Goal: Task Accomplishment & Management: Use online tool/utility

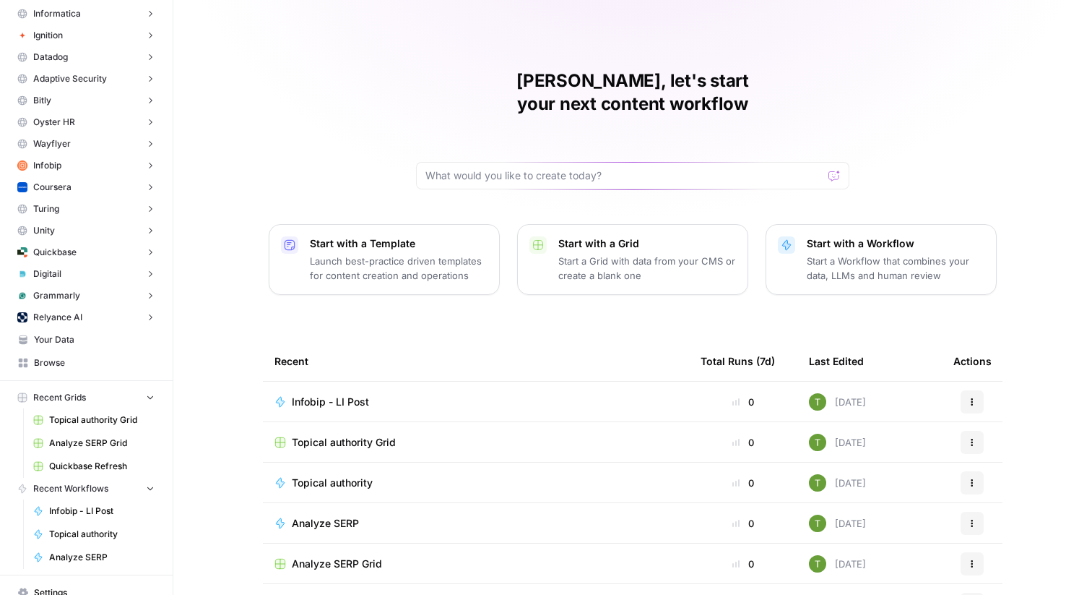
scroll to position [206, 0]
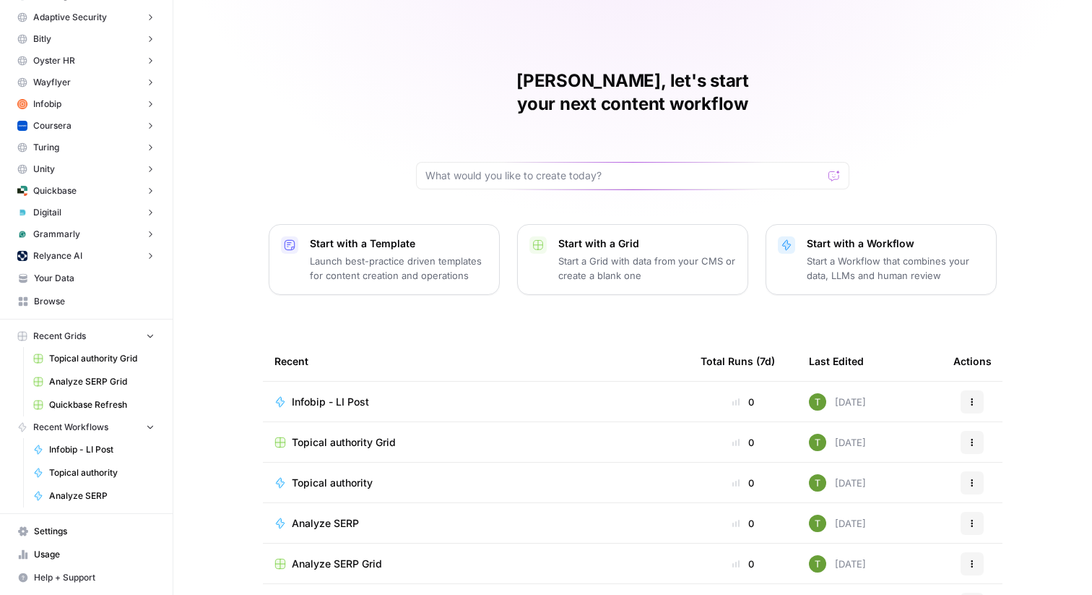
click at [70, 186] on span "Quickbase" at bounding box center [54, 190] width 43 height 13
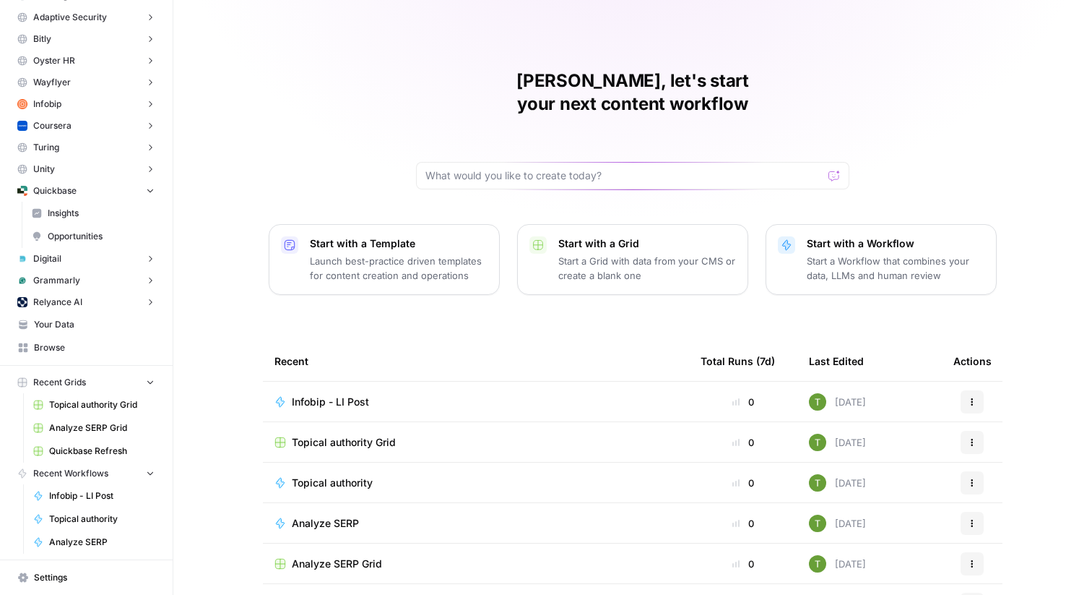
click at [64, 215] on span "Insights" at bounding box center [101, 213] width 107 height 13
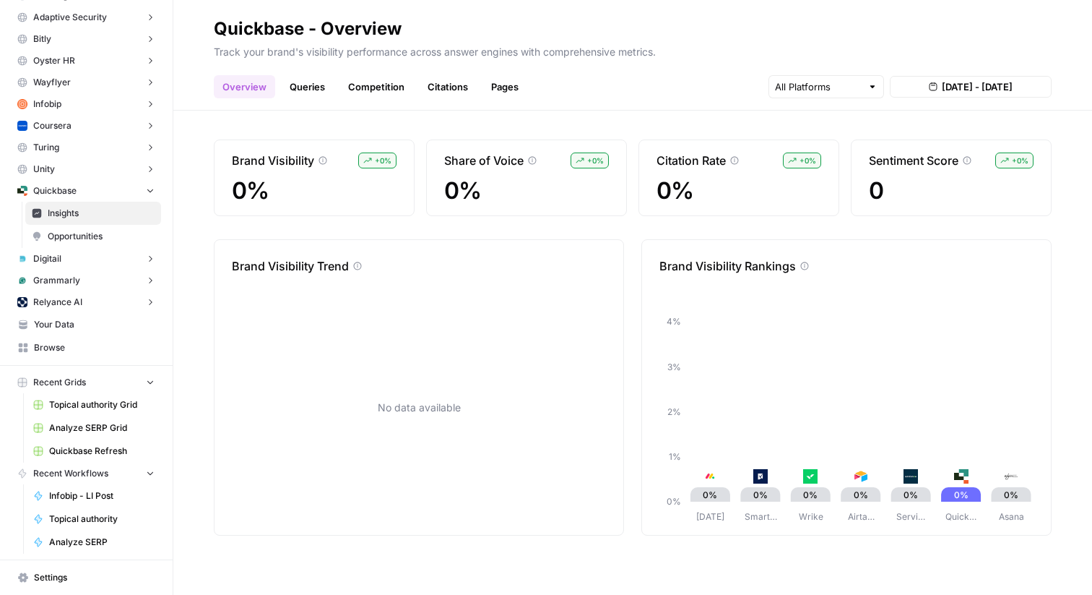
click at [61, 235] on span "Opportunities" at bounding box center [101, 236] width 107 height 13
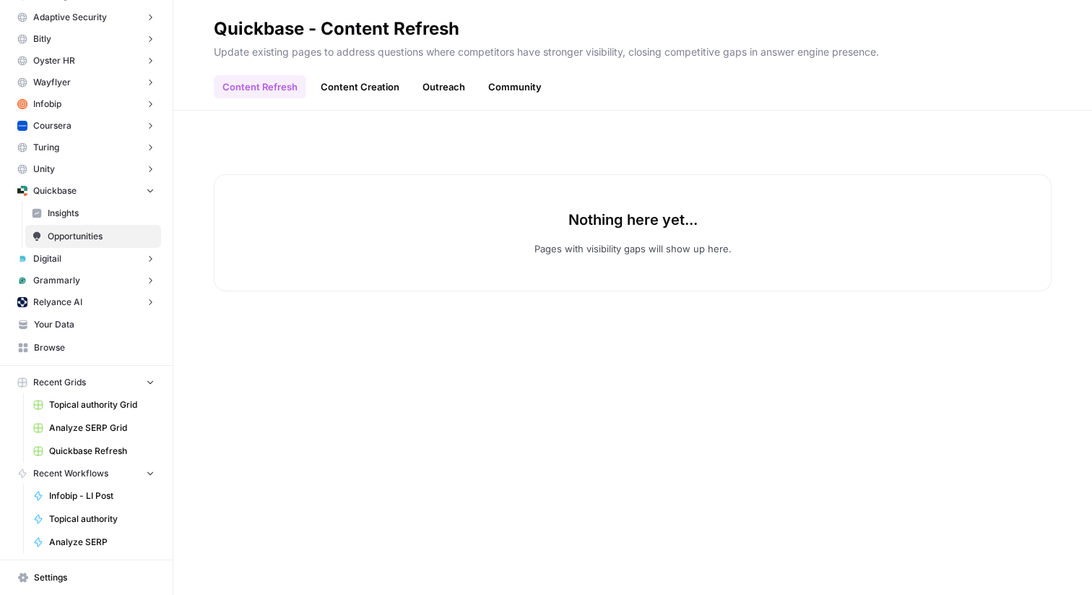
click at [60, 126] on span "Coursera" at bounding box center [52, 125] width 38 height 13
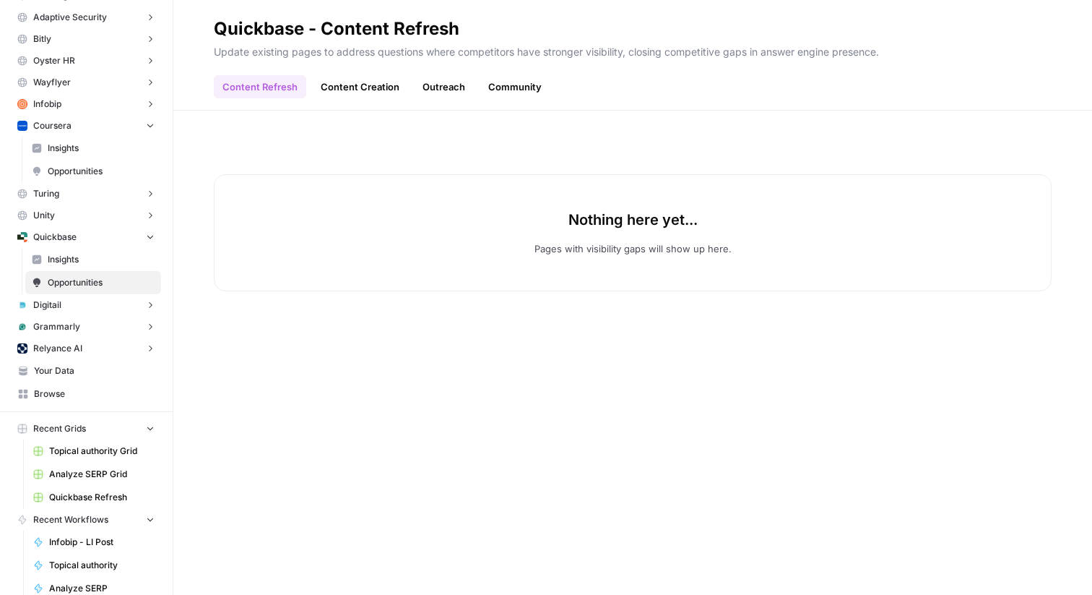
click at [54, 147] on span "Insights" at bounding box center [101, 148] width 107 height 13
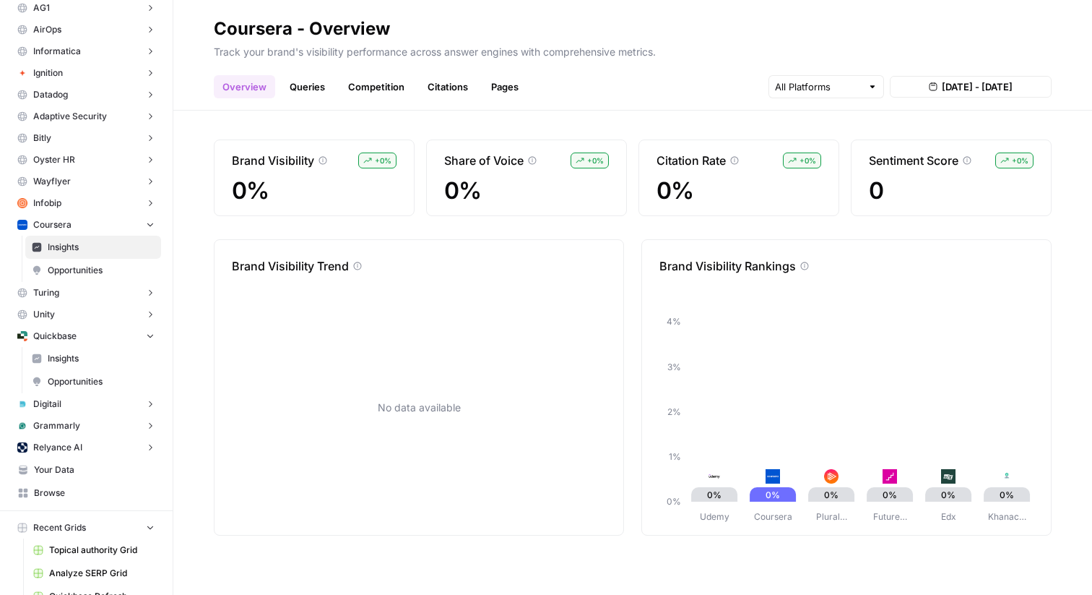
scroll to position [106, 0]
click at [51, 141] on button "Bitly" at bounding box center [87, 139] width 150 height 22
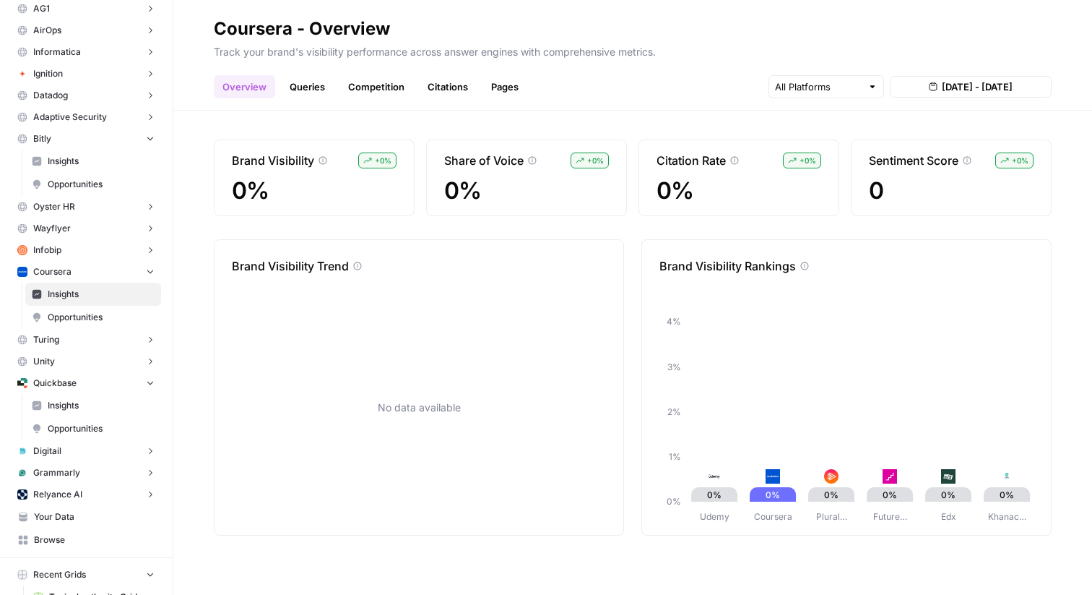
click at [51, 160] on span "Insights" at bounding box center [101, 161] width 107 height 13
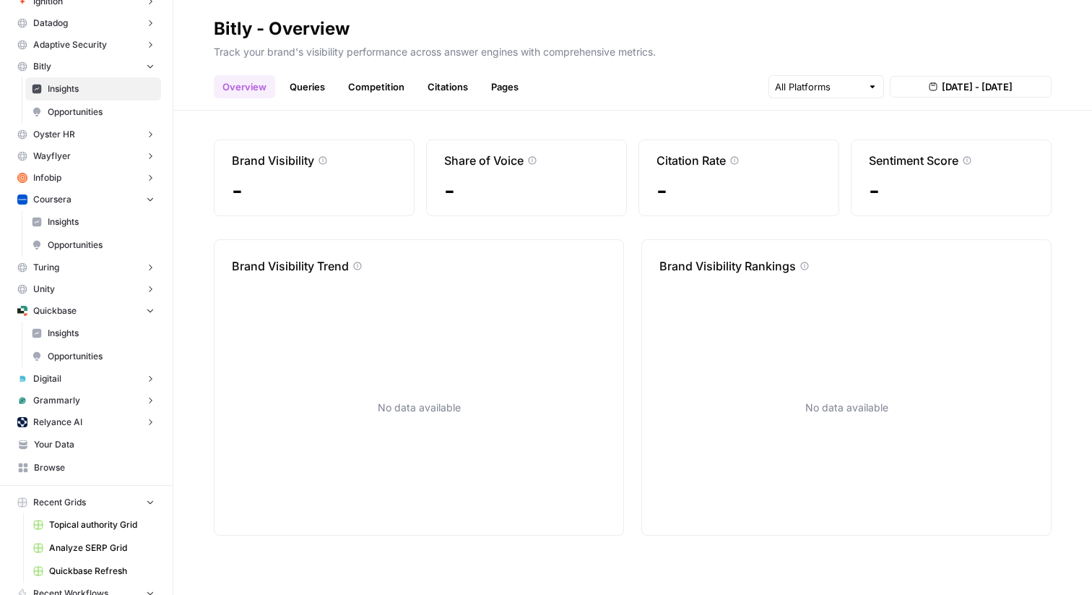
scroll to position [178, 0]
click at [60, 405] on span "Grammarly" at bounding box center [56, 400] width 47 height 13
click at [67, 421] on span "Insights" at bounding box center [101, 423] width 107 height 13
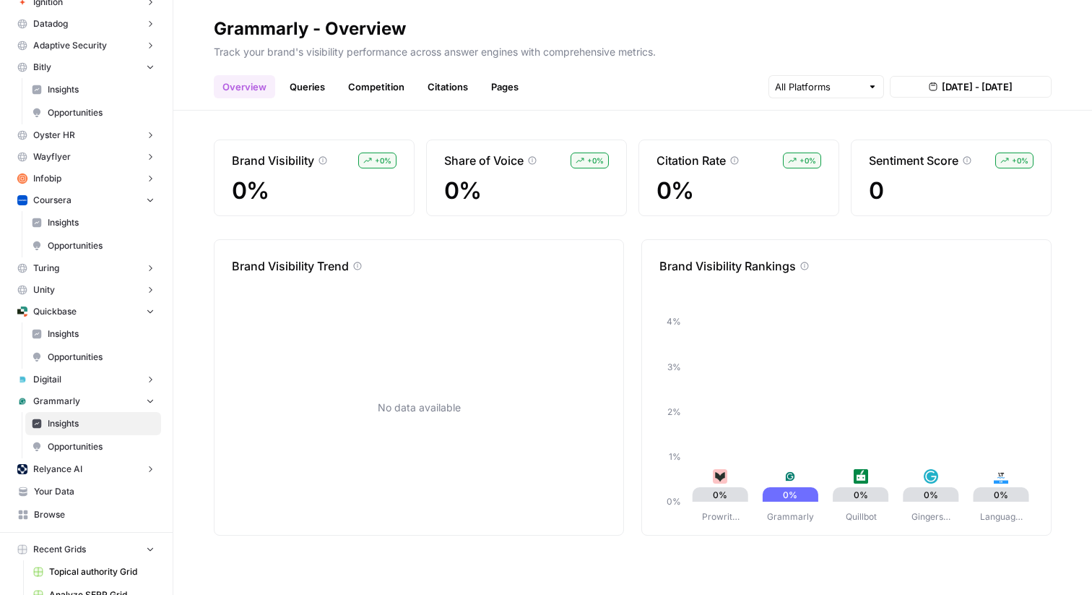
click at [61, 441] on span "Opportunities" at bounding box center [101, 446] width 107 height 13
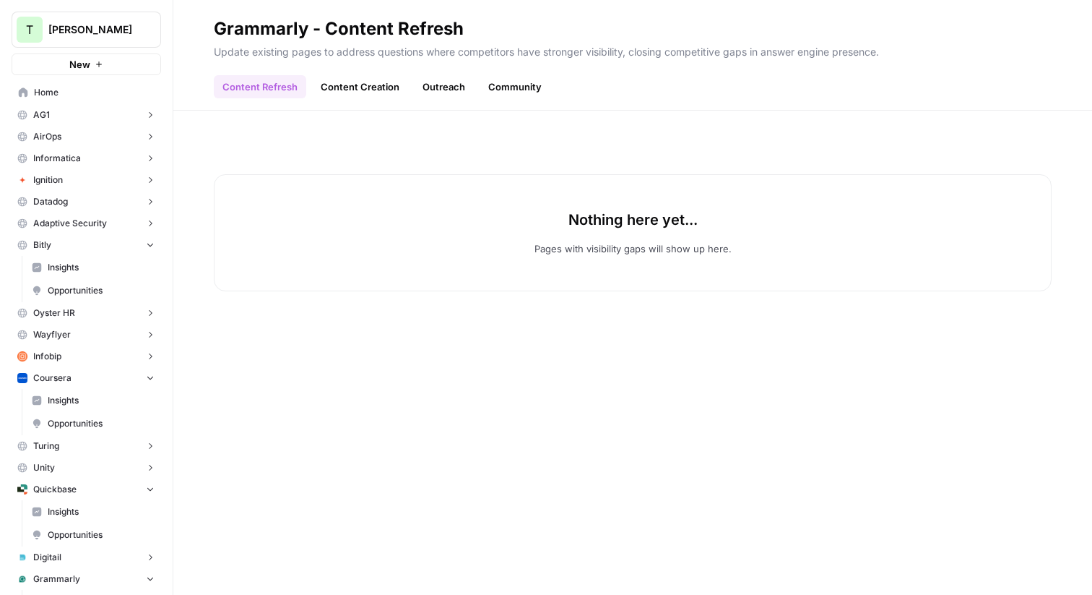
click at [63, 95] on span "Home" at bounding box center [94, 92] width 121 height 13
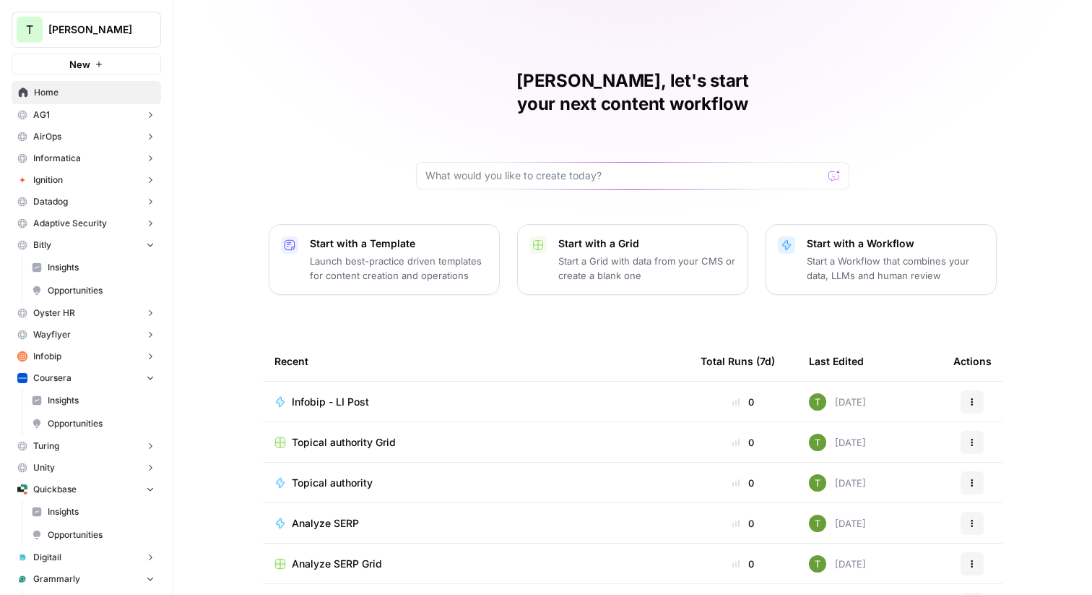
click at [72, 249] on button "Bitly" at bounding box center [87, 245] width 150 height 22
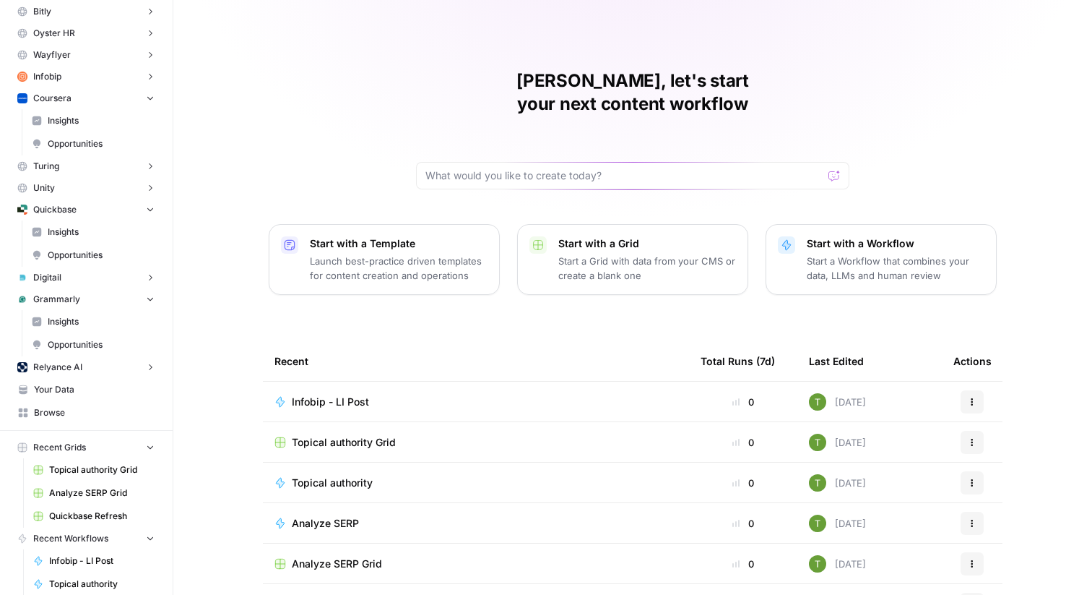
scroll to position [240, 0]
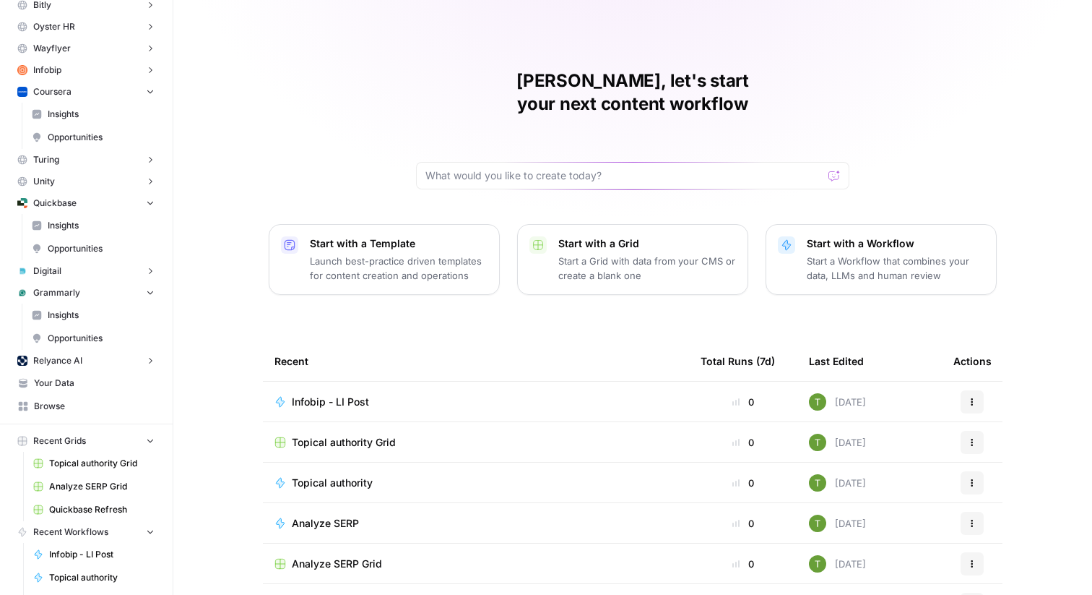
click at [56, 387] on span "Your Data" at bounding box center [94, 382] width 121 height 13
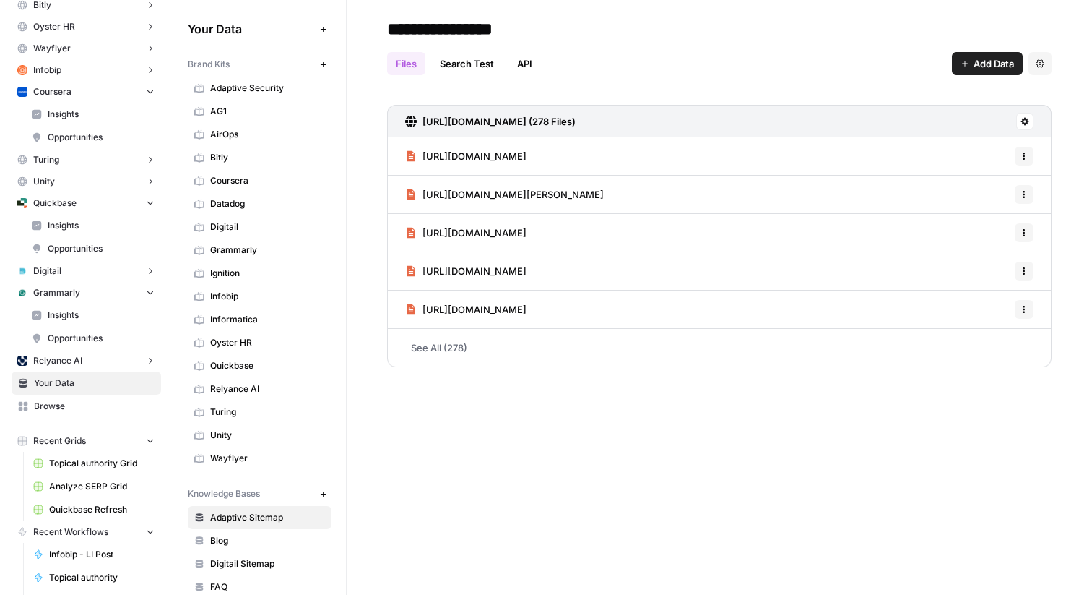
click at [321, 64] on icon "button" at bounding box center [323, 65] width 8 height 8
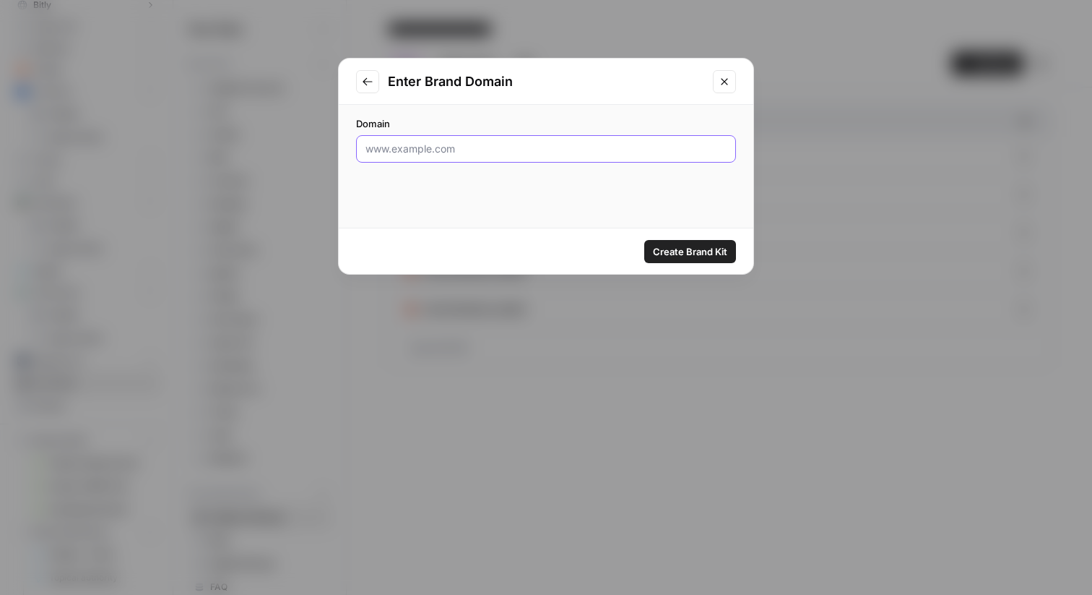
click at [389, 150] on input "Domain" at bounding box center [546, 149] width 361 height 14
type input "s"
click at [437, 146] on input "www.wma" at bounding box center [546, 149] width 361 height 14
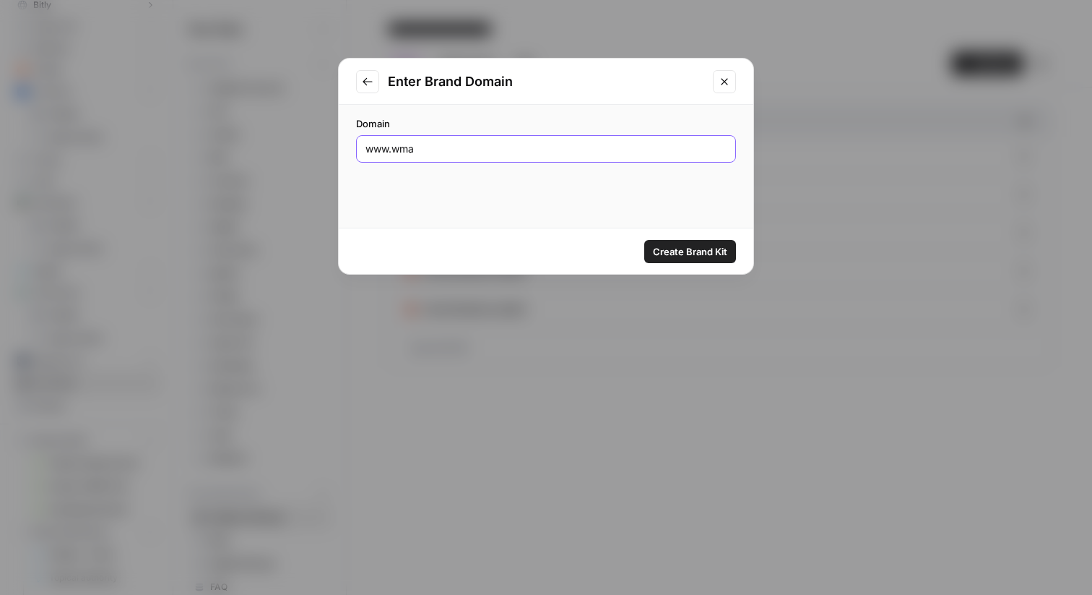
paste input "[URL][DOMAIN_NAME]"
type input "[URL][DOMAIN_NAME]"
click at [695, 252] on span "Create Brand Kit" at bounding box center [690, 251] width 74 height 14
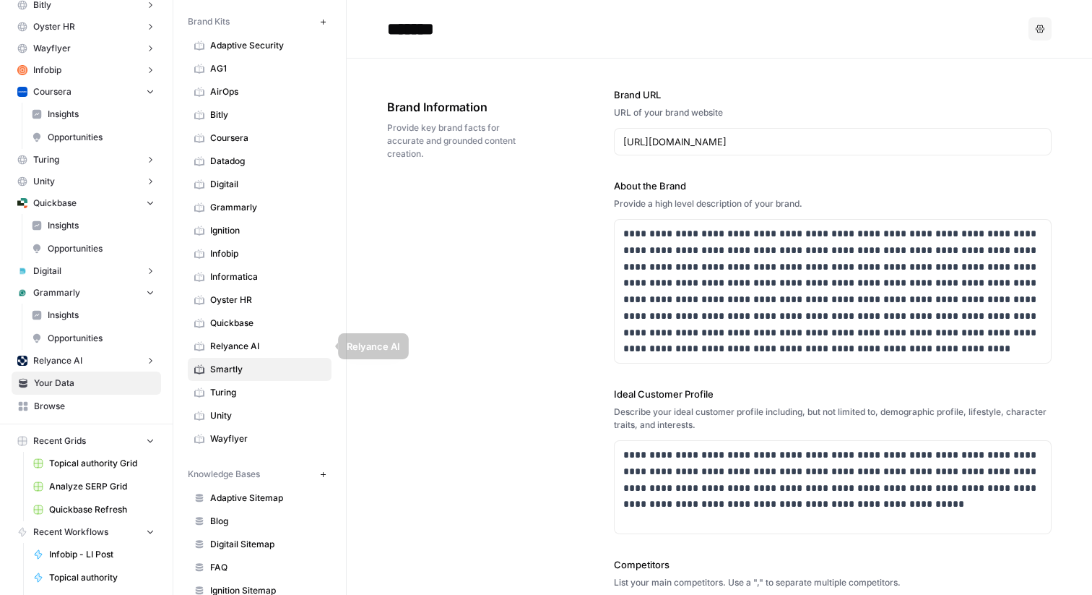
scroll to position [160, 0]
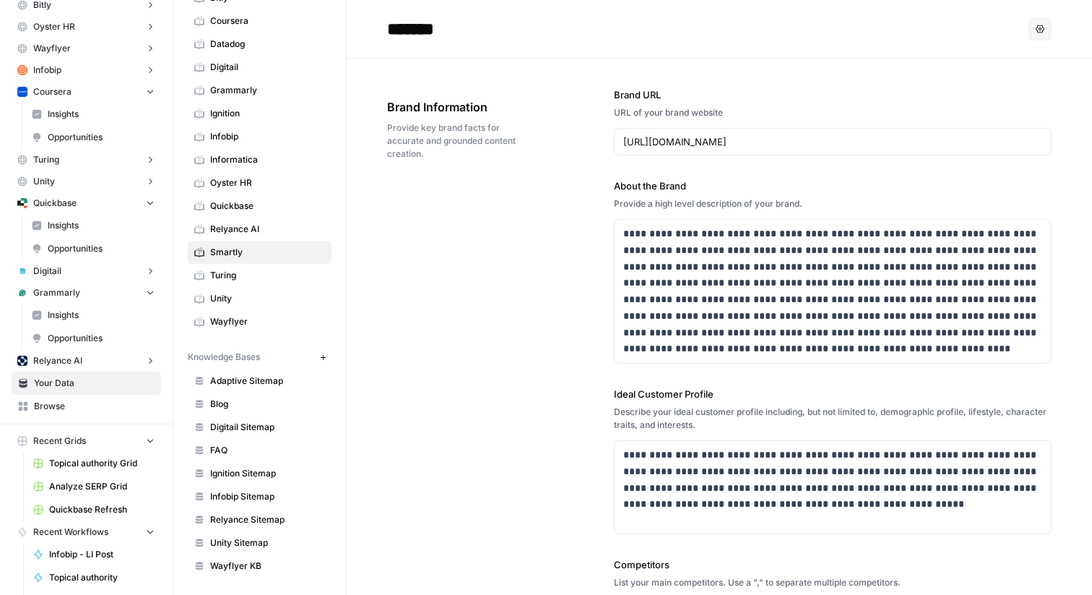
click at [322, 355] on icon "button" at bounding box center [322, 356] width 5 height 5
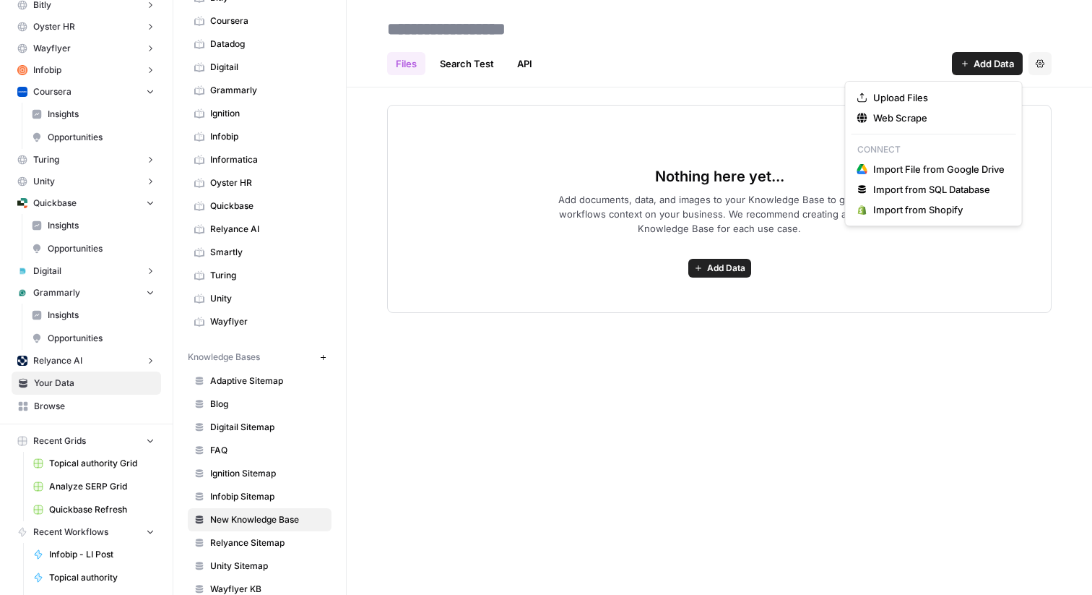
click at [974, 59] on span "Add Data" at bounding box center [994, 63] width 40 height 14
click at [879, 118] on span "Web Scrape" at bounding box center [939, 118] width 131 height 14
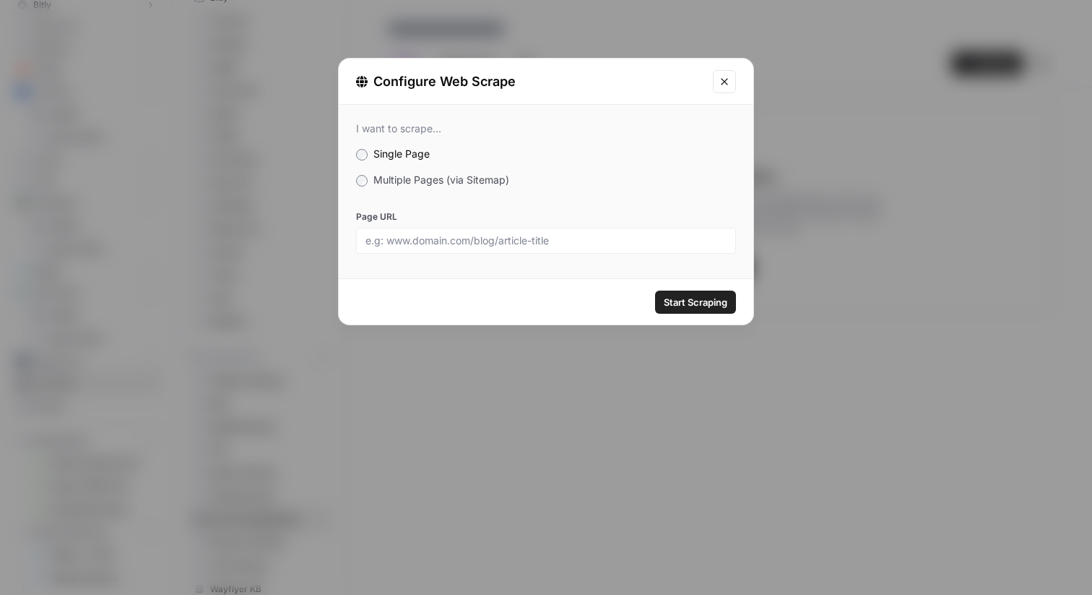
click at [398, 182] on span "Multiple Pages (via Sitemap)" at bounding box center [442, 179] width 136 height 12
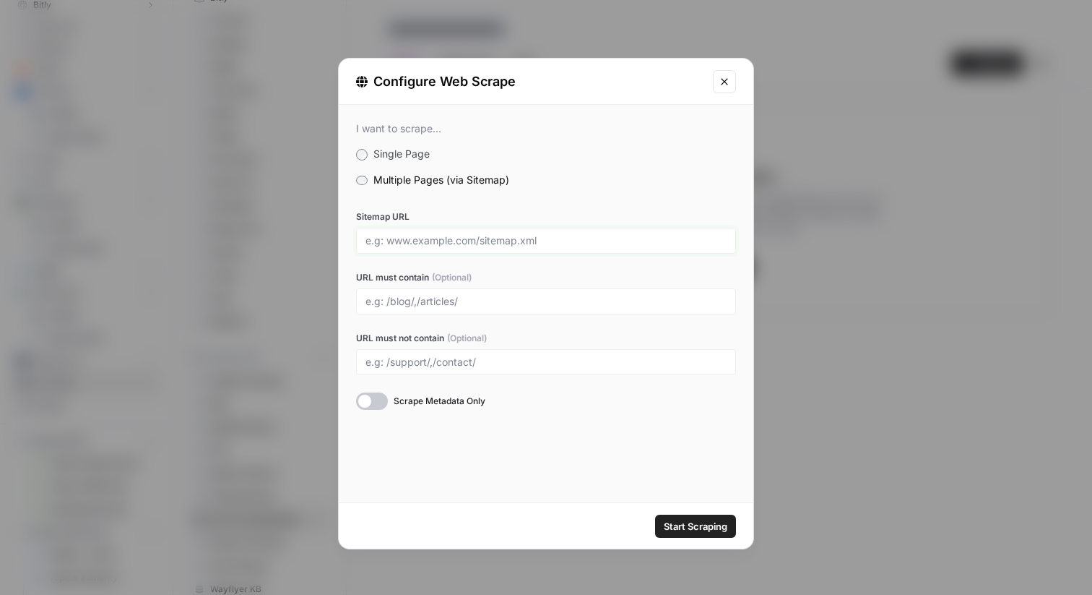
click at [414, 238] on input "Sitemap URL" at bounding box center [546, 240] width 361 height 13
type input "s"
paste input "[URL][DOMAIN_NAME]"
type input "[URL][DOMAIN_NAME]"
click at [655, 514] on button "Start Scraping" at bounding box center [695, 525] width 81 height 23
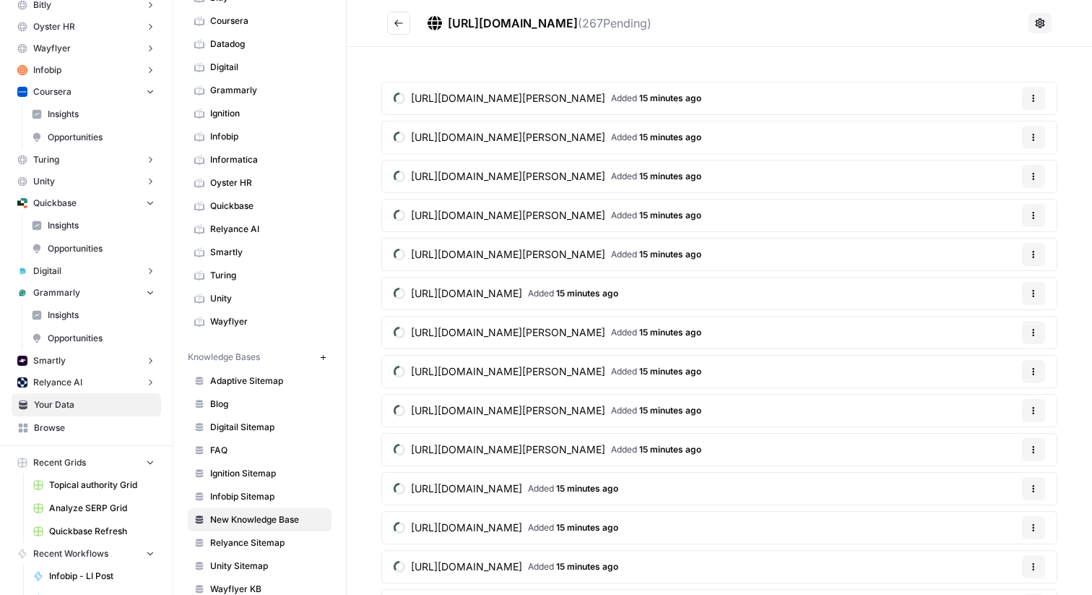
click at [652, 17] on span "( 267 Pending)" at bounding box center [615, 23] width 74 height 14
click at [397, 25] on icon "Go back" at bounding box center [398, 23] width 9 height 7
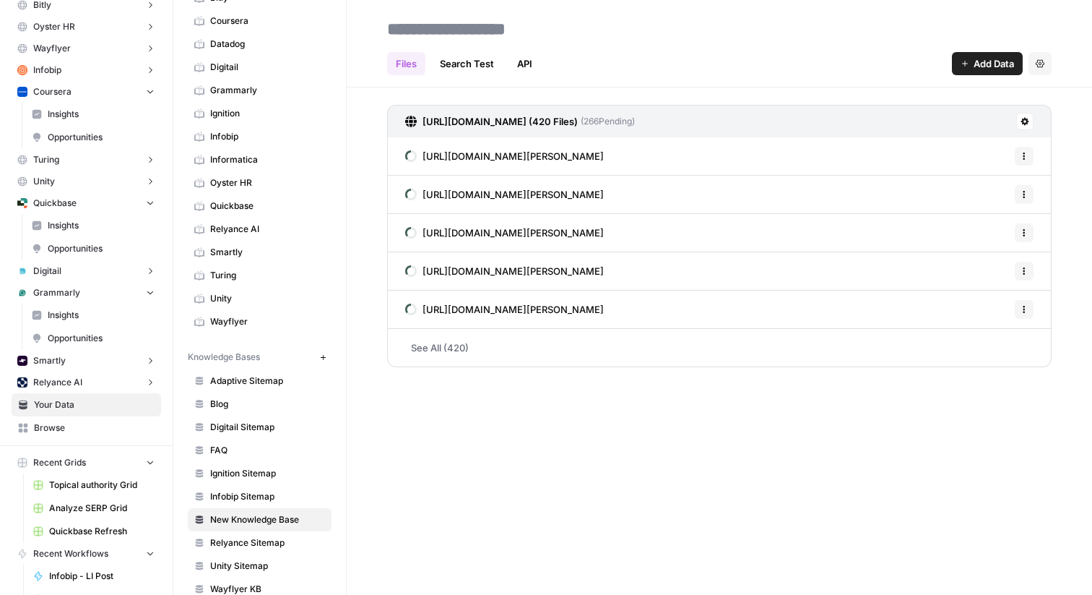
click at [456, 31] on input at bounding box center [496, 28] width 231 height 29
type input "**********"
click at [434, 431] on div "**********" at bounding box center [720, 297] width 746 height 595
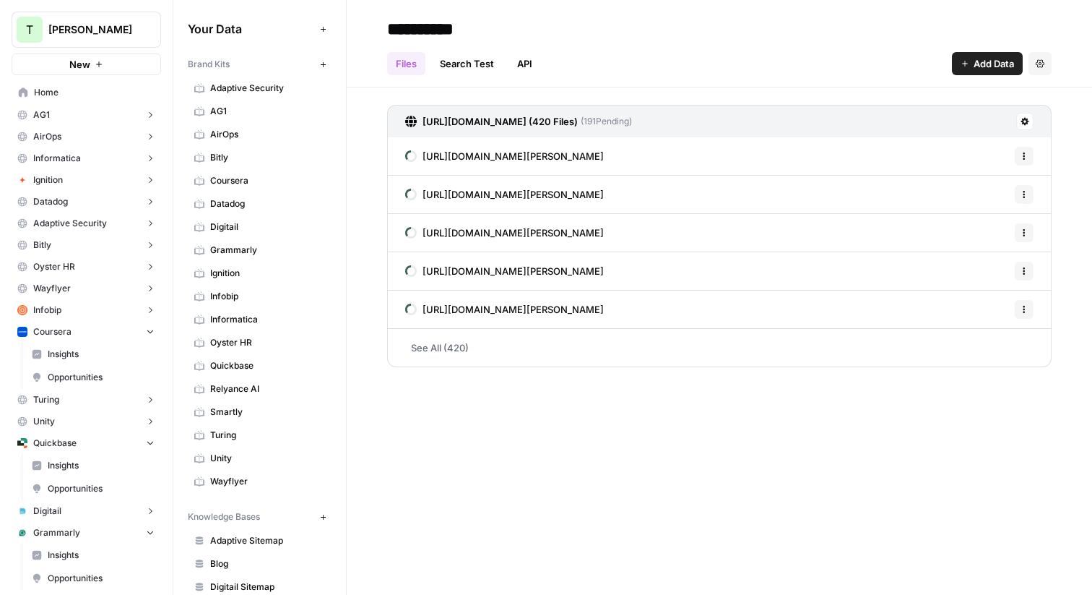
click at [62, 90] on span "Home" at bounding box center [94, 92] width 121 height 13
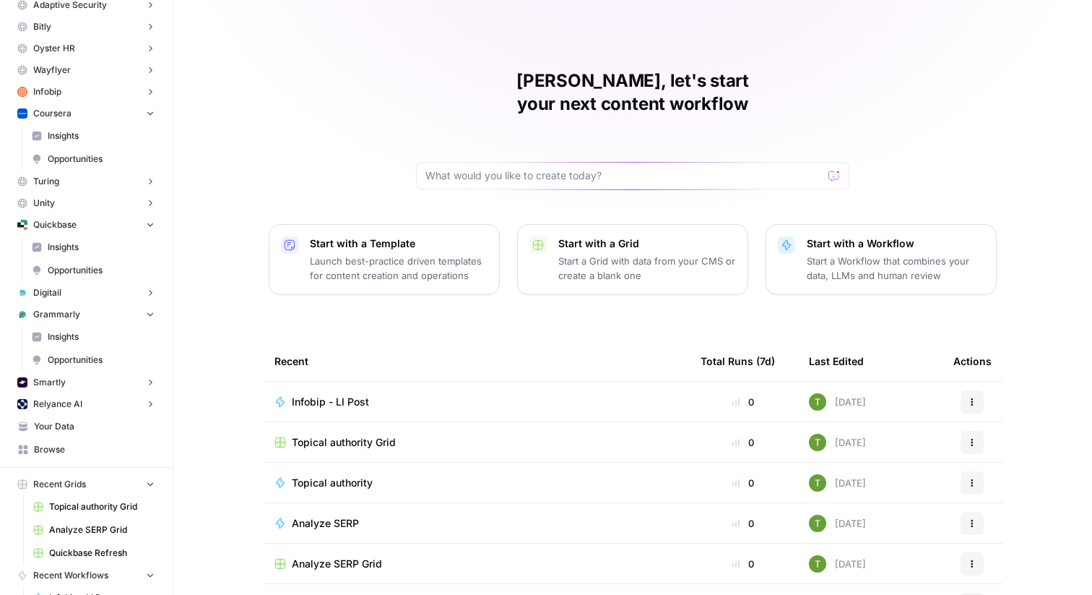
scroll to position [222, 0]
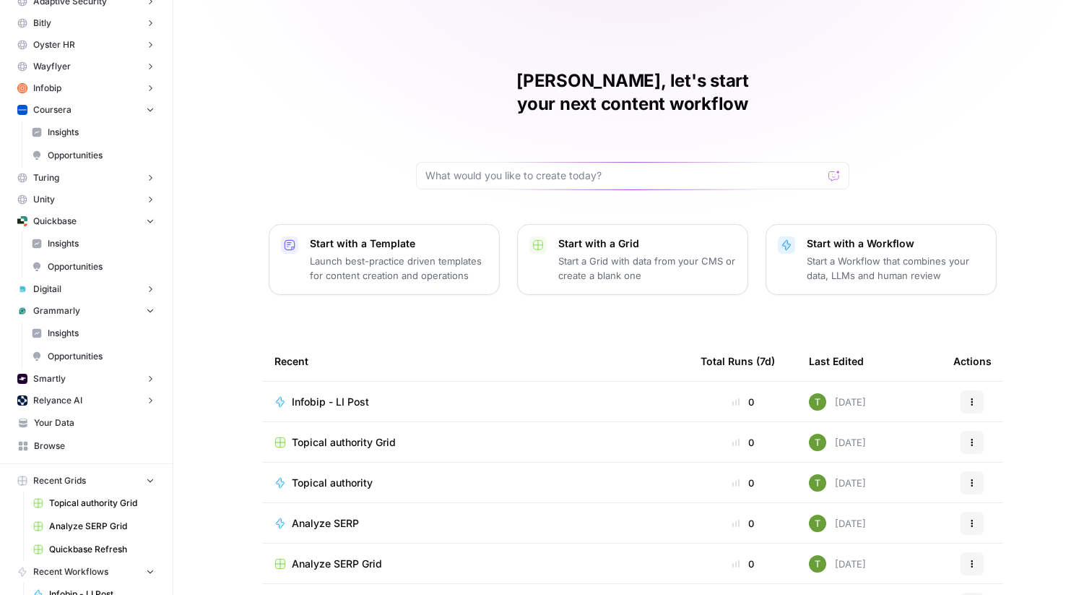
click at [151, 111] on icon "button" at bounding box center [150, 109] width 10 height 10
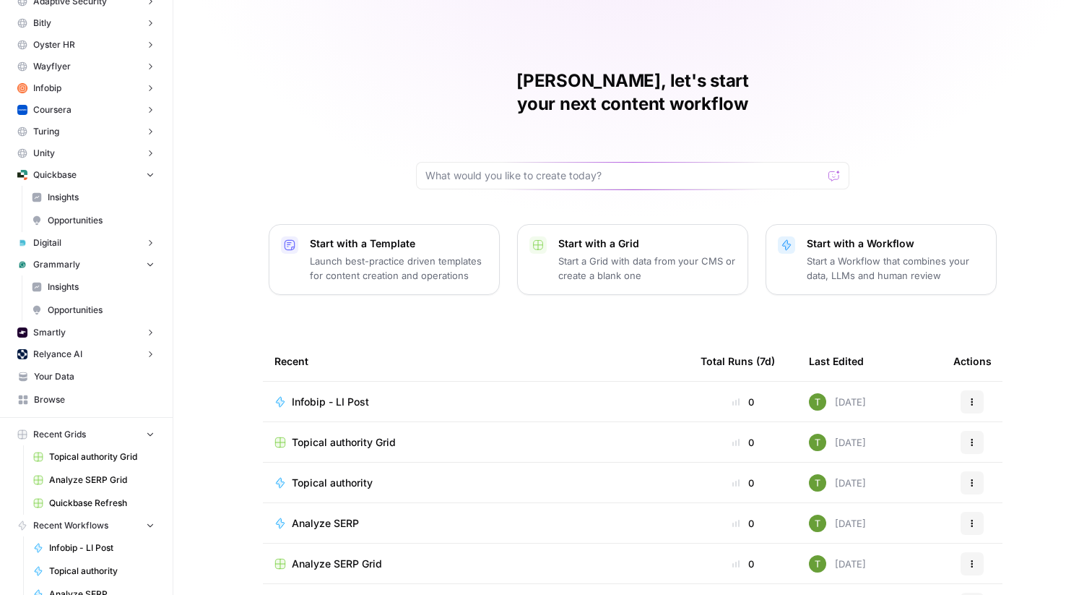
click at [149, 171] on icon "button" at bounding box center [150, 174] width 10 height 10
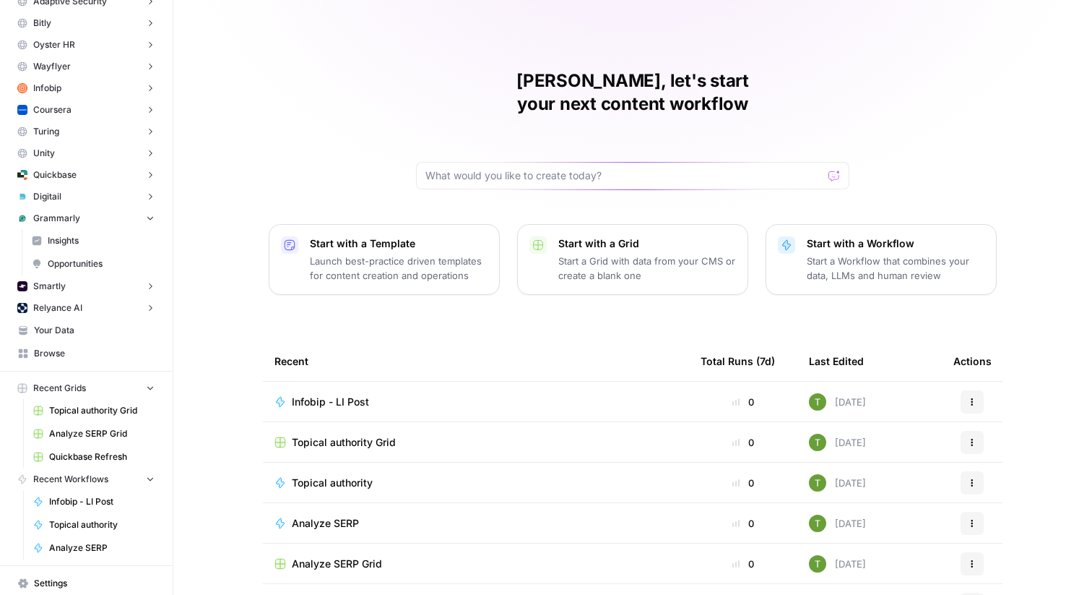
click at [152, 215] on icon "button" at bounding box center [150, 217] width 10 height 10
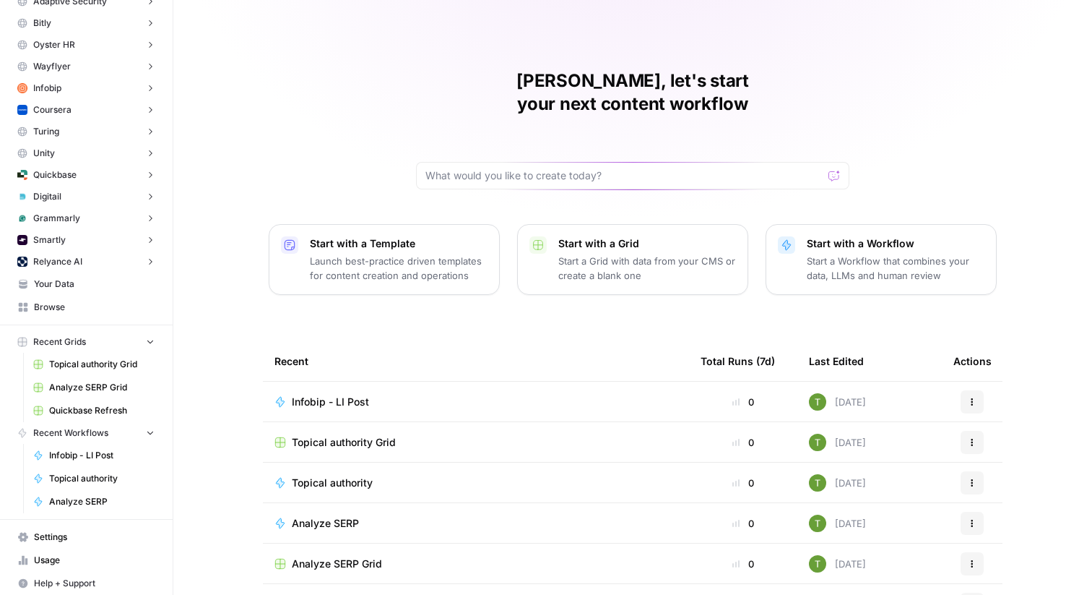
click at [59, 309] on span "Browse" at bounding box center [94, 307] width 121 height 13
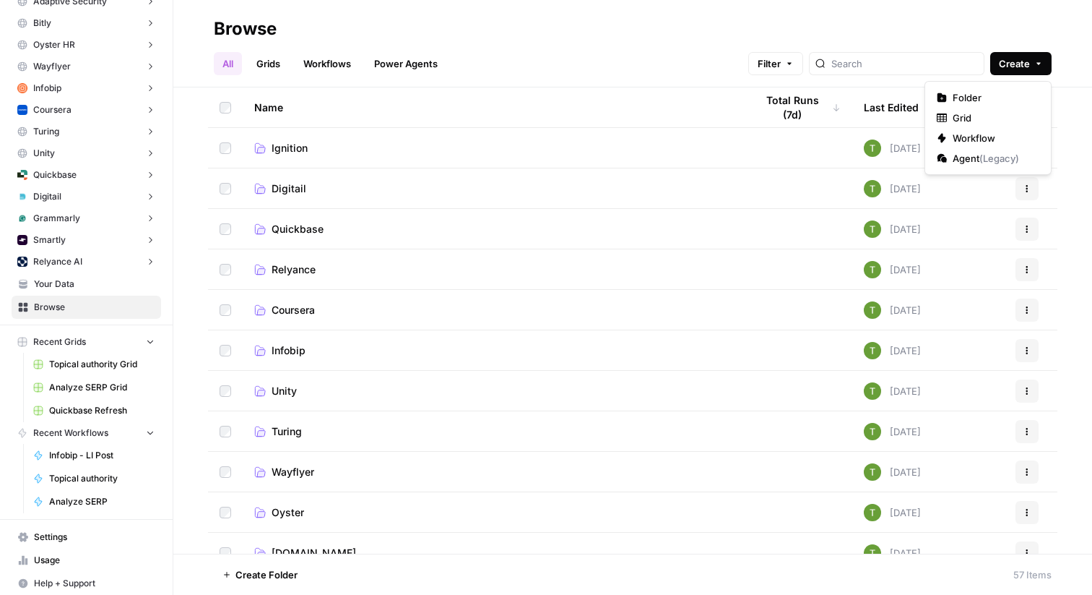
click at [1041, 59] on icon "button" at bounding box center [1039, 63] width 9 height 9
click at [972, 90] on button "Folder" at bounding box center [988, 97] width 114 height 20
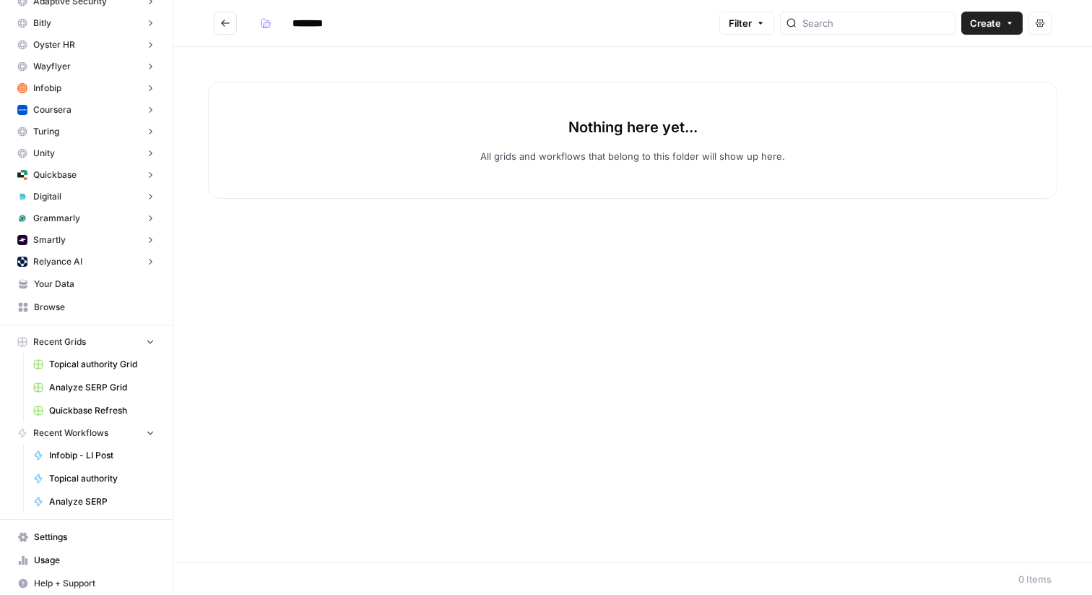
click at [308, 25] on input "********" at bounding box center [326, 23] width 81 height 23
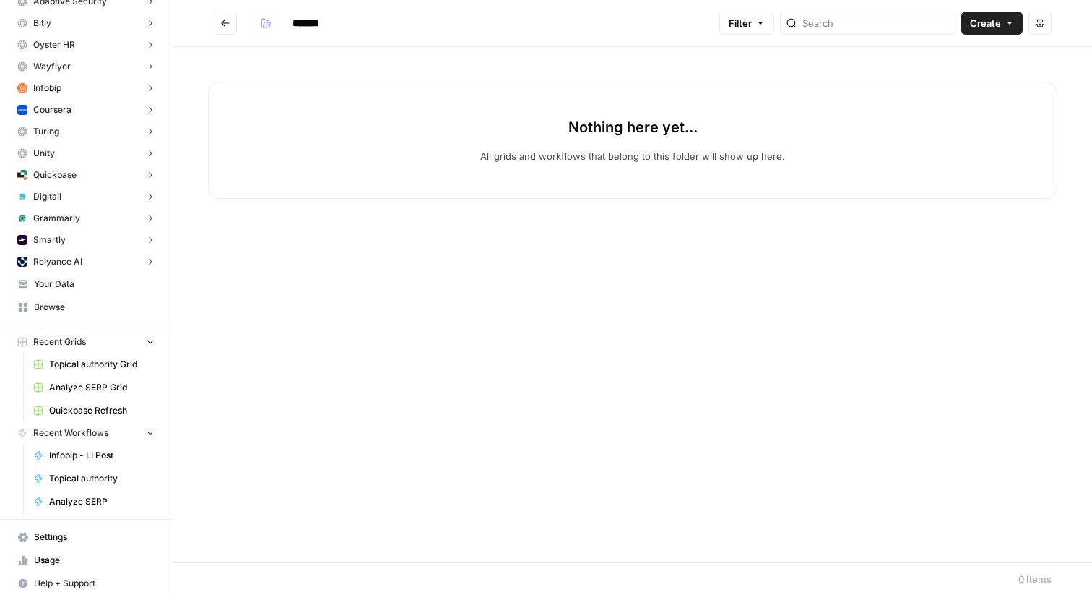
type input "*******"
click at [364, 122] on div "Nothing here yet... All grids and workflows that belong to this folder will sho…" at bounding box center [633, 140] width 850 height 117
click at [223, 23] on icon "Go back" at bounding box center [225, 23] width 10 height 10
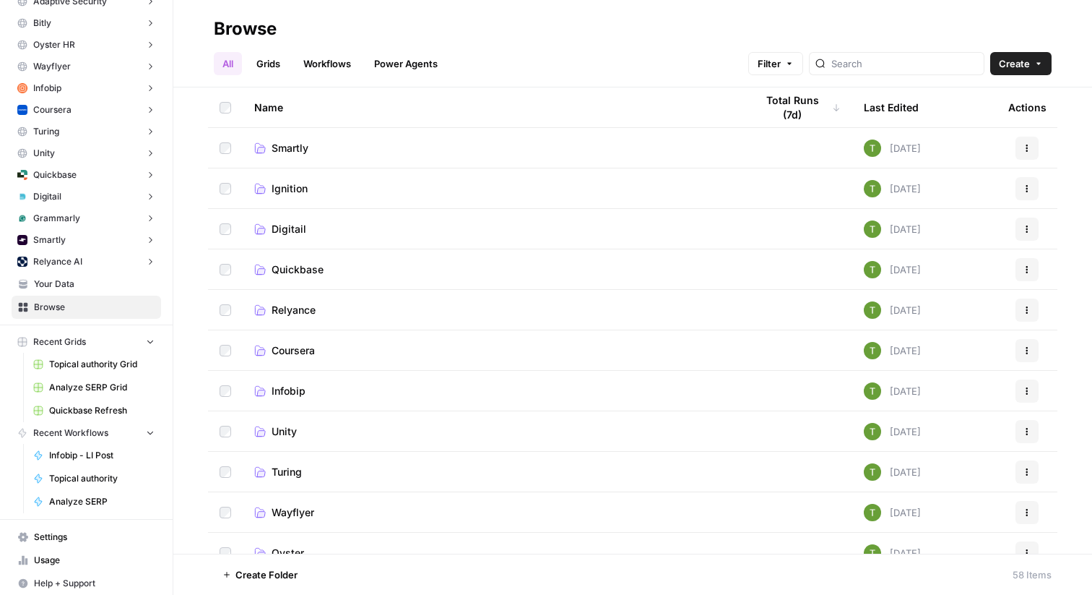
click at [275, 65] on link "Grids" at bounding box center [268, 63] width 41 height 23
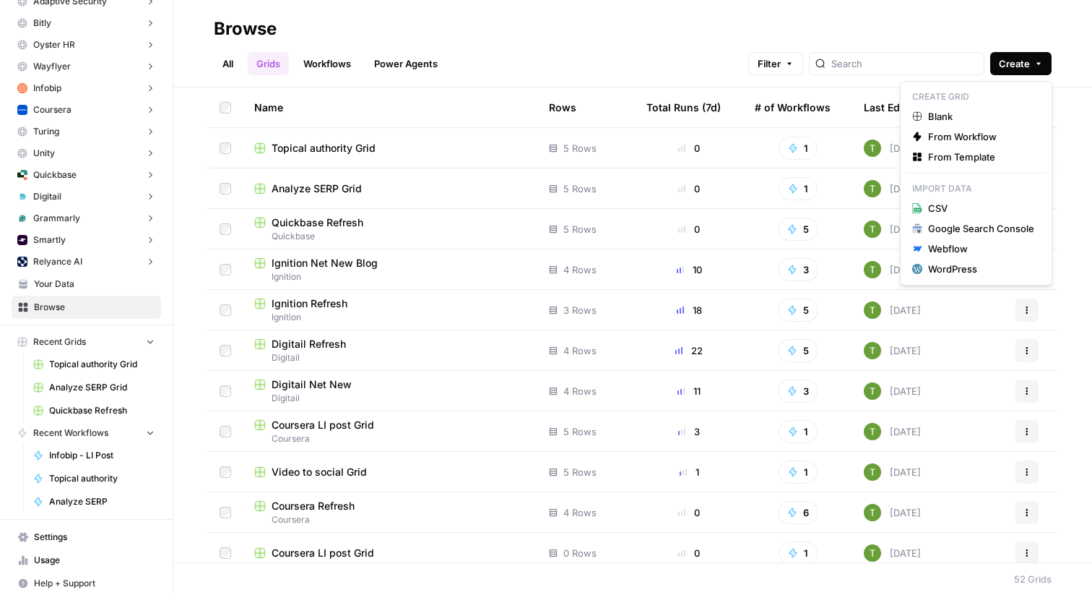
click at [1025, 62] on span "Create" at bounding box center [1014, 63] width 31 height 14
click at [944, 158] on span "From Template" at bounding box center [981, 157] width 106 height 14
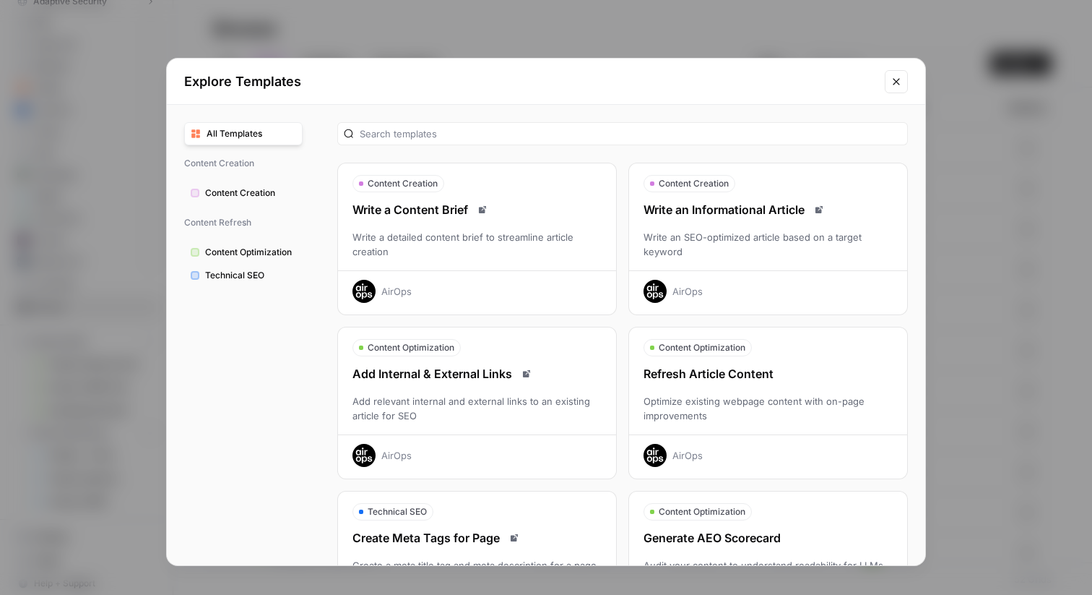
click at [723, 373] on div "Refresh Article Content" at bounding box center [768, 373] width 278 height 17
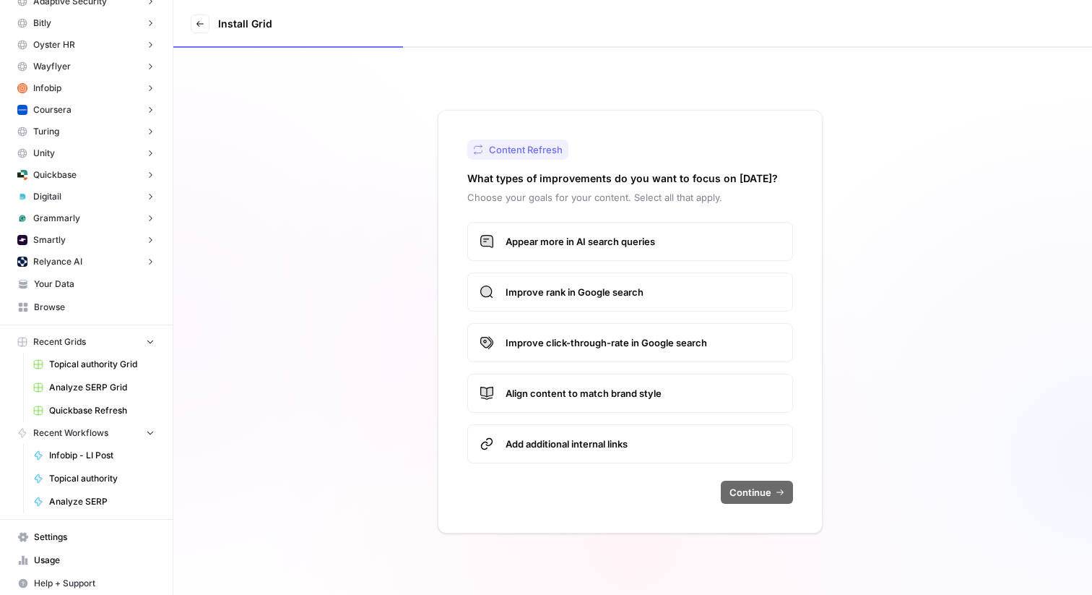
click at [541, 236] on span "Appear more in AI search queries" at bounding box center [643, 241] width 275 height 14
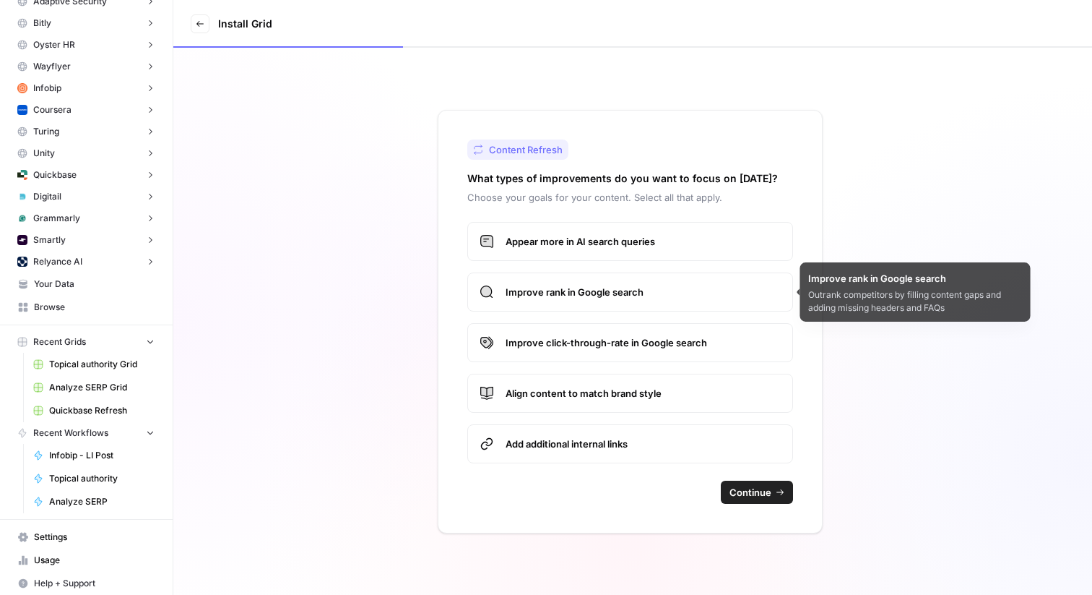
click at [543, 296] on span "Improve rank in Google search" at bounding box center [643, 292] width 275 height 14
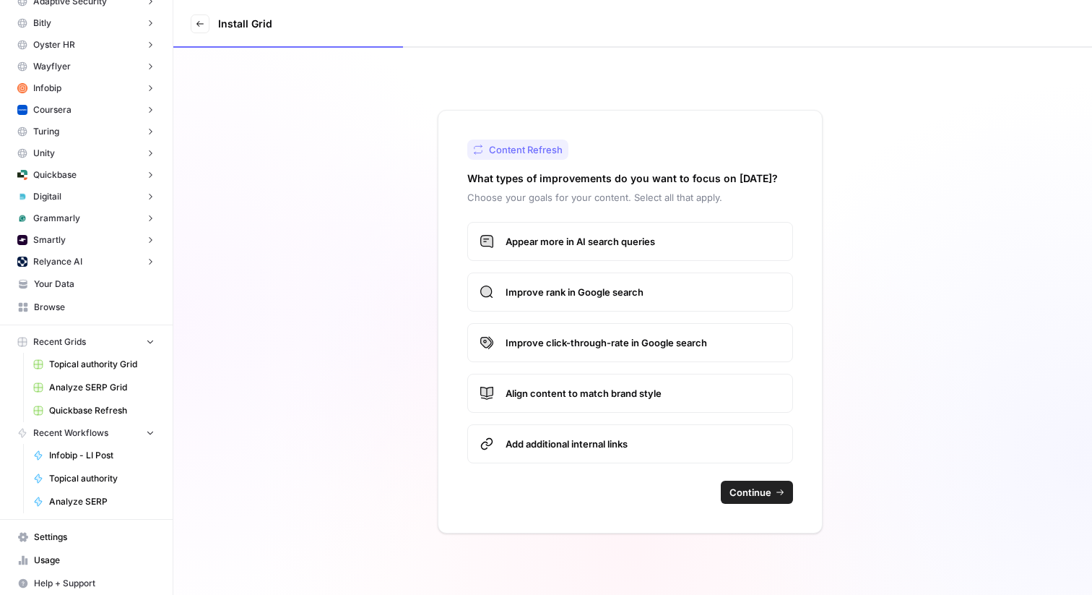
click at [768, 493] on span "Continue" at bounding box center [751, 492] width 42 height 14
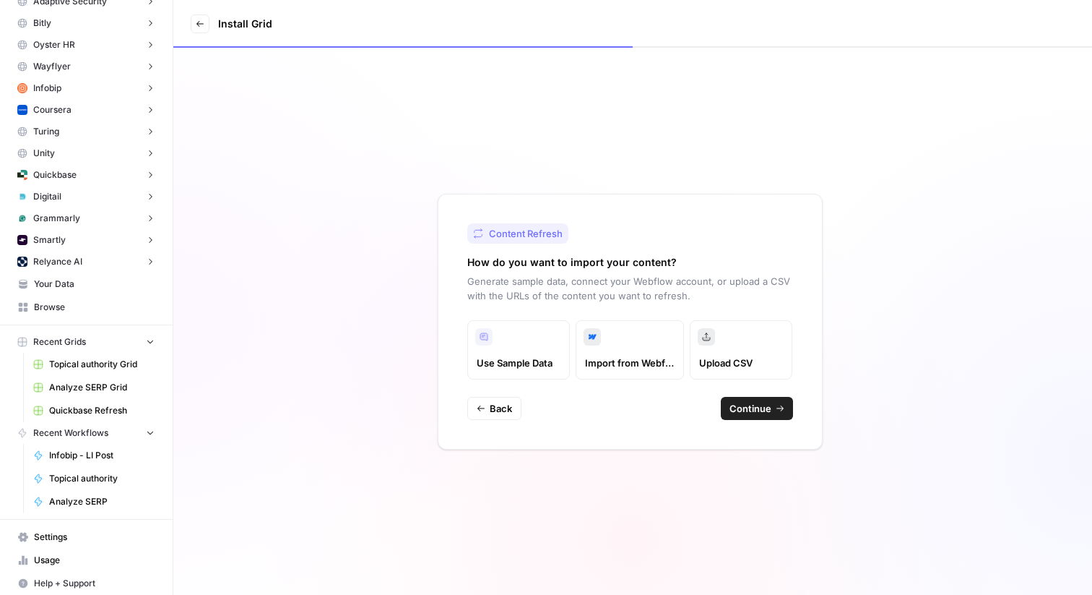
click at [754, 405] on span "Continue" at bounding box center [751, 408] width 42 height 14
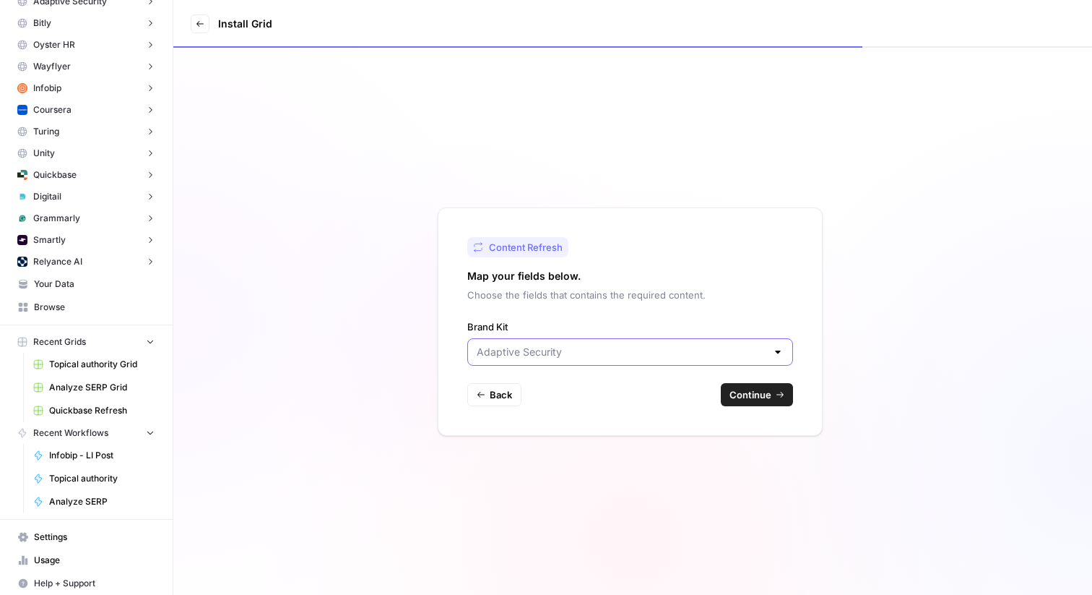
click at [566, 353] on input "Brand Kit" at bounding box center [622, 352] width 290 height 14
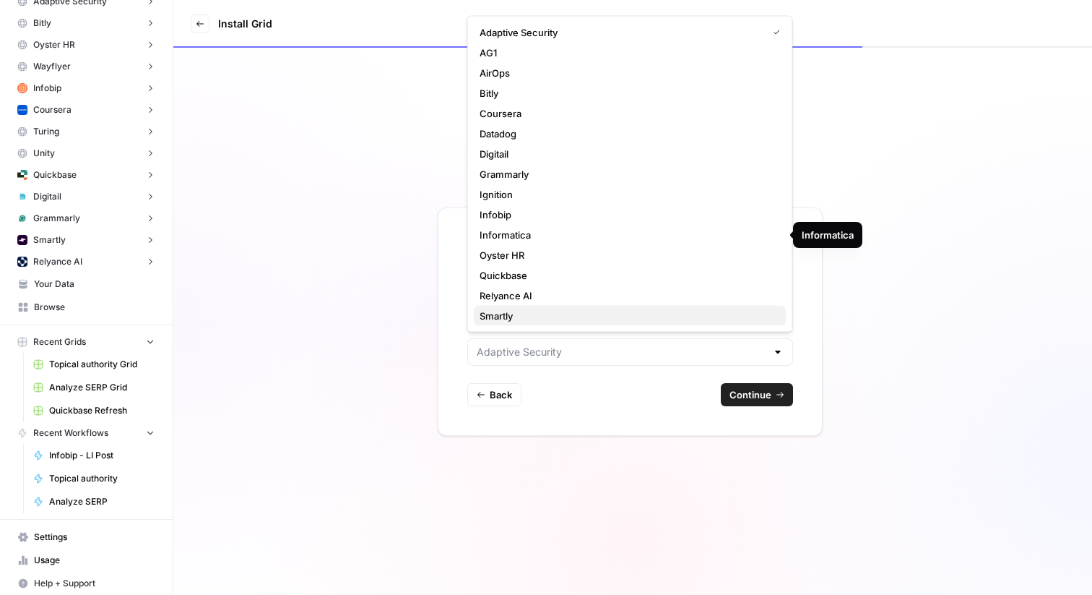
click at [506, 312] on span "Smartly" at bounding box center [628, 316] width 296 height 14
type input "Smartly"
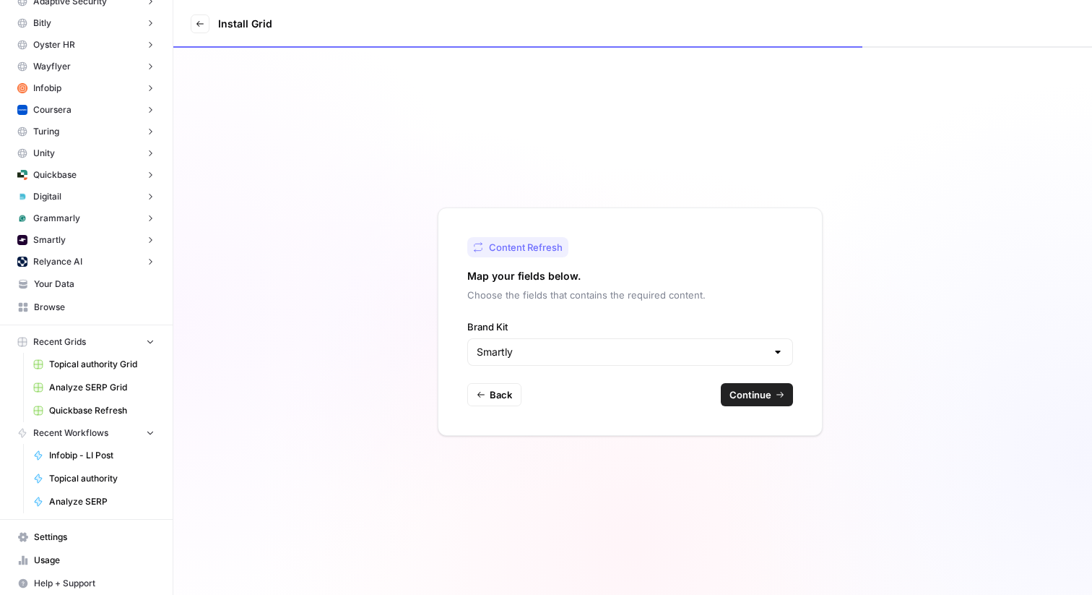
click at [767, 394] on span "Continue" at bounding box center [751, 394] width 42 height 14
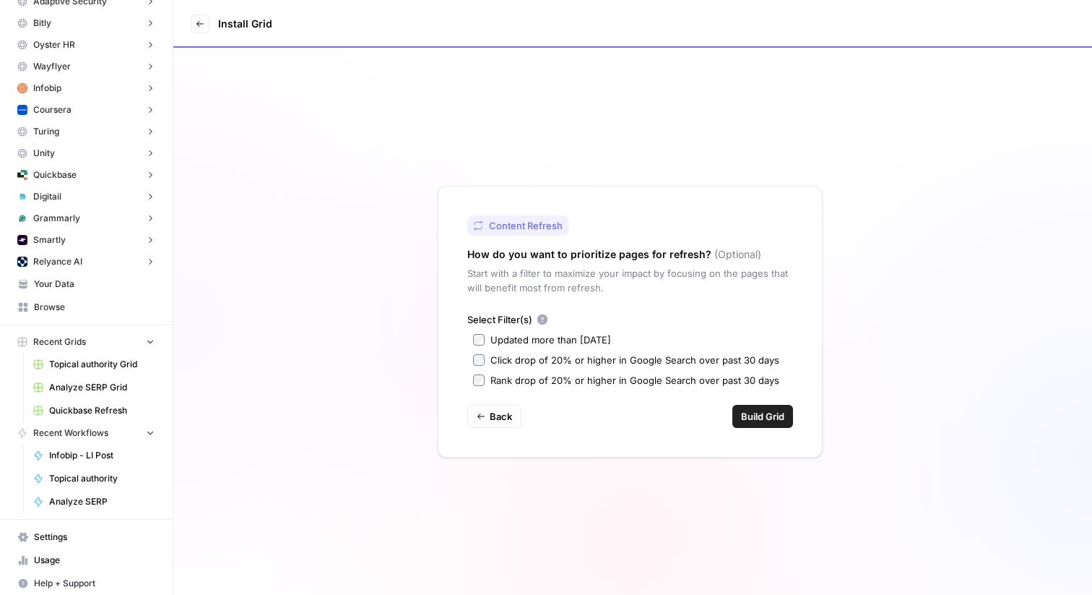
click at [759, 421] on span "Build Grid" at bounding box center [762, 416] width 43 height 14
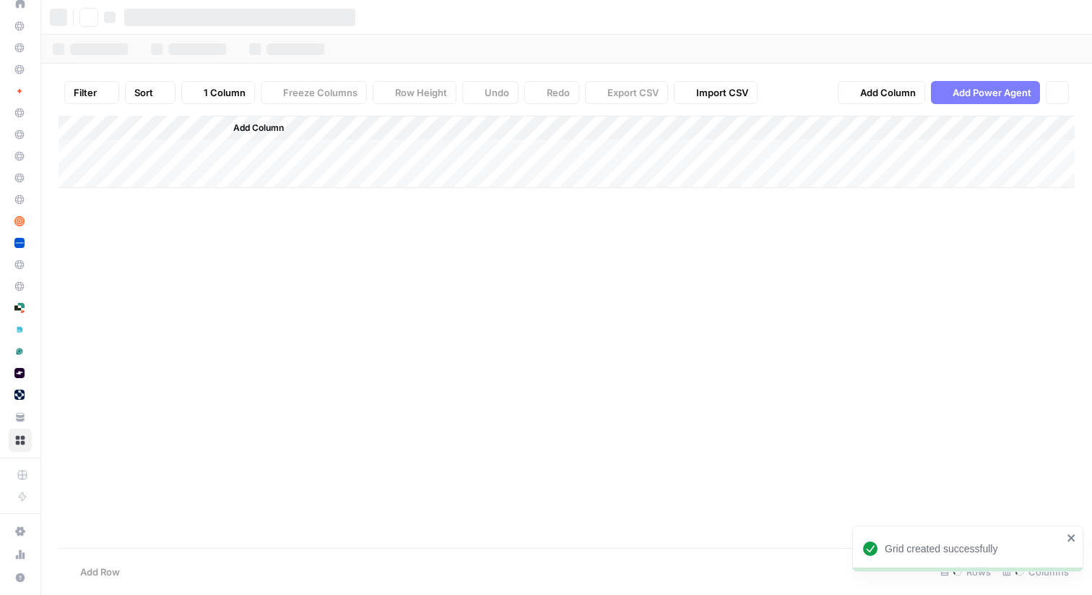
scroll to position [89, 0]
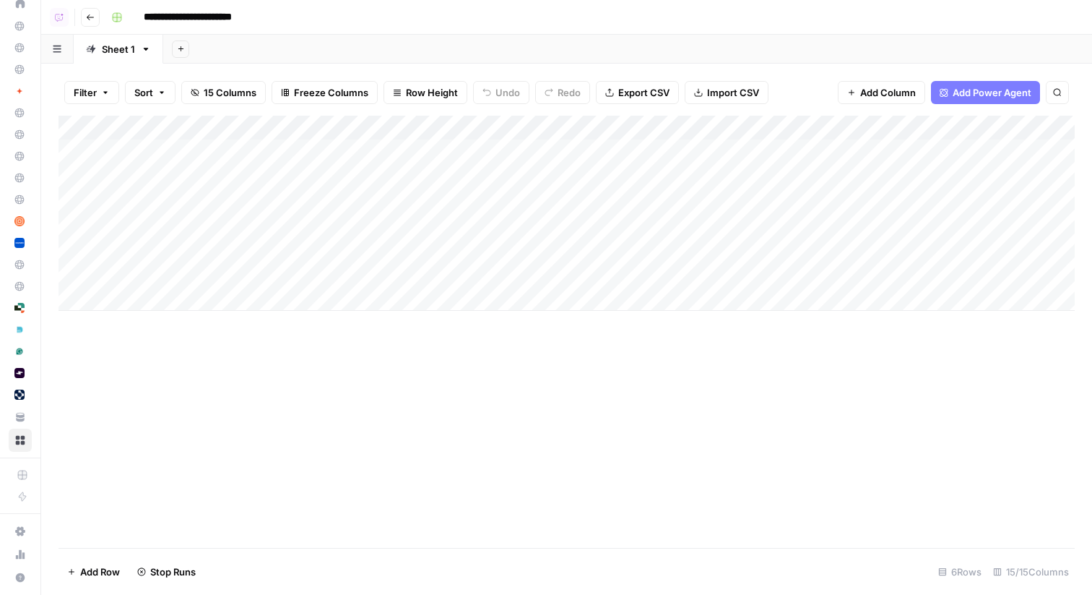
click at [87, 19] on icon "button" at bounding box center [90, 17] width 9 height 9
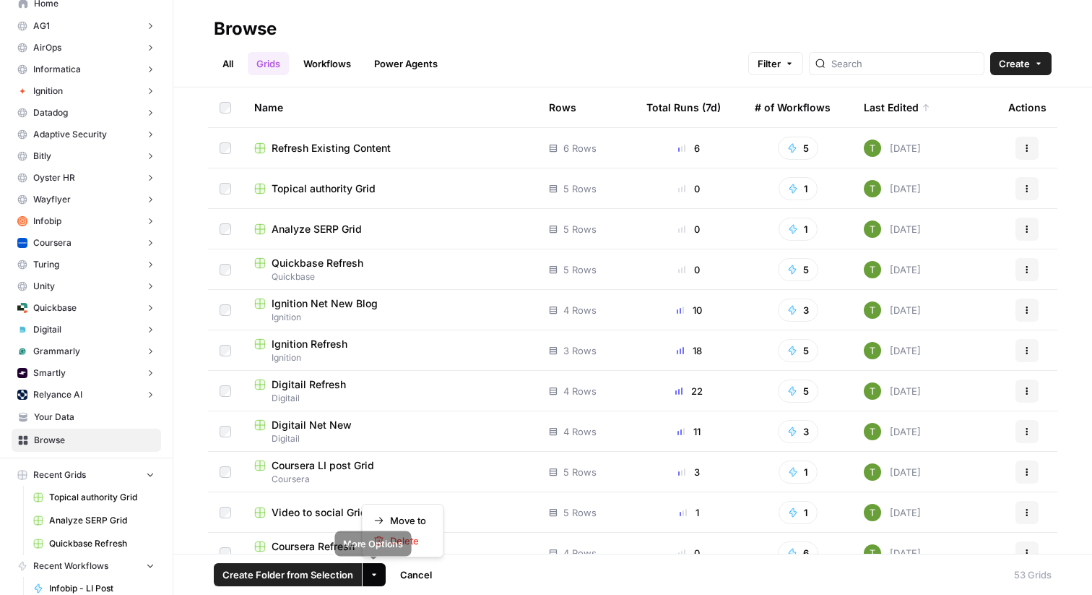
click at [369, 574] on span "More Options" at bounding box center [369, 574] width 1 height 1
click at [403, 516] on span "Move to" at bounding box center [408, 520] width 36 height 14
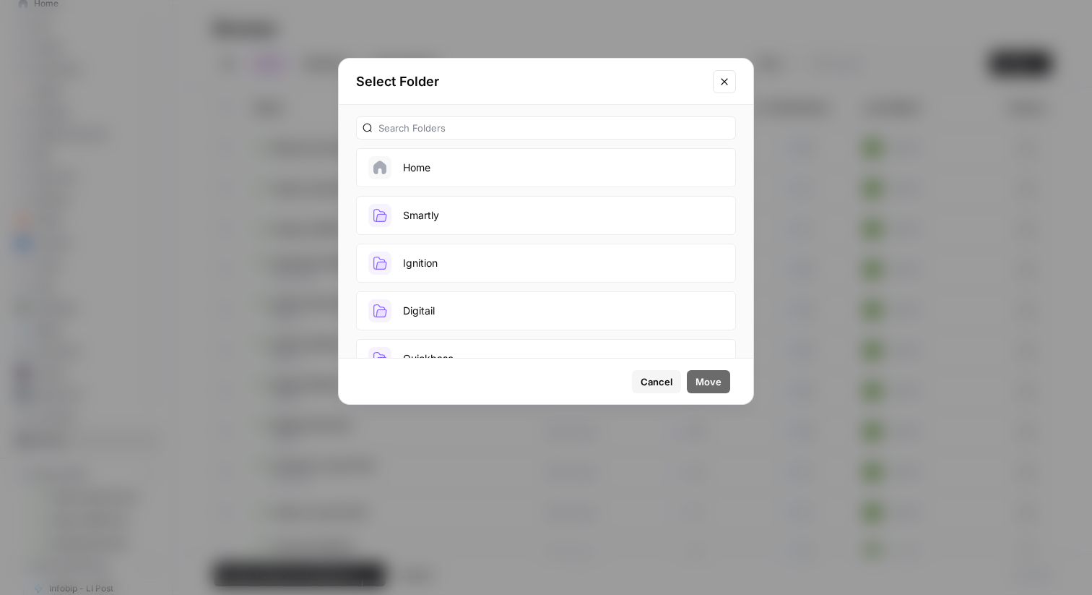
click at [462, 210] on button "Smartly" at bounding box center [546, 215] width 380 height 39
click at [715, 381] on span "Move" at bounding box center [709, 381] width 26 height 14
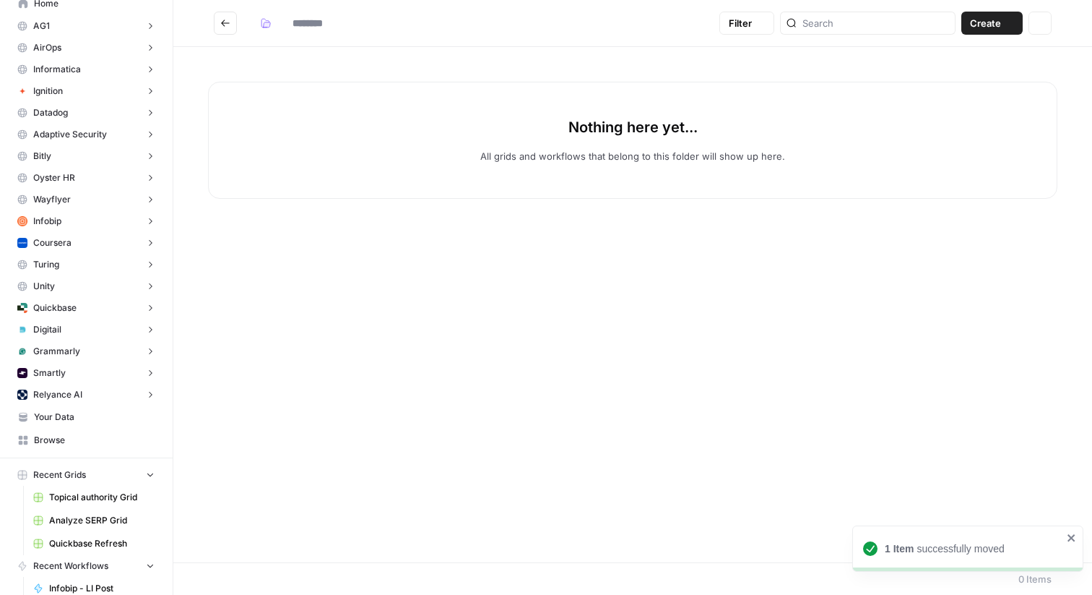
type input "*******"
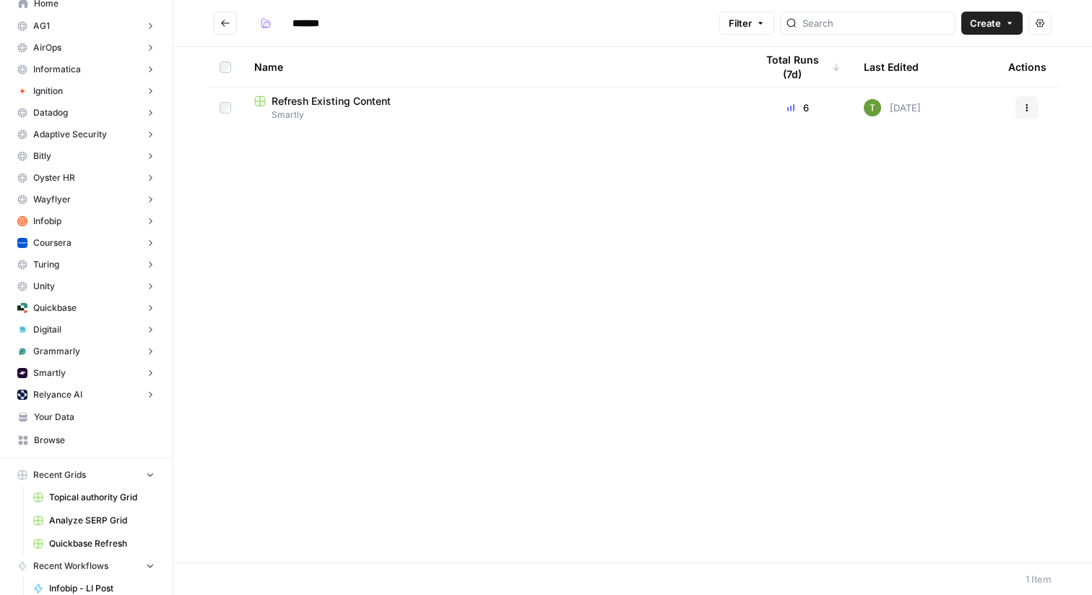
click at [225, 17] on button "Go back" at bounding box center [225, 23] width 23 height 23
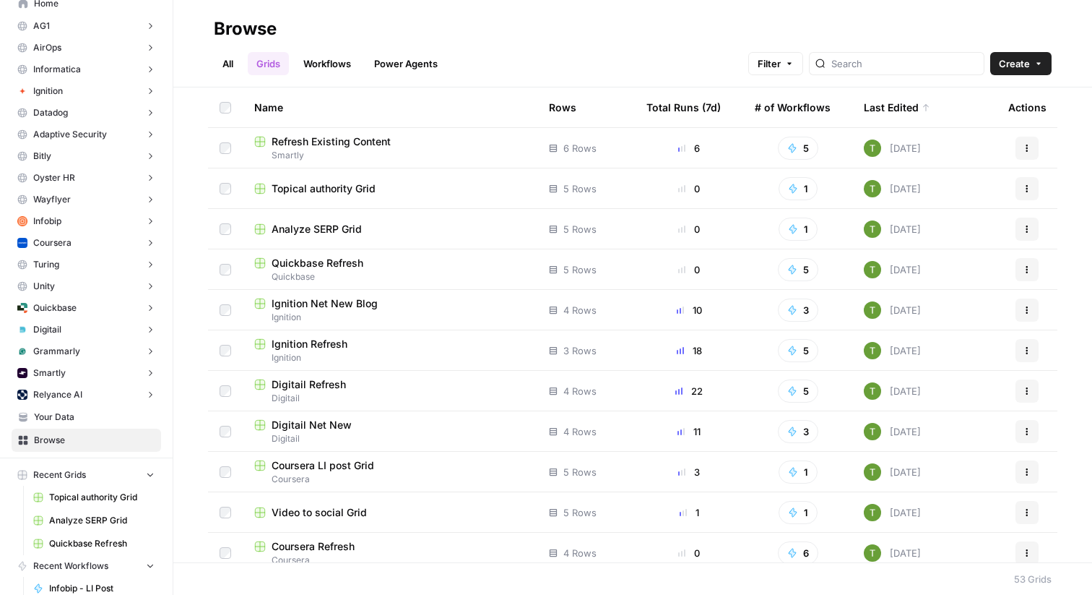
click at [1022, 61] on span "Create" at bounding box center [1014, 63] width 31 height 14
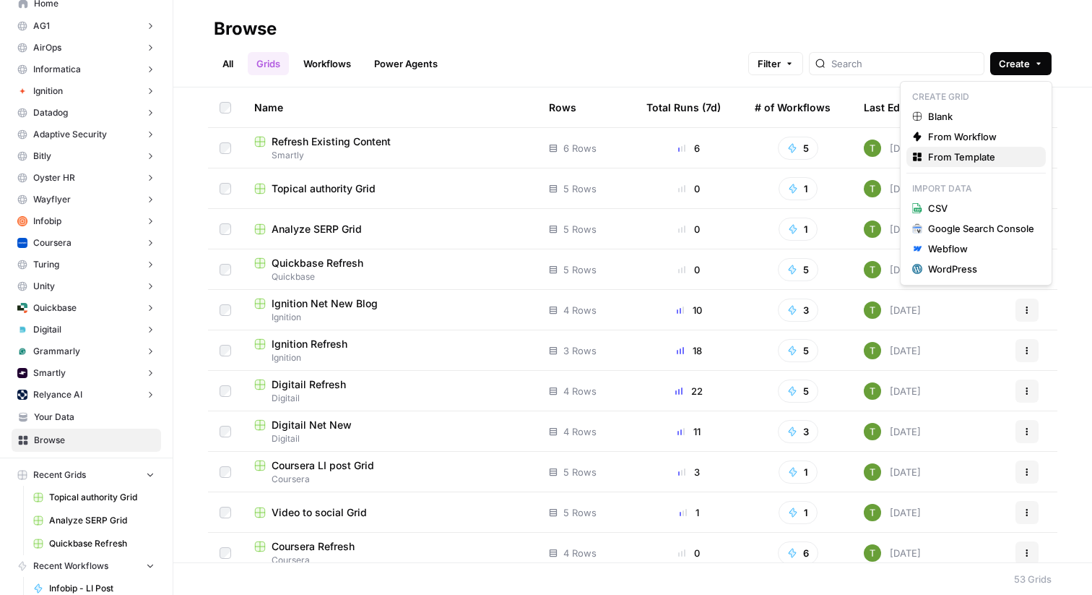
click at [978, 155] on span "From Template" at bounding box center [981, 157] width 106 height 14
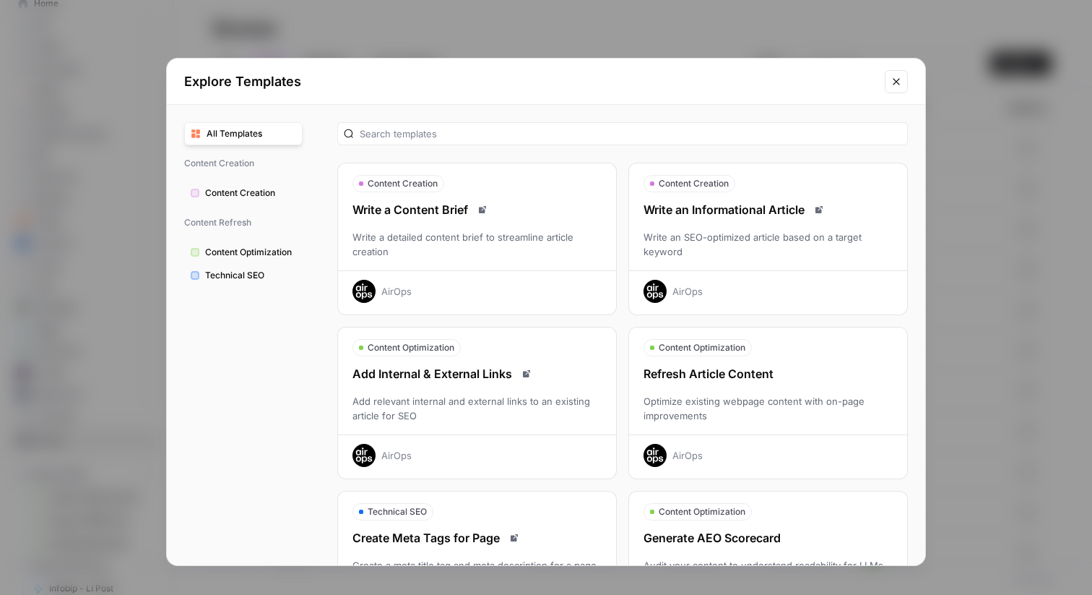
click at [769, 233] on div "Write an SEO-optimized article based on a target keyword" at bounding box center [768, 244] width 278 height 29
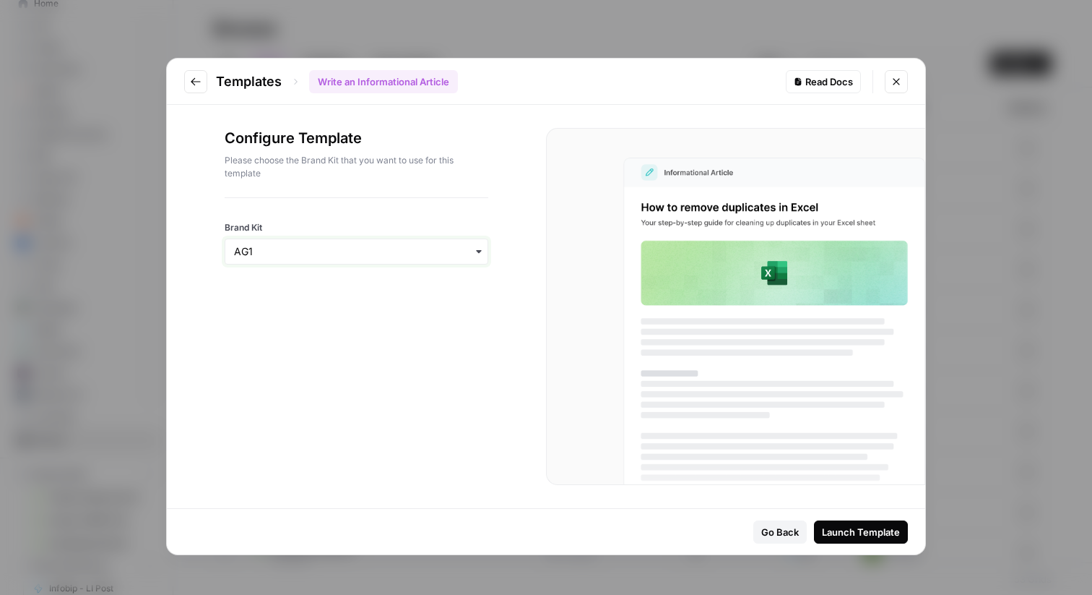
click at [452, 254] on input "Brand Kit" at bounding box center [356, 251] width 245 height 14
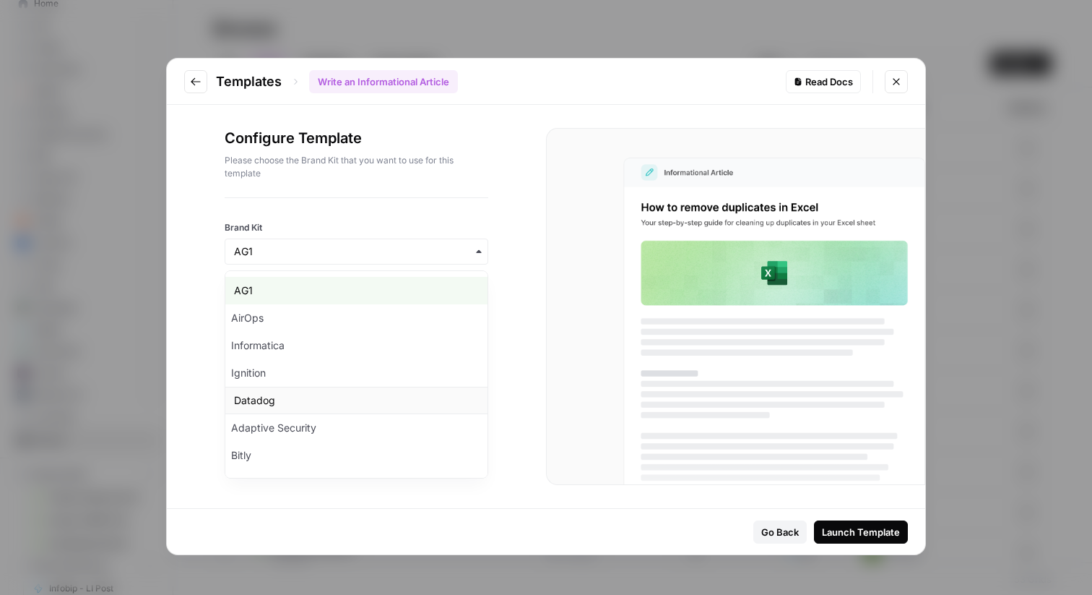
scroll to position [299, 0]
click at [267, 431] on div "Smartly" at bounding box center [356, 430] width 262 height 27
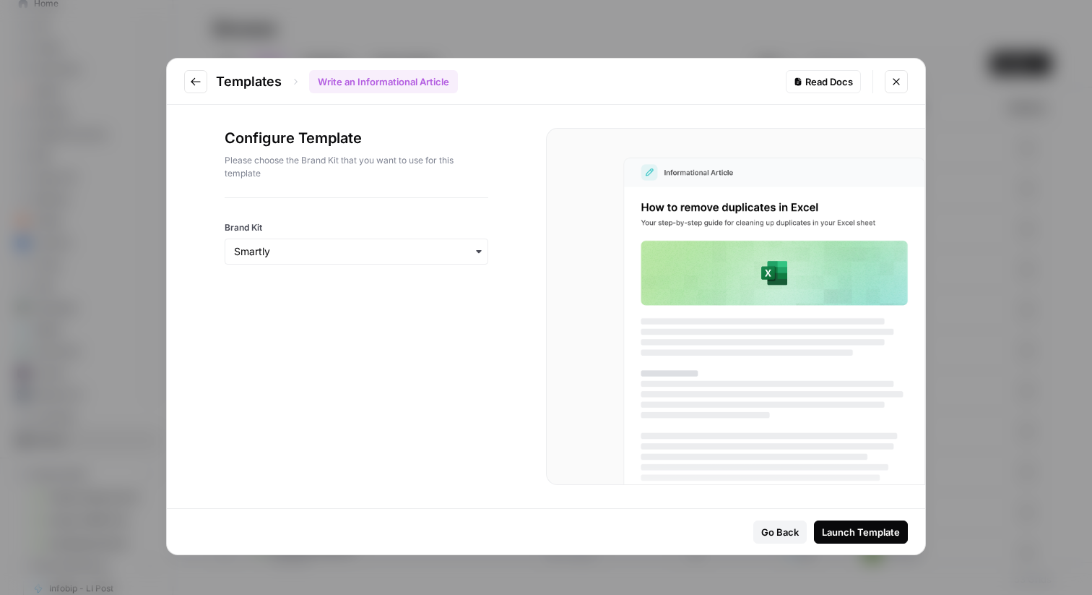
click at [873, 533] on div "Launch Template" at bounding box center [861, 532] width 78 height 14
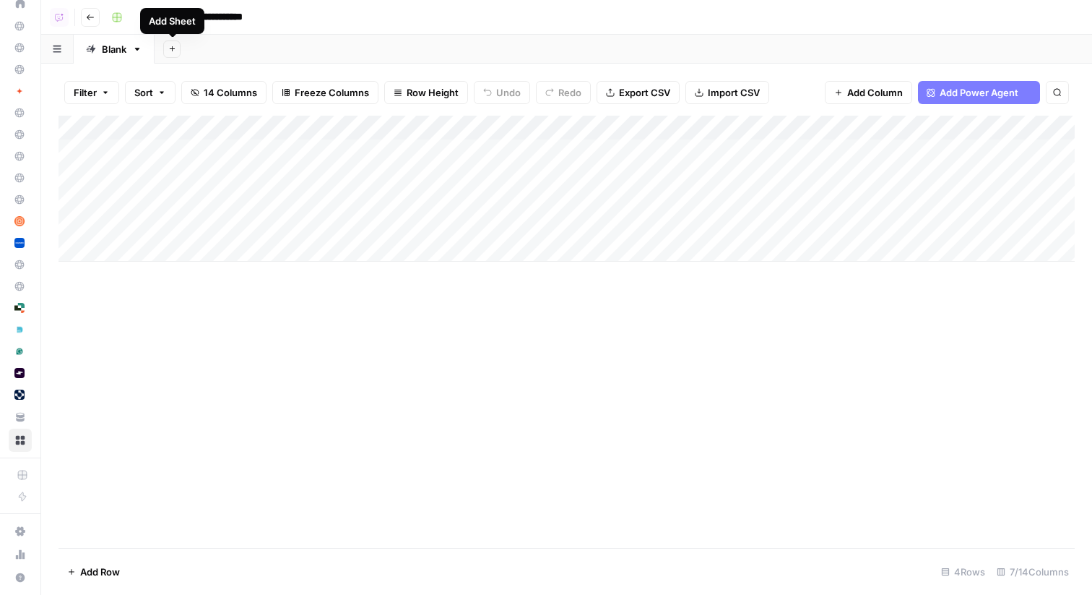
click at [212, 18] on input "**********" at bounding box center [208, 17] width 142 height 23
click at [467, 57] on div "Add Sheet" at bounding box center [624, 49] width 938 height 29
click at [376, 149] on div "Add Column" at bounding box center [567, 189] width 1017 height 146
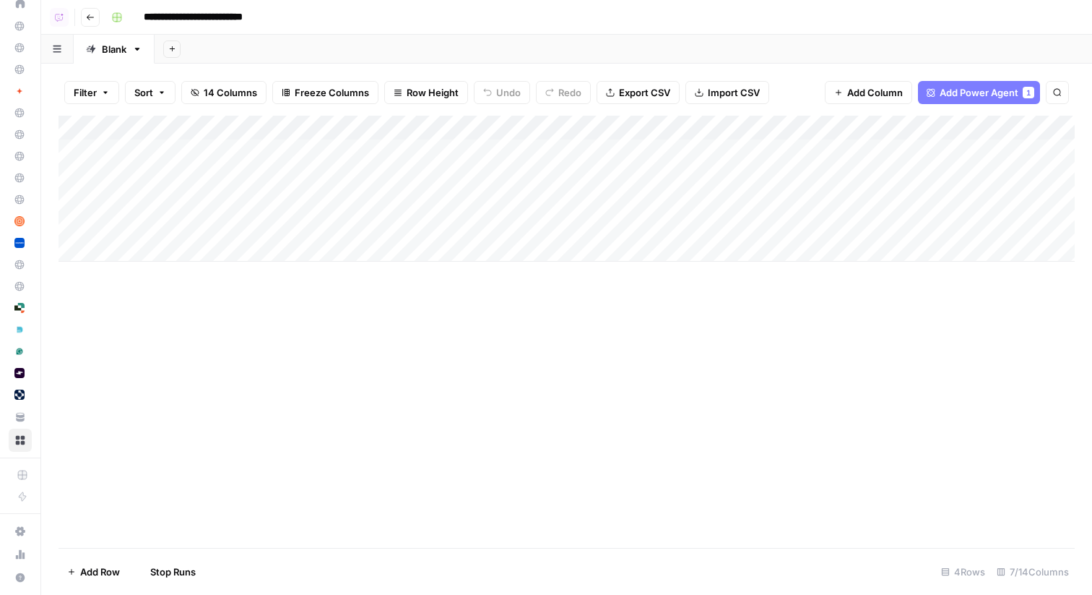
click at [355, 175] on div "Add Column" at bounding box center [567, 189] width 1017 height 146
click at [347, 204] on div "Add Column" at bounding box center [567, 189] width 1017 height 146
click at [337, 222] on div "Add Column" at bounding box center [567, 189] width 1017 height 146
click at [90, 14] on icon "button" at bounding box center [90, 17] width 9 height 9
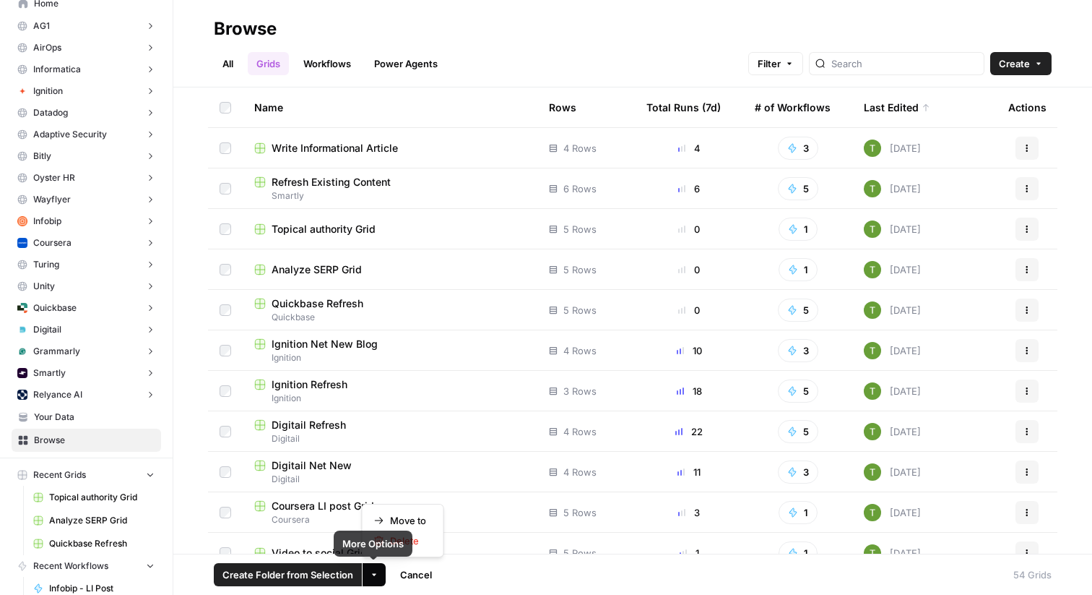
click at [378, 574] on button "More Options" at bounding box center [374, 574] width 23 height 23
click at [417, 514] on span "Move to" at bounding box center [408, 520] width 36 height 14
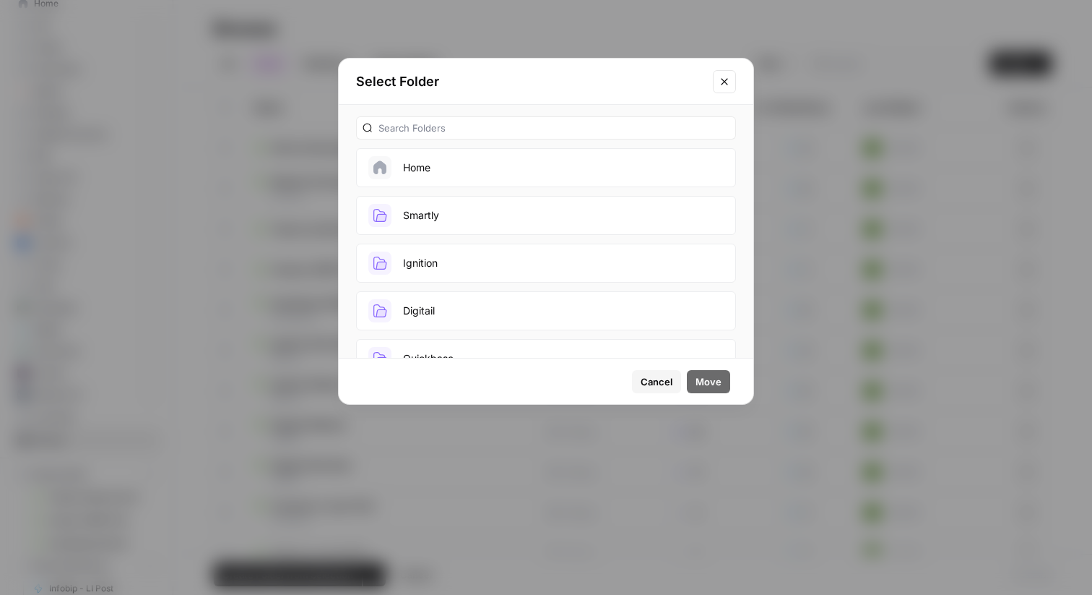
click at [475, 218] on button "Smartly" at bounding box center [546, 215] width 380 height 39
click at [715, 386] on span "Move" at bounding box center [709, 381] width 26 height 14
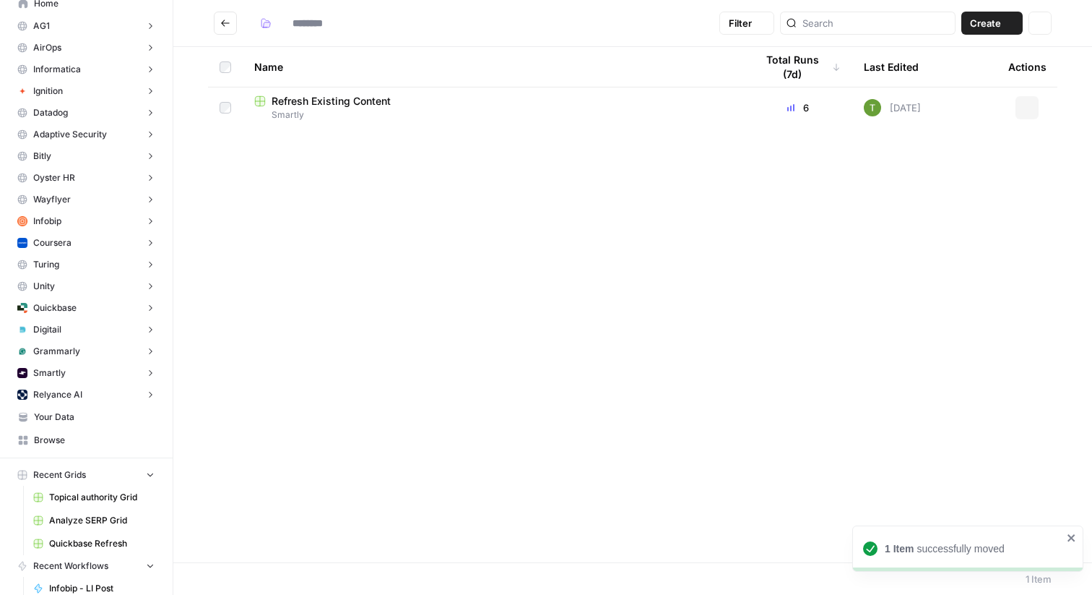
type input "*******"
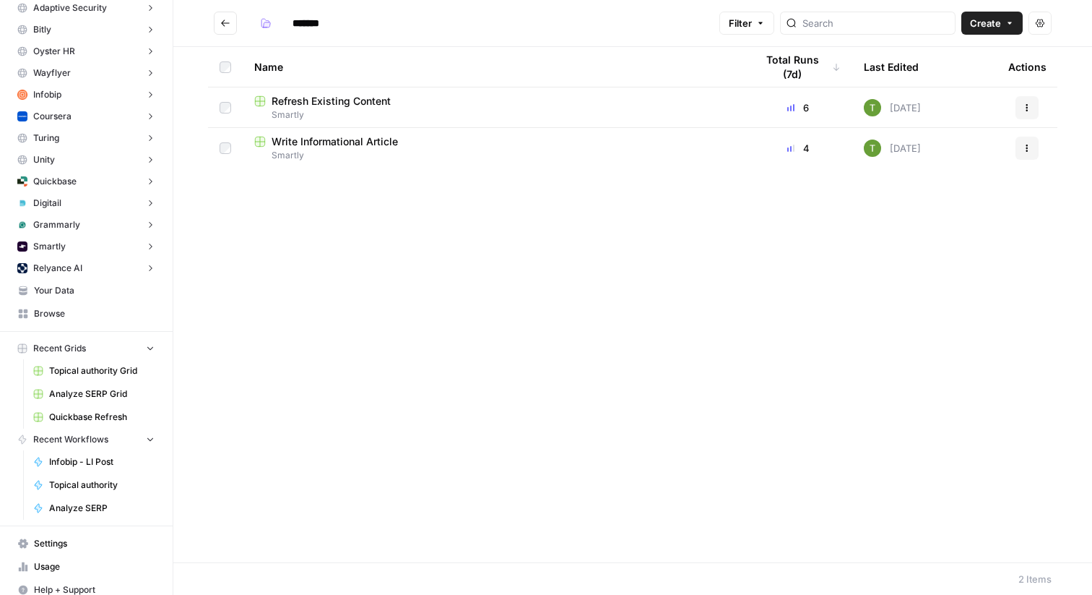
scroll to position [228, 0]
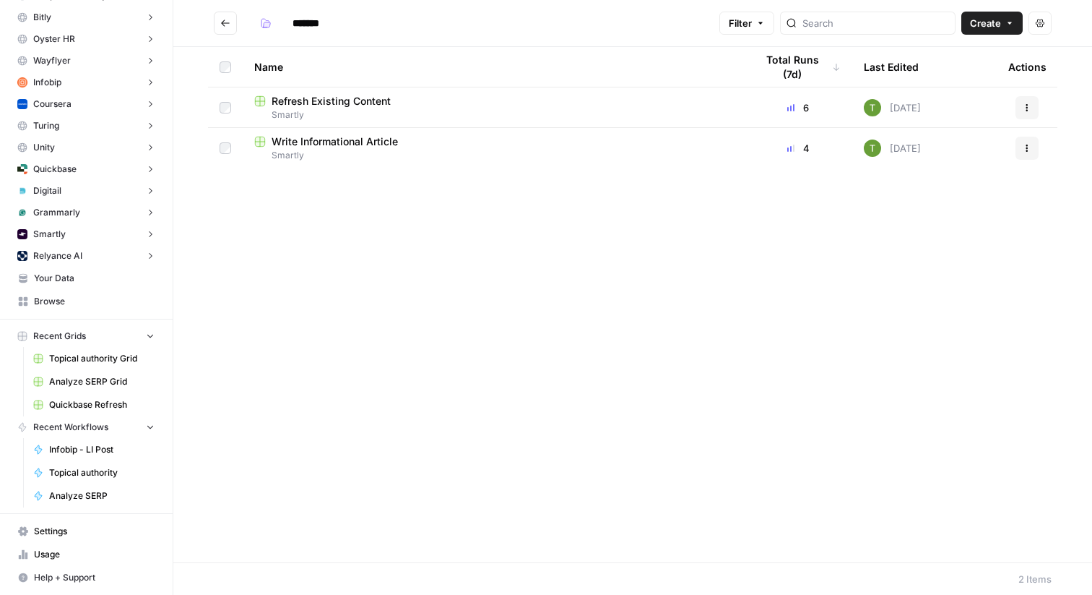
click at [61, 280] on span "Your Data" at bounding box center [94, 278] width 121 height 13
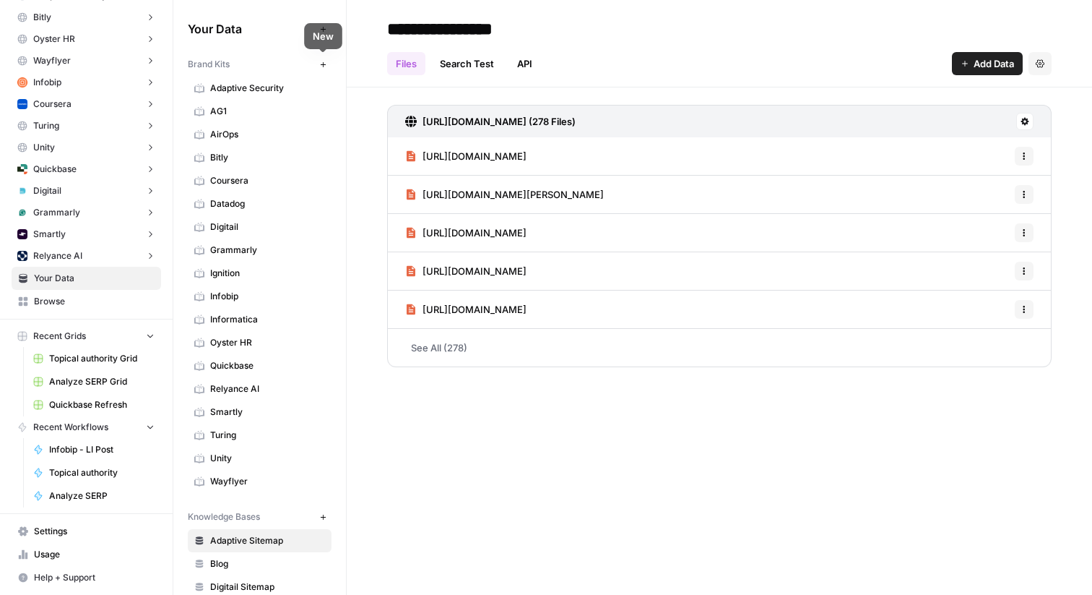
click at [321, 67] on icon "button" at bounding box center [323, 65] width 8 height 8
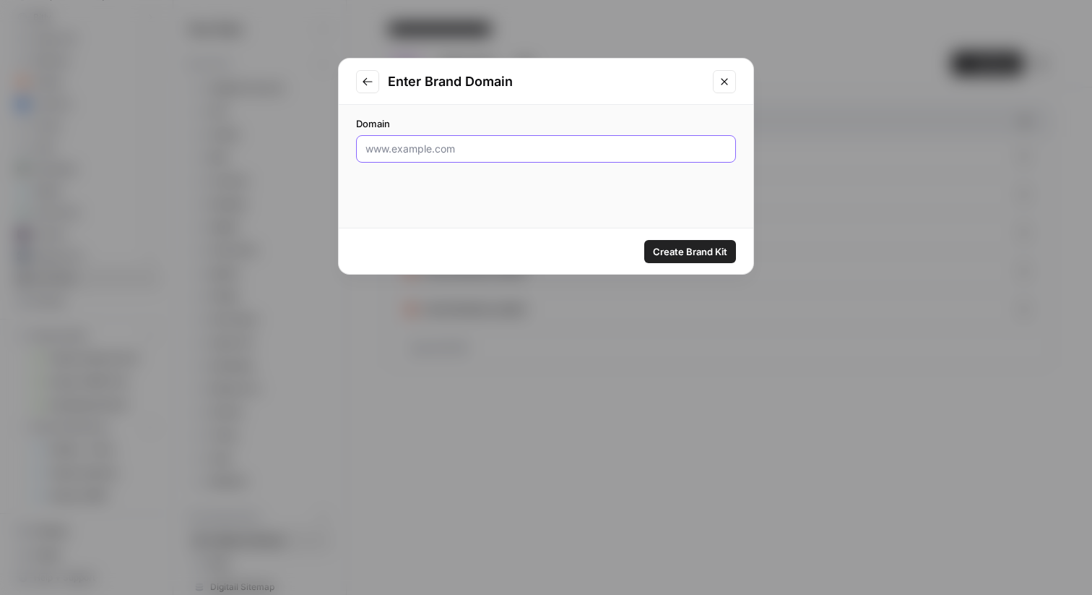
click at [392, 152] on input "Domain" at bounding box center [546, 149] width 361 height 14
type input "[DOMAIN_NAME]"
click at [692, 256] on span "Create Brand Kit" at bounding box center [690, 251] width 74 height 14
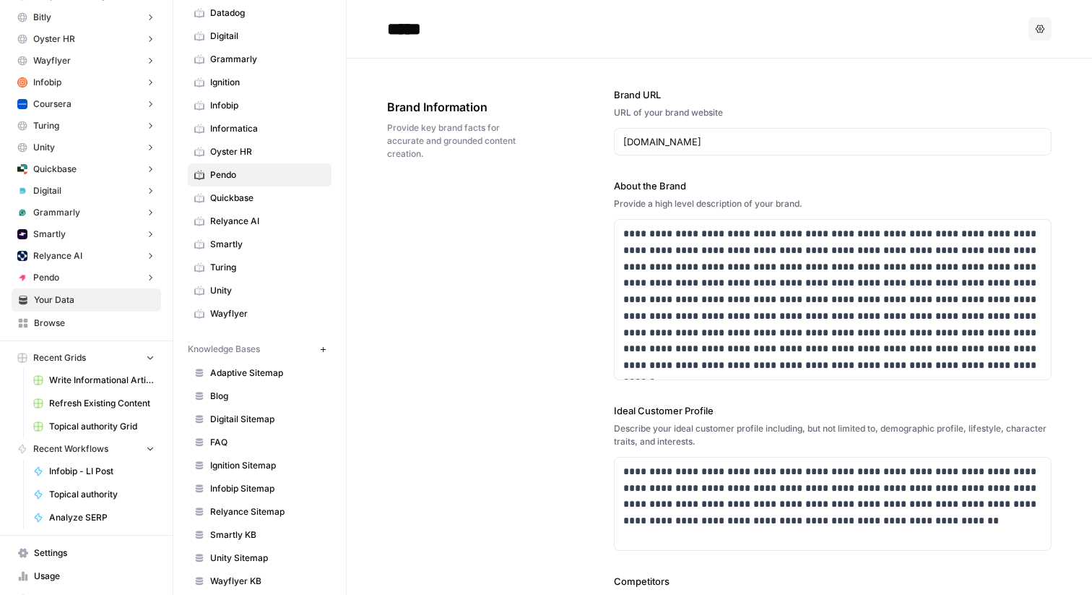
scroll to position [194, 0]
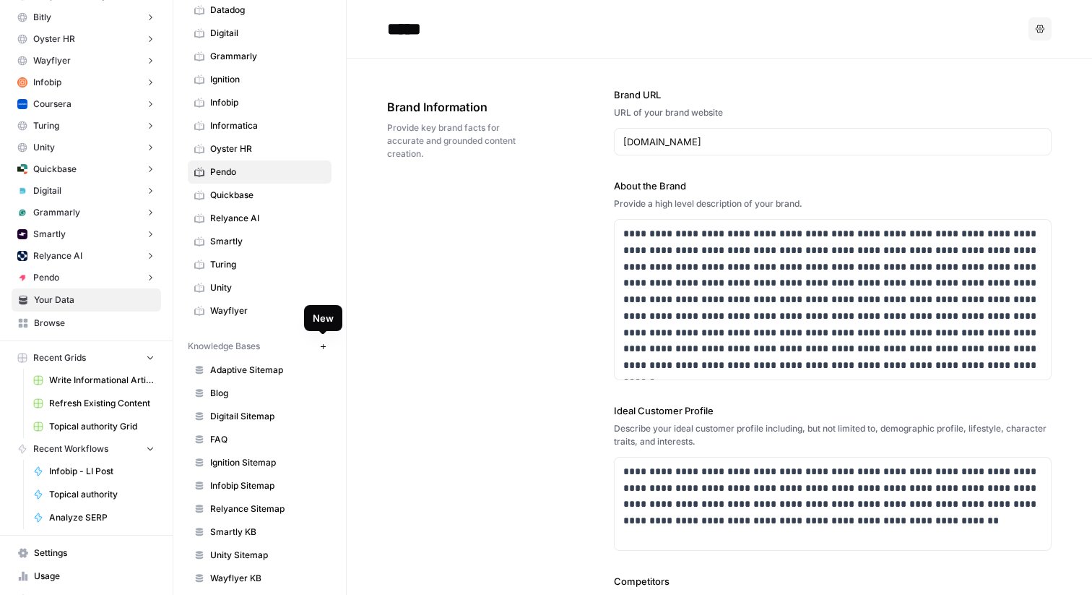
click at [324, 345] on icon "button" at bounding box center [322, 345] width 5 height 5
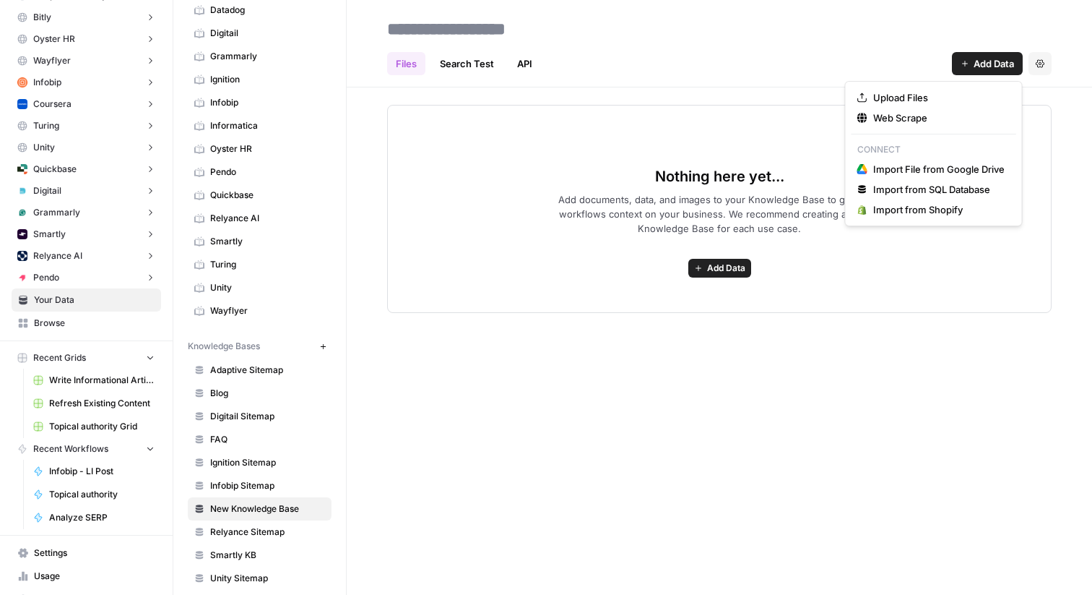
click at [983, 65] on span "Add Data" at bounding box center [994, 63] width 40 height 14
click at [894, 118] on span "Web Scrape" at bounding box center [939, 118] width 131 height 14
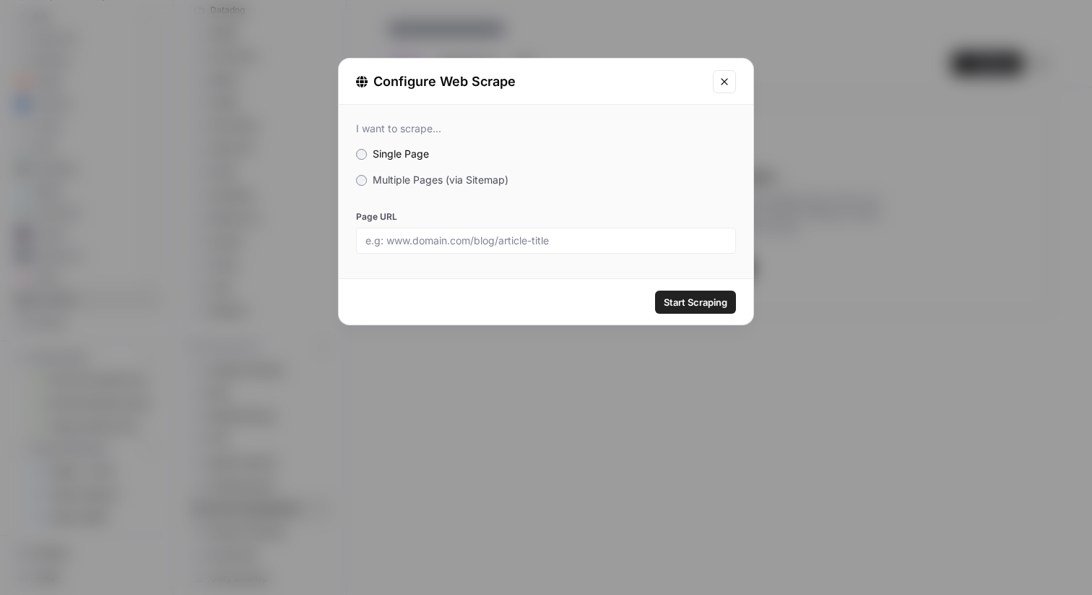
click at [386, 184] on span "Multiple Pages (via Sitemap)" at bounding box center [441, 179] width 136 height 12
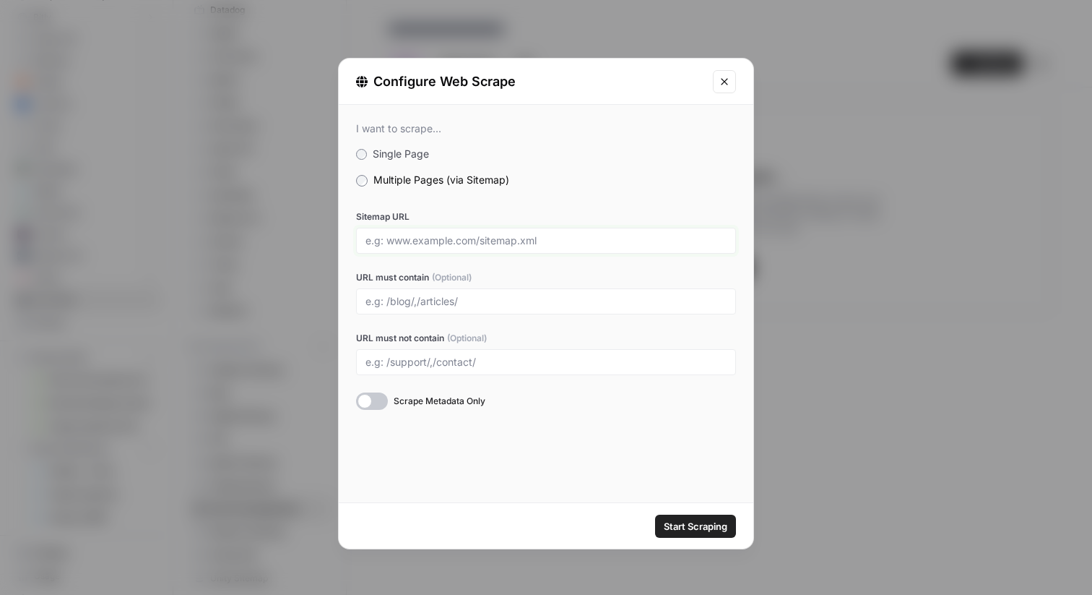
click at [394, 241] on input "Sitemap URL" at bounding box center [546, 240] width 361 height 13
paste input "I still think you can follow up with him directly and if he doesn't get back to…"
type input "I still think you can follow up with him directly and if he doesn't get back to…"
click at [447, 238] on input "I still think you can follow up with him directly and if he doesn't get back to…" at bounding box center [546, 240] width 361 height 13
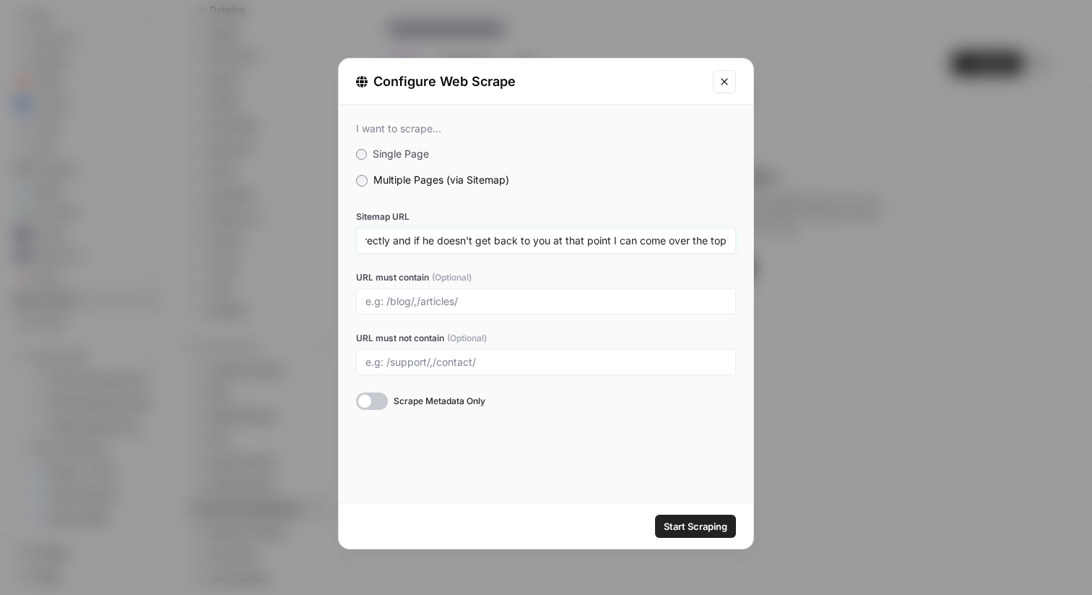
click at [447, 238] on input "I still think you can follow up with him directly and if he doesn't get back to…" at bounding box center [546, 240] width 361 height 13
paste input "[URL][DOMAIN_NAME]"
click at [655, 514] on button "Start Scraping" at bounding box center [695, 525] width 81 height 23
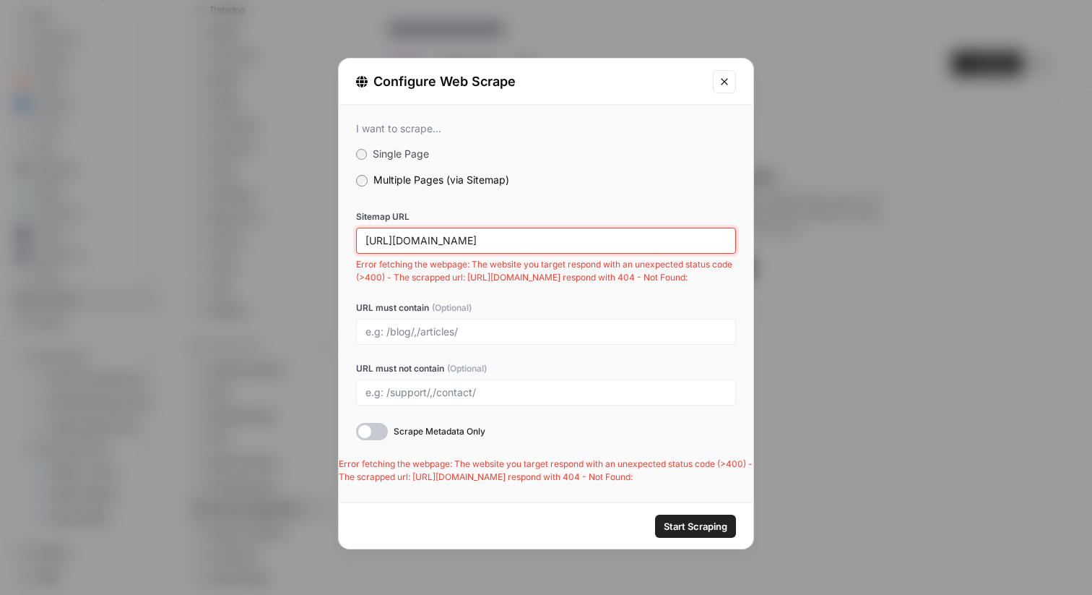
click at [475, 237] on input "[URL][DOMAIN_NAME]" at bounding box center [546, 240] width 361 height 13
paste input "_index"
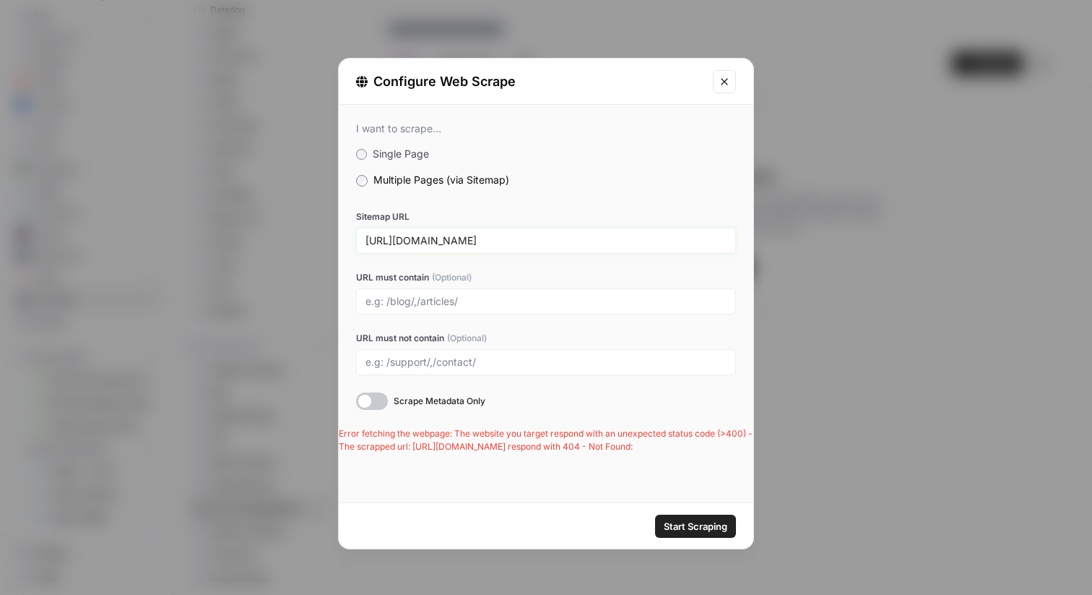
type input "[URL][DOMAIN_NAME]"
click at [701, 533] on button "Start Scraping" at bounding box center [695, 525] width 81 height 23
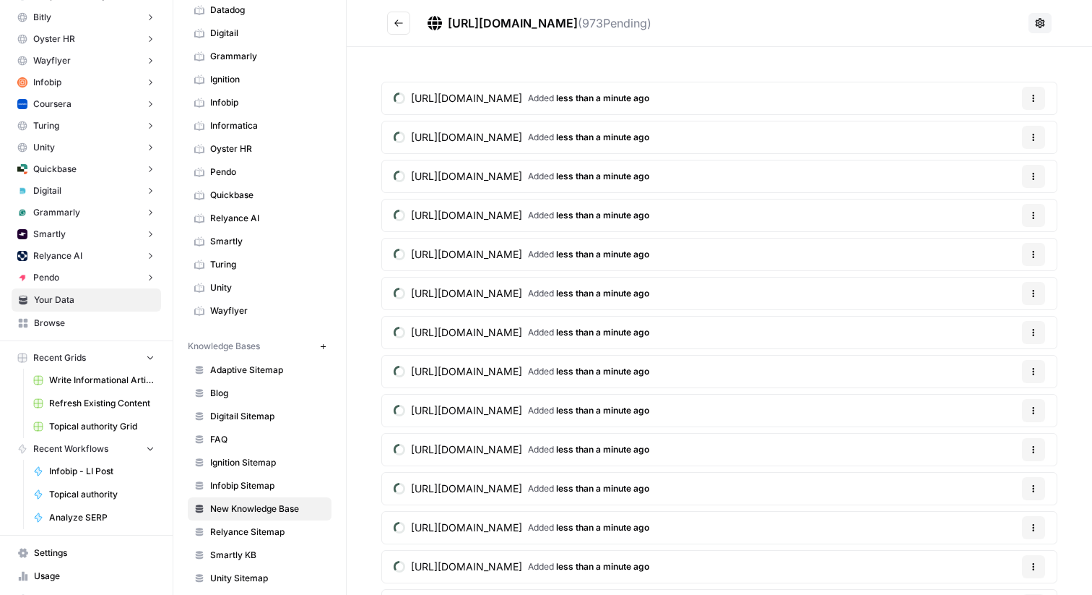
click at [220, 551] on span "Smartly KB" at bounding box center [267, 554] width 115 height 13
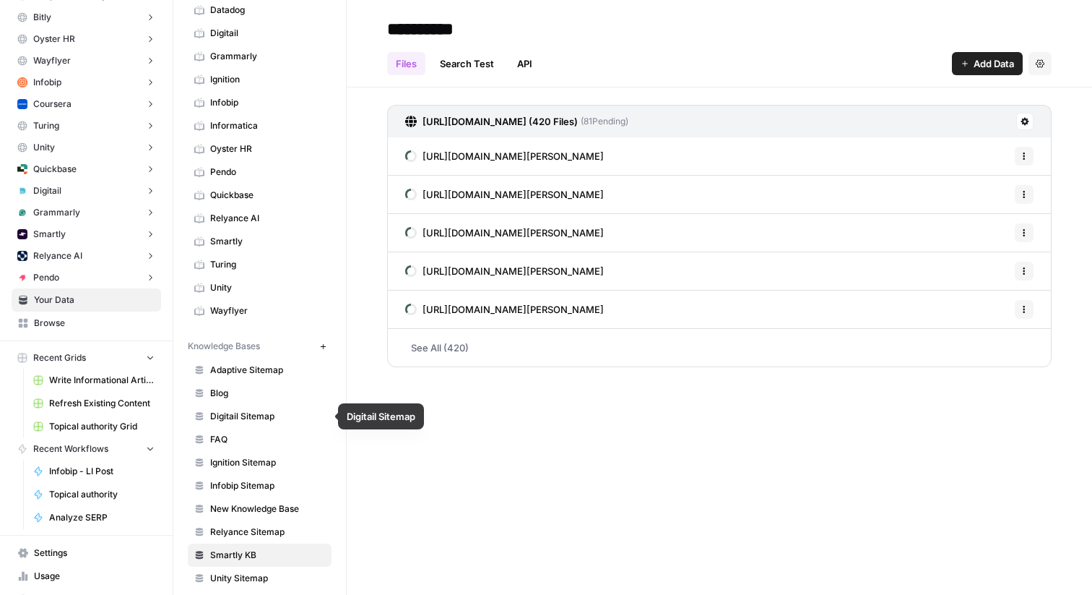
scroll to position [229, 0]
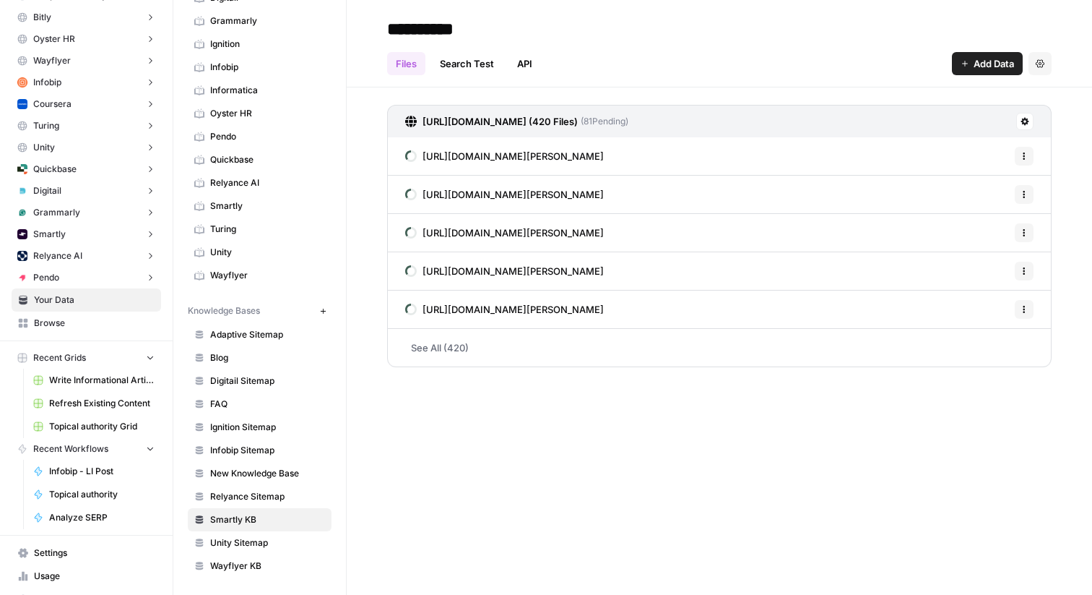
click at [231, 473] on span "New Knowledge Base" at bounding box center [267, 473] width 115 height 13
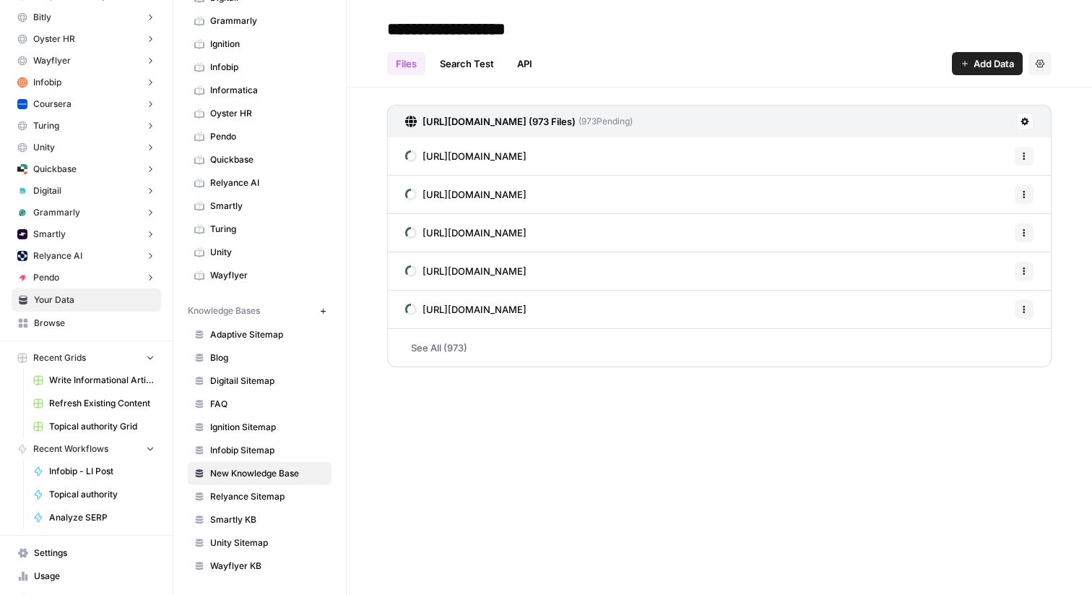
click at [434, 25] on input "**********" at bounding box center [496, 28] width 231 height 29
type input "**********"
click at [397, 428] on div "**********" at bounding box center [720, 297] width 746 height 595
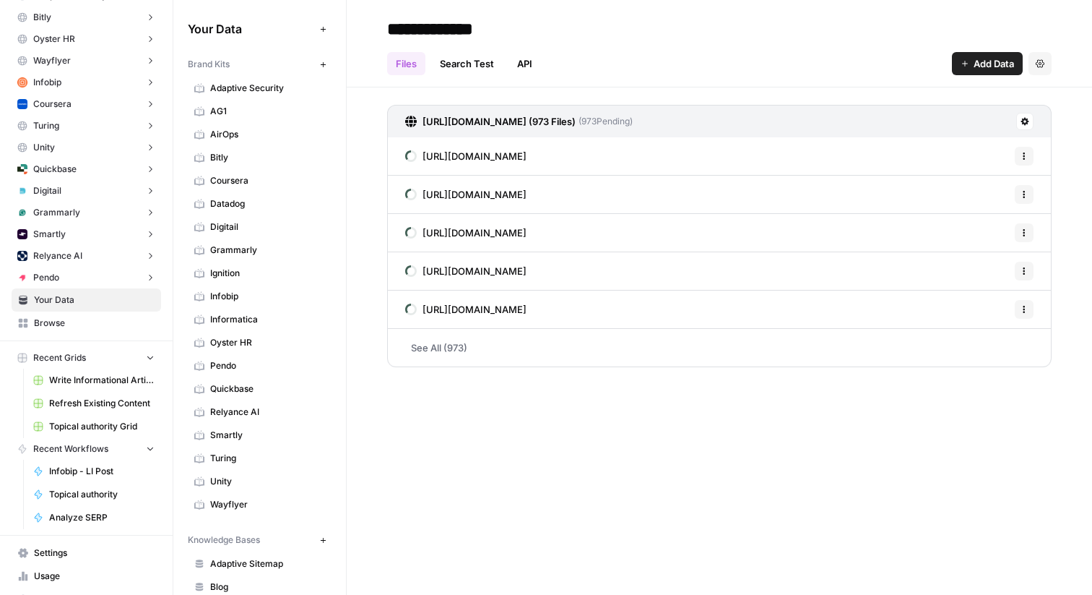
click at [46, 321] on span "Browse" at bounding box center [94, 322] width 121 height 13
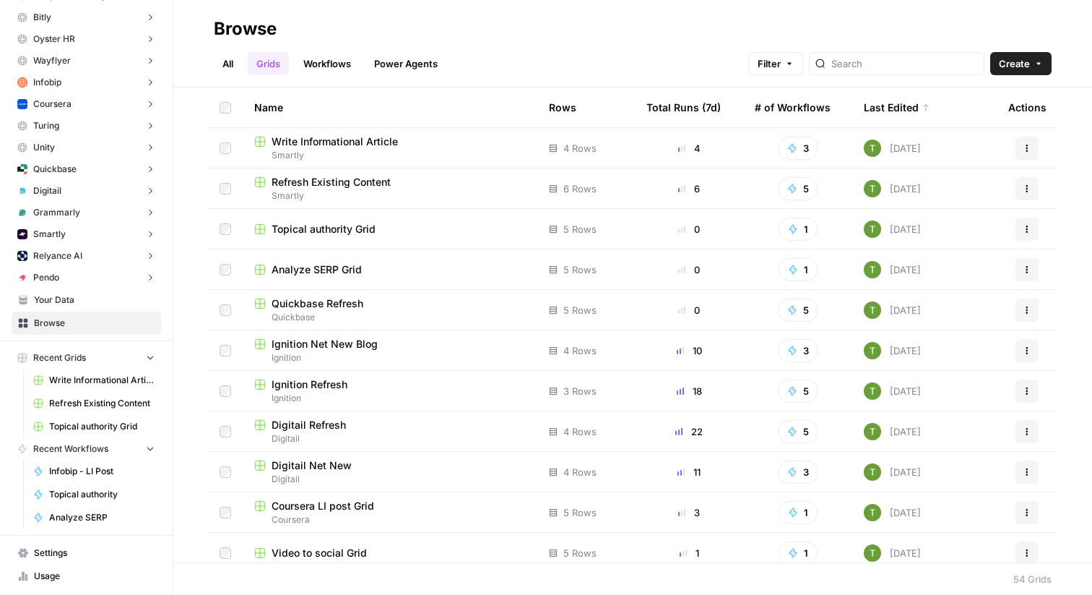
click at [150, 355] on icon "button" at bounding box center [150, 357] width 10 height 10
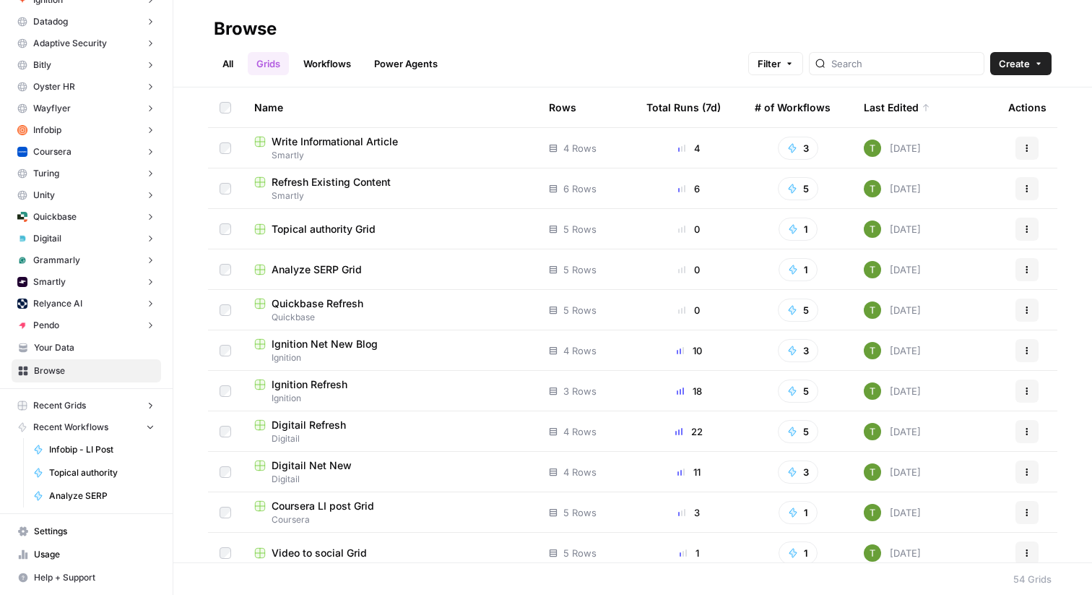
scroll to position [180, 0]
click at [155, 426] on icon "button" at bounding box center [150, 426] width 10 height 10
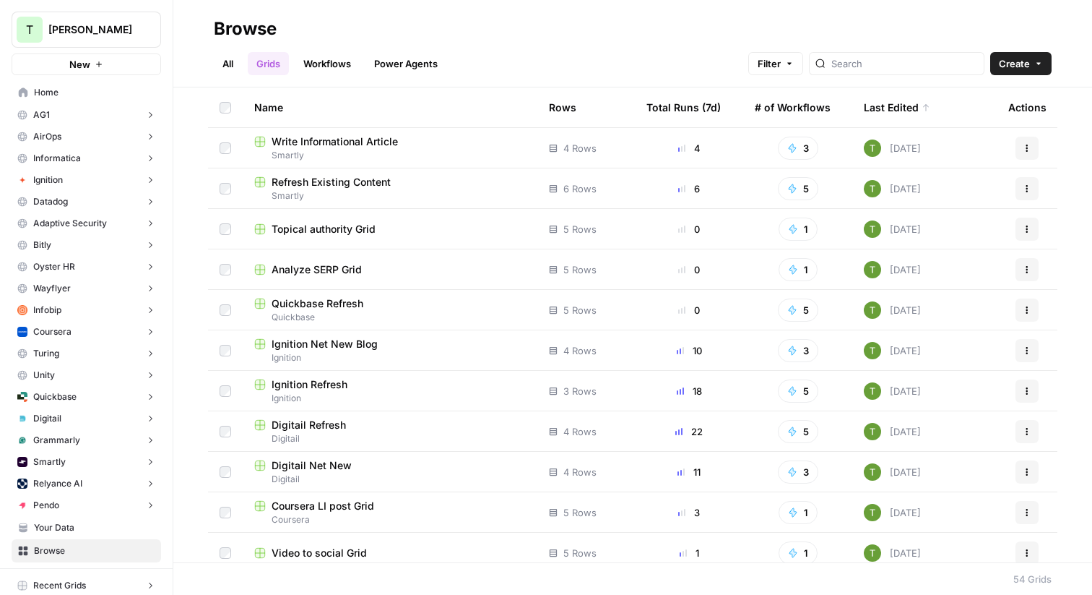
scroll to position [111, 0]
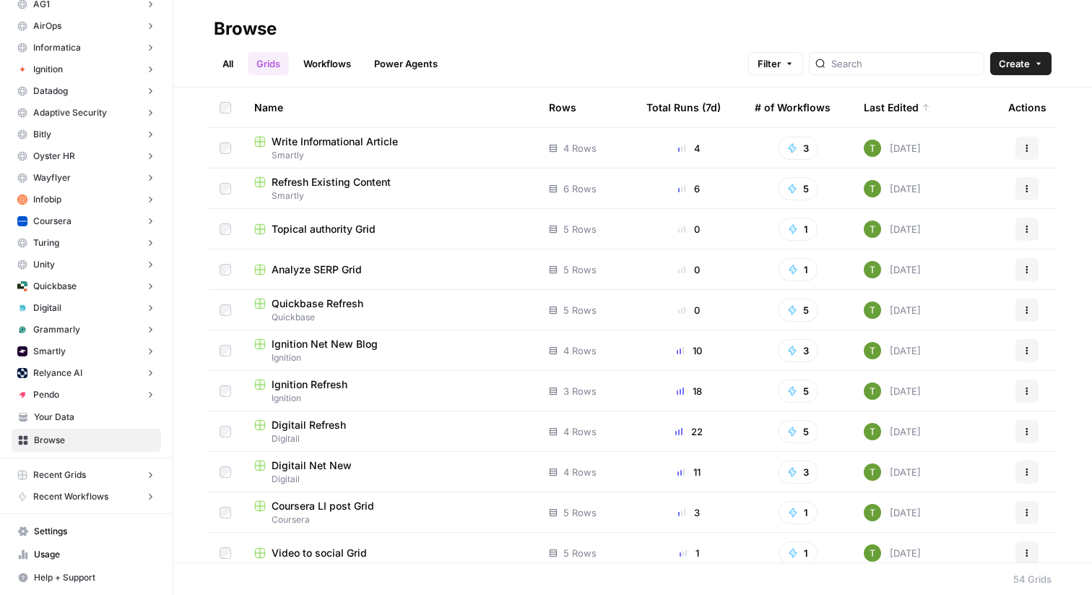
click at [1017, 65] on span "Create" at bounding box center [1014, 63] width 31 height 14
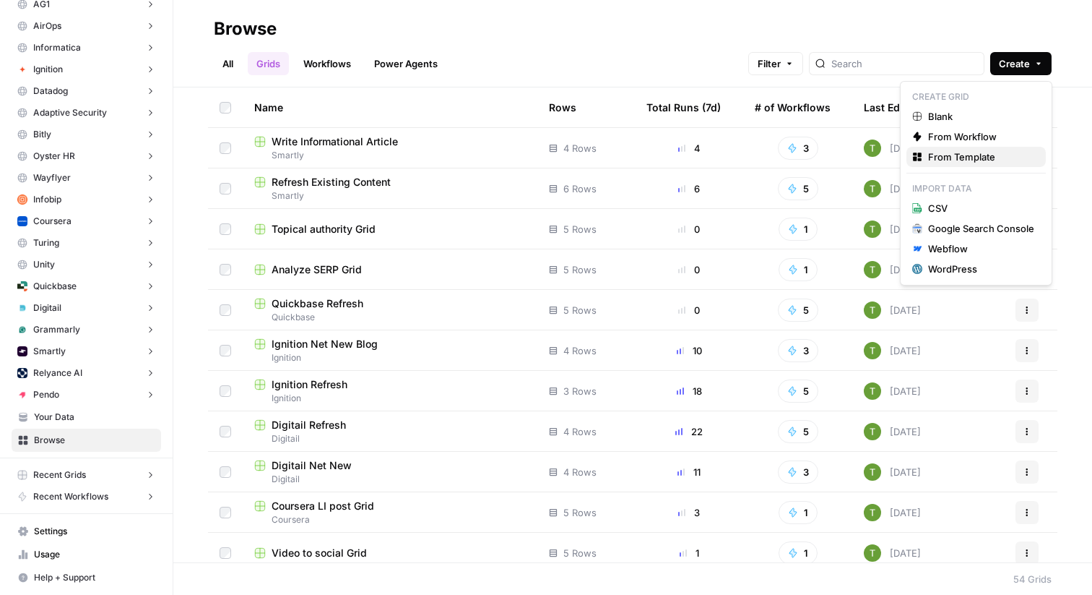
click at [952, 155] on span "From Template" at bounding box center [981, 157] width 106 height 14
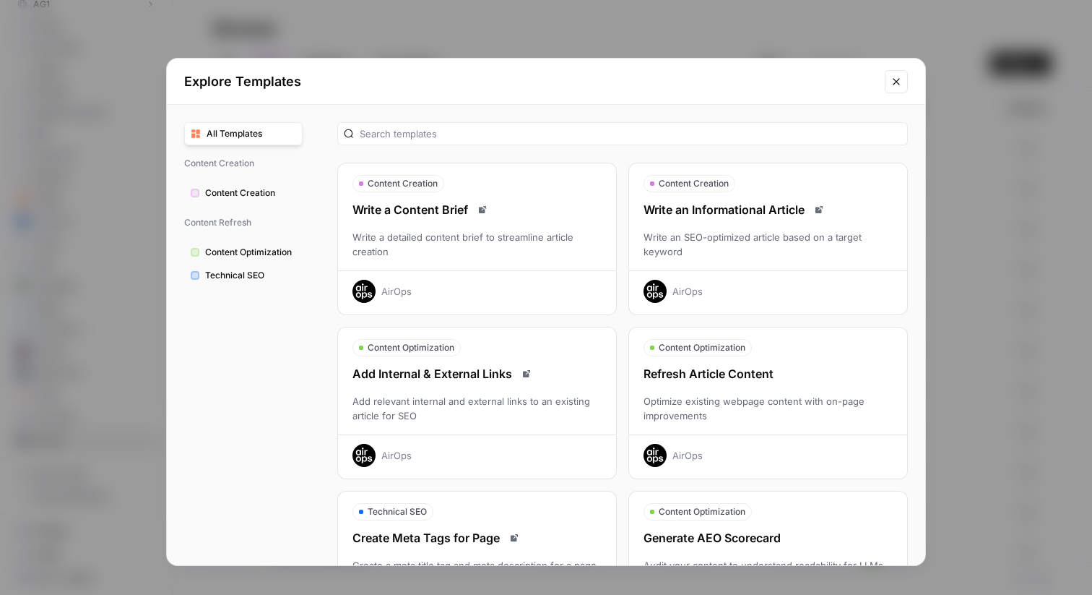
click at [723, 384] on div "Refresh Article Content Optimize existing webpage content with on-page improvem…" at bounding box center [768, 416] width 278 height 102
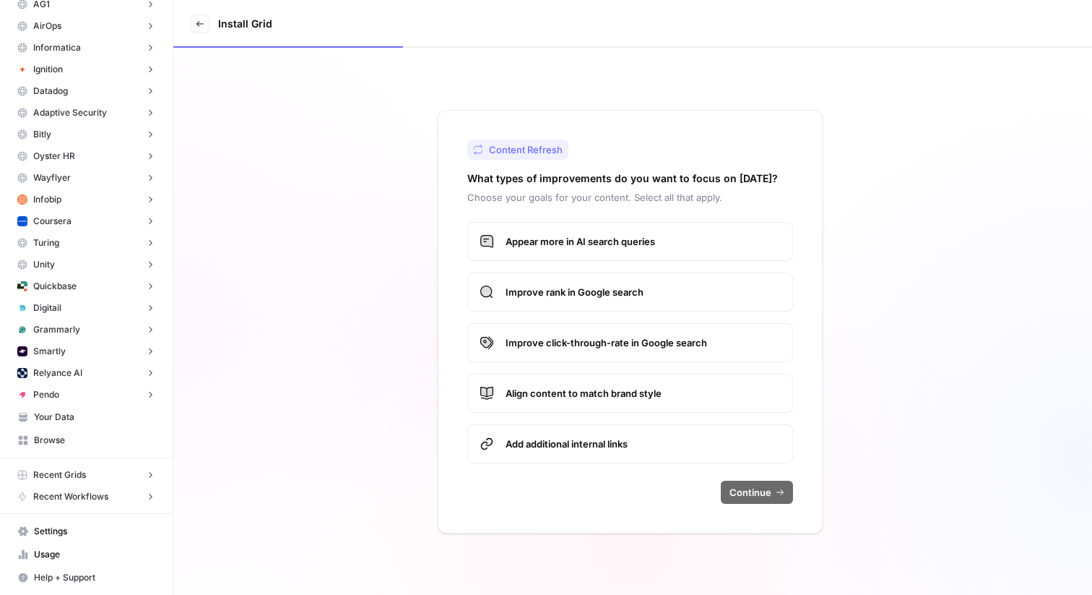
click at [579, 243] on span "Appear more in AI search queries" at bounding box center [643, 241] width 275 height 14
click at [579, 292] on span "Improve rank in Google search" at bounding box center [643, 292] width 275 height 14
click at [756, 495] on span "Continue" at bounding box center [751, 492] width 42 height 14
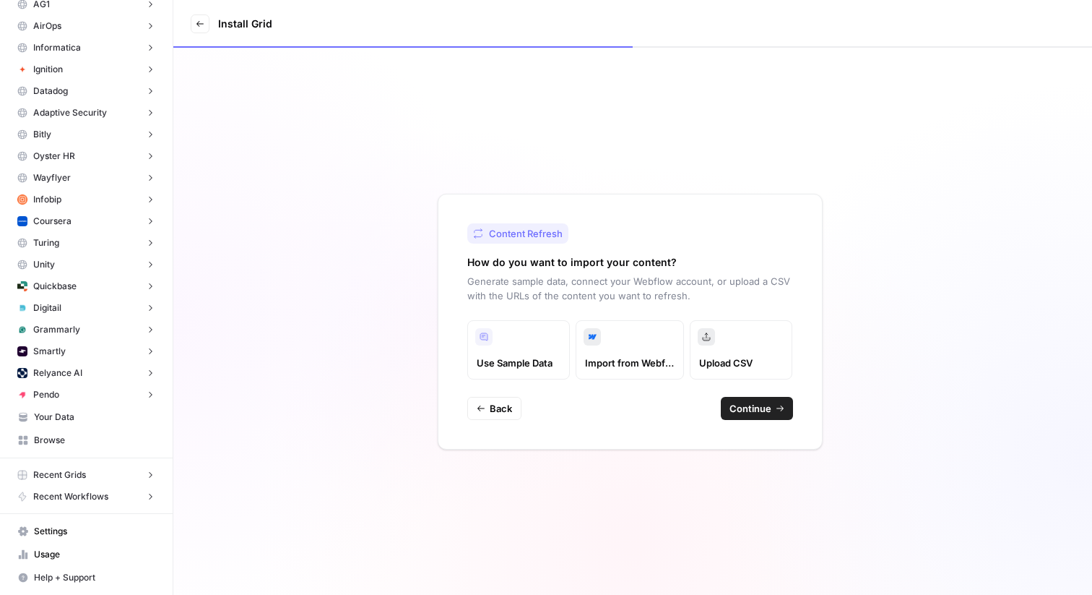
click at [775, 414] on button "Continue" at bounding box center [757, 408] width 72 height 23
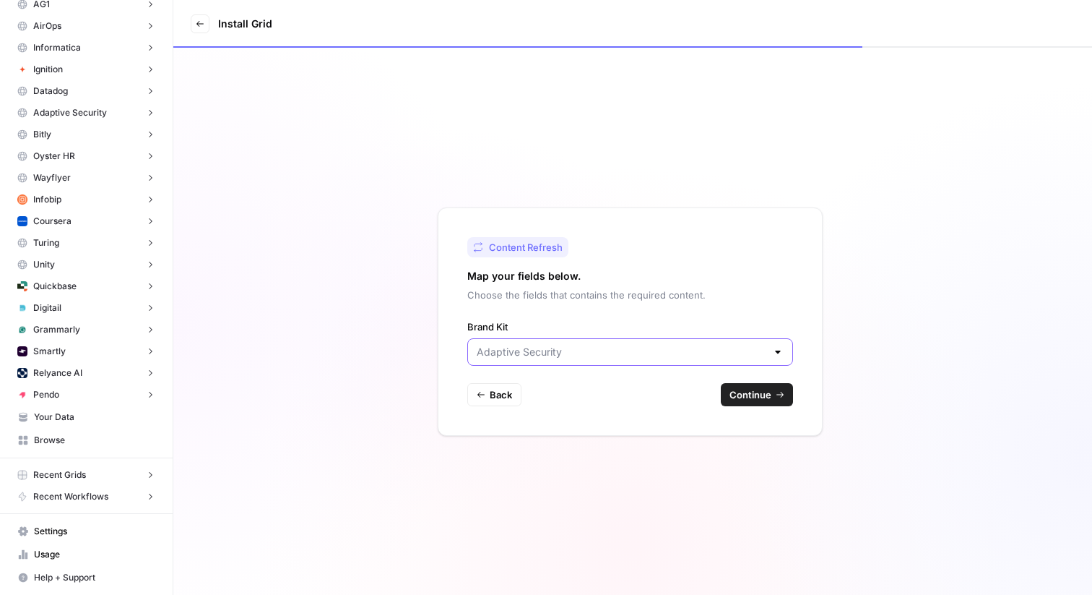
click at [660, 358] on input "Brand Kit" at bounding box center [622, 352] width 290 height 14
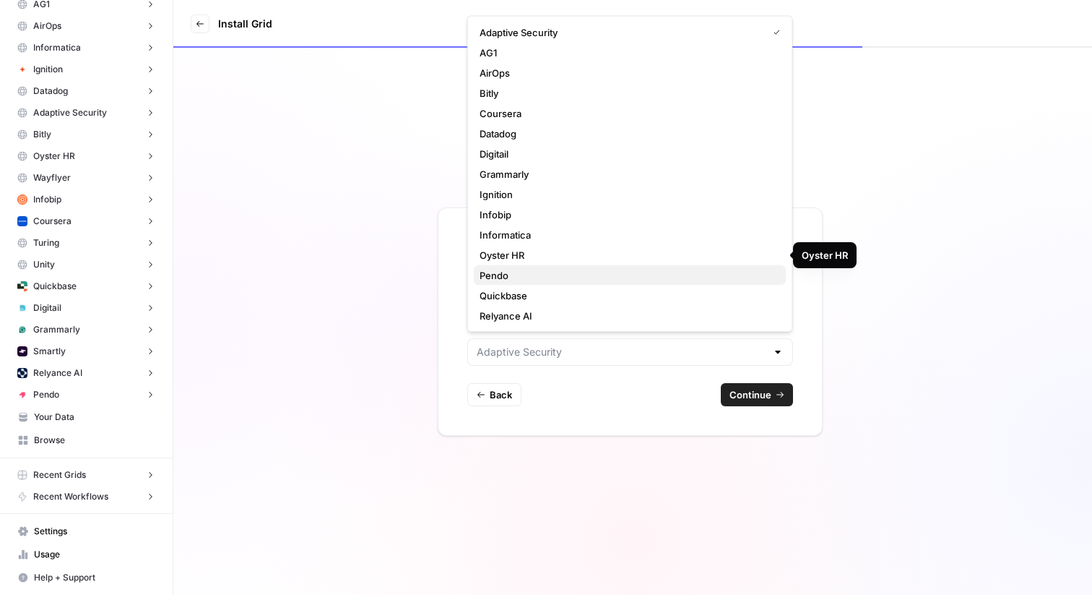
click at [553, 275] on span "Pendo" at bounding box center [628, 275] width 296 height 14
type input "Pendo"
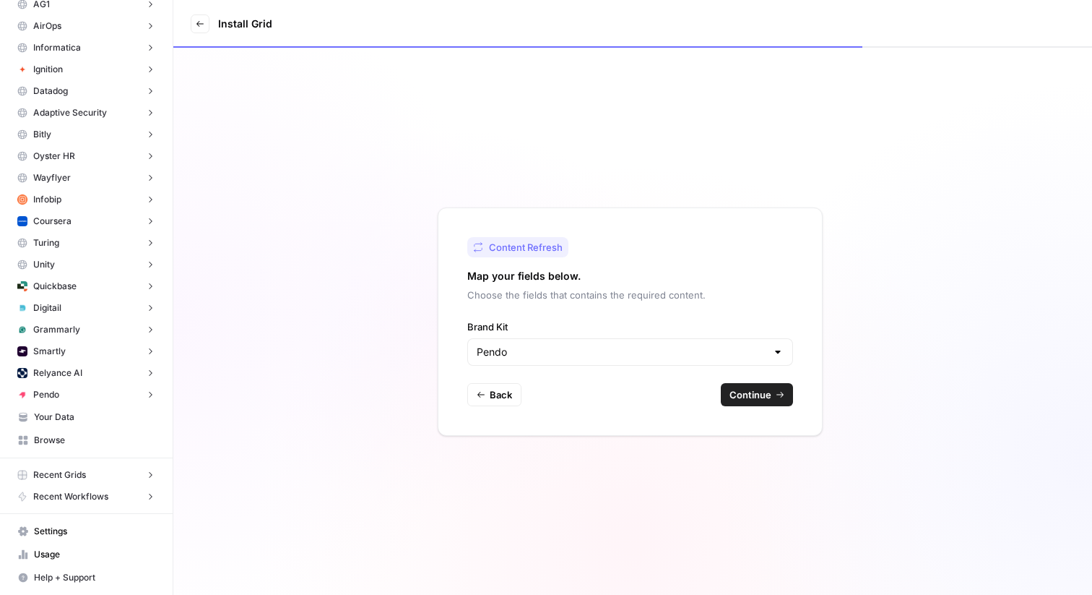
click at [757, 392] on span "Continue" at bounding box center [751, 394] width 42 height 14
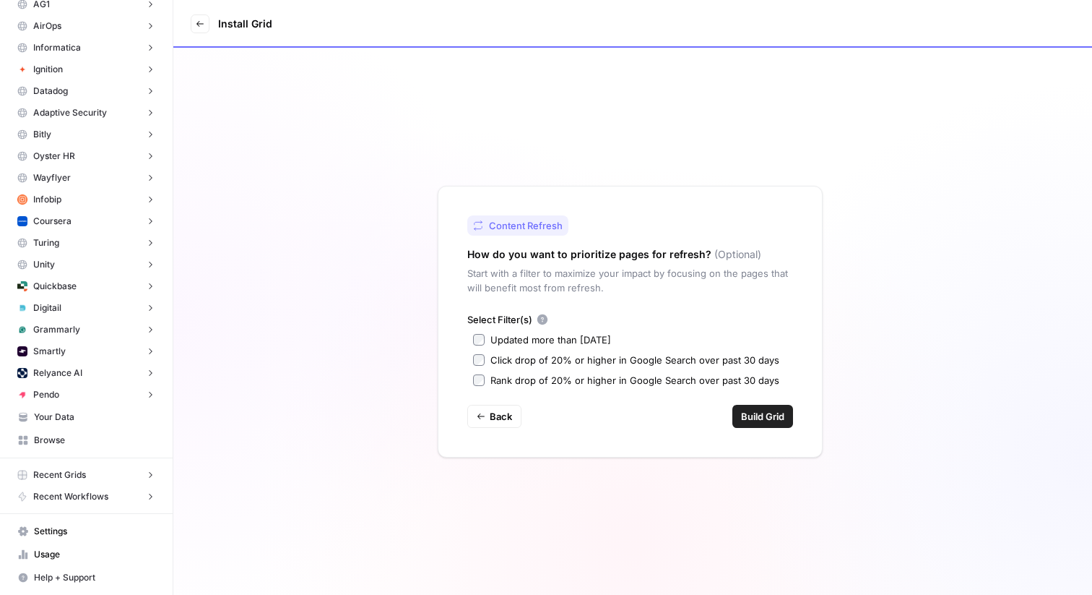
click at [759, 410] on span "Build Grid" at bounding box center [762, 416] width 43 height 14
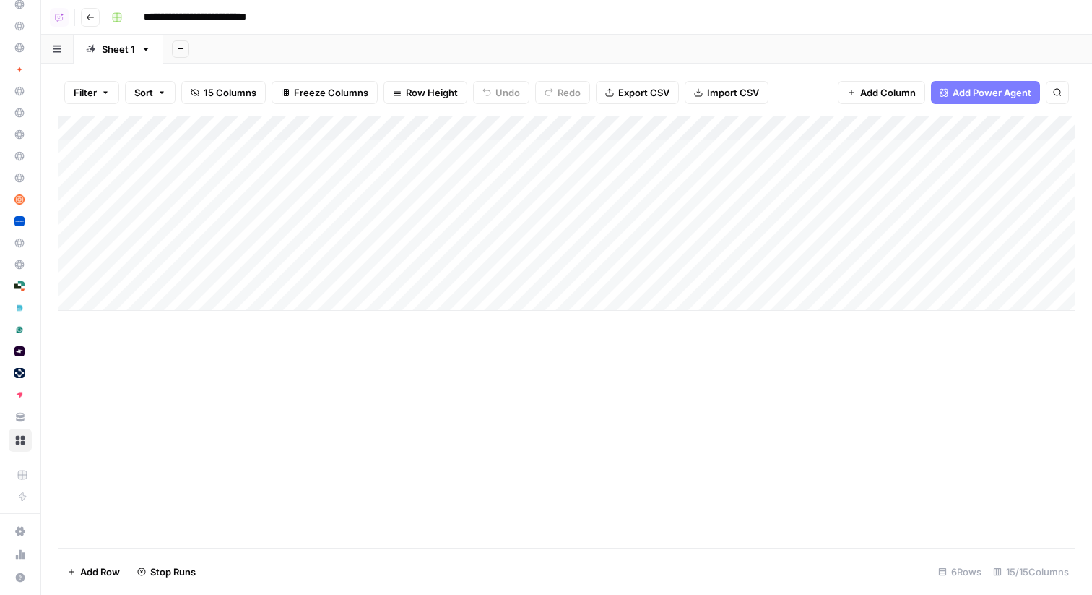
scroll to position [0, 2]
drag, startPoint x: 209, startPoint y: 124, endPoint x: 345, endPoint y: 139, distance: 137.3
click at [345, 139] on div "Add Column" at bounding box center [567, 213] width 1017 height 195
drag, startPoint x: 345, startPoint y: 125, endPoint x: 434, endPoint y: 125, distance: 88.1
click at [436, 125] on div "Add Column" at bounding box center [567, 213] width 1017 height 195
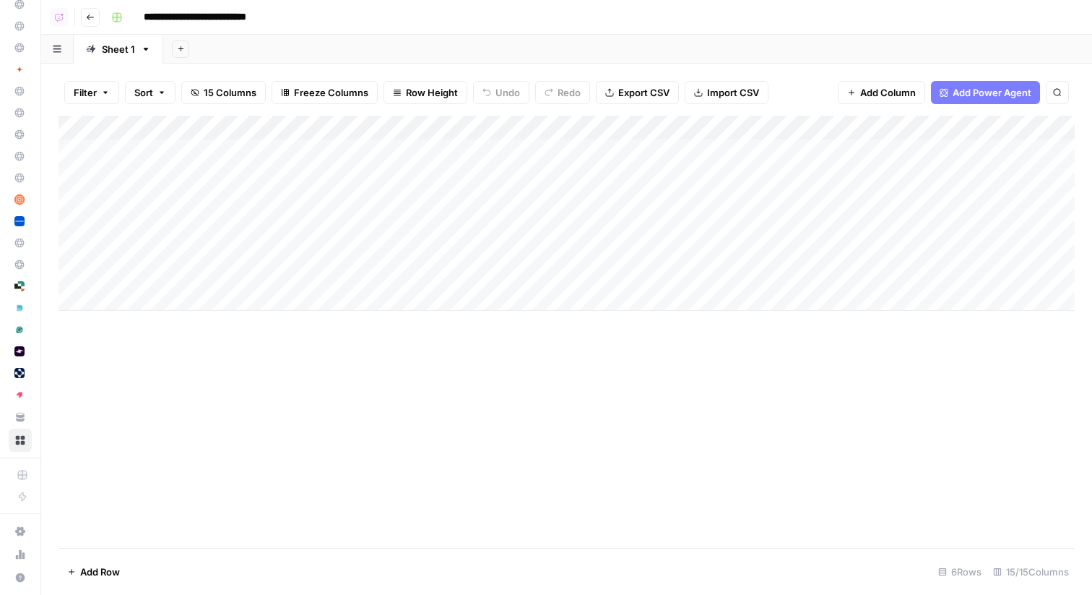
click at [355, 152] on div "Add Column" at bounding box center [567, 213] width 1017 height 195
click at [553, 150] on div "Add Column" at bounding box center [567, 213] width 1017 height 195
click at [374, 179] on div "Add Column" at bounding box center [567, 213] width 1017 height 195
click at [551, 175] on div "Add Column" at bounding box center [567, 213] width 1017 height 195
click at [366, 204] on div "Add Column" at bounding box center [567, 213] width 1017 height 195
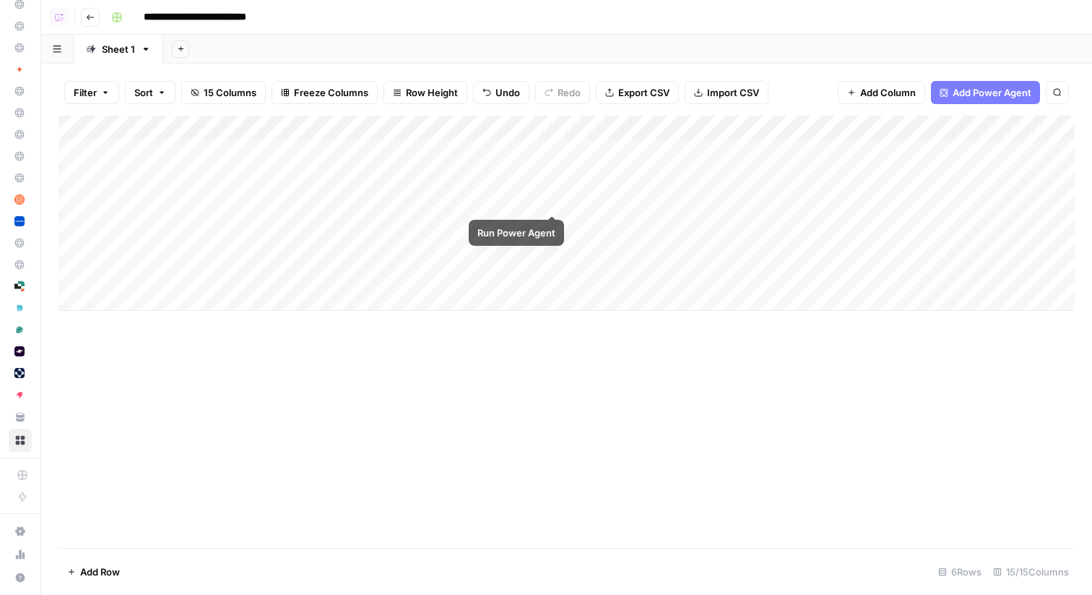
click at [552, 201] on div "Add Column" at bounding box center [567, 213] width 1017 height 195
click at [73, 225] on div "Add Column" at bounding box center [567, 213] width 1017 height 195
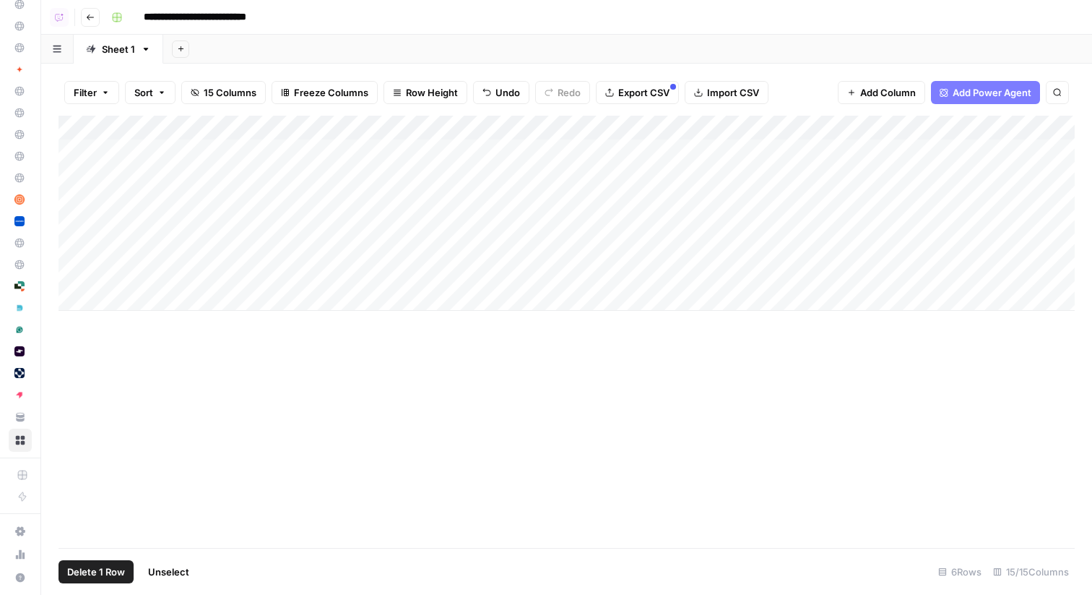
click at [72, 253] on div "Add Column" at bounding box center [567, 213] width 1017 height 195
click at [72, 275] on div "Add Column" at bounding box center [567, 213] width 1017 height 195
click at [85, 574] on span "Delete 3 Rows" at bounding box center [99, 571] width 64 height 14
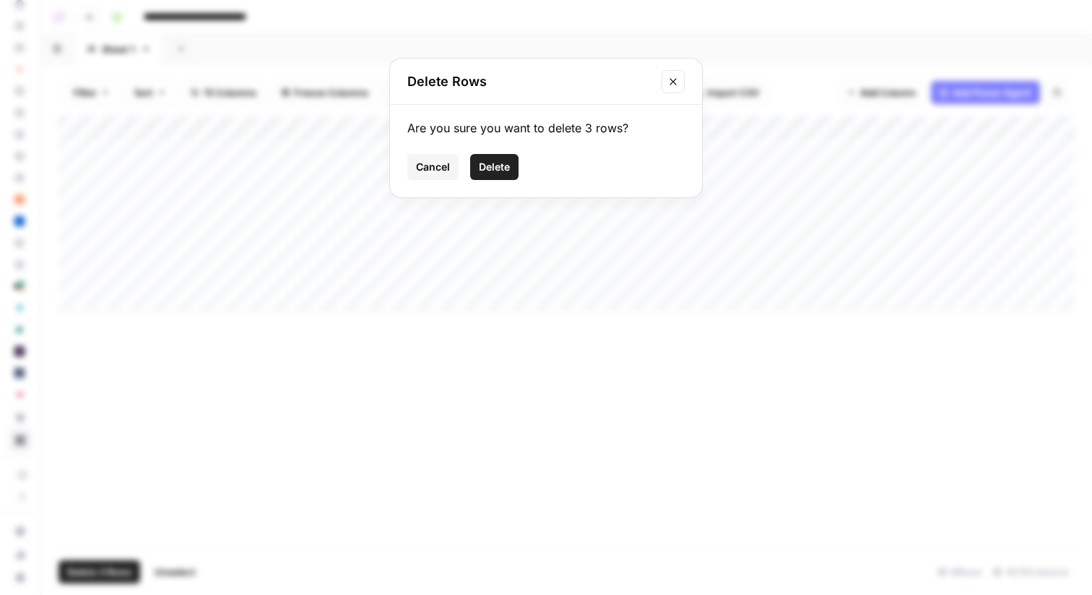
click at [503, 176] on button "Delete" at bounding box center [494, 167] width 48 height 26
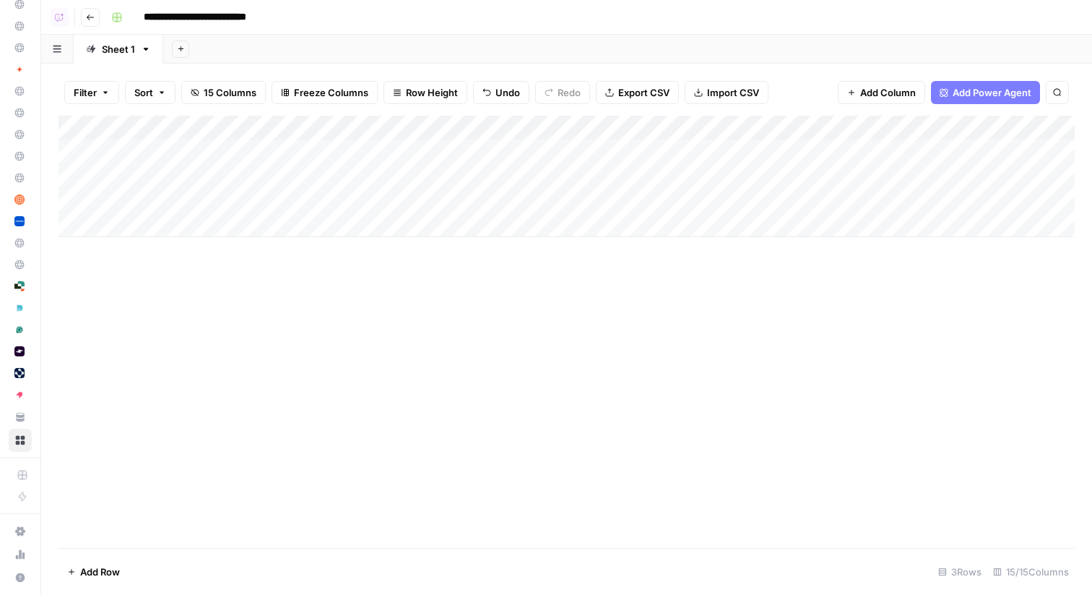
click at [185, 17] on input "**********" at bounding box center [211, 17] width 149 height 23
type input "**********"
click at [292, 39] on div "Add Sheet" at bounding box center [627, 49] width 929 height 29
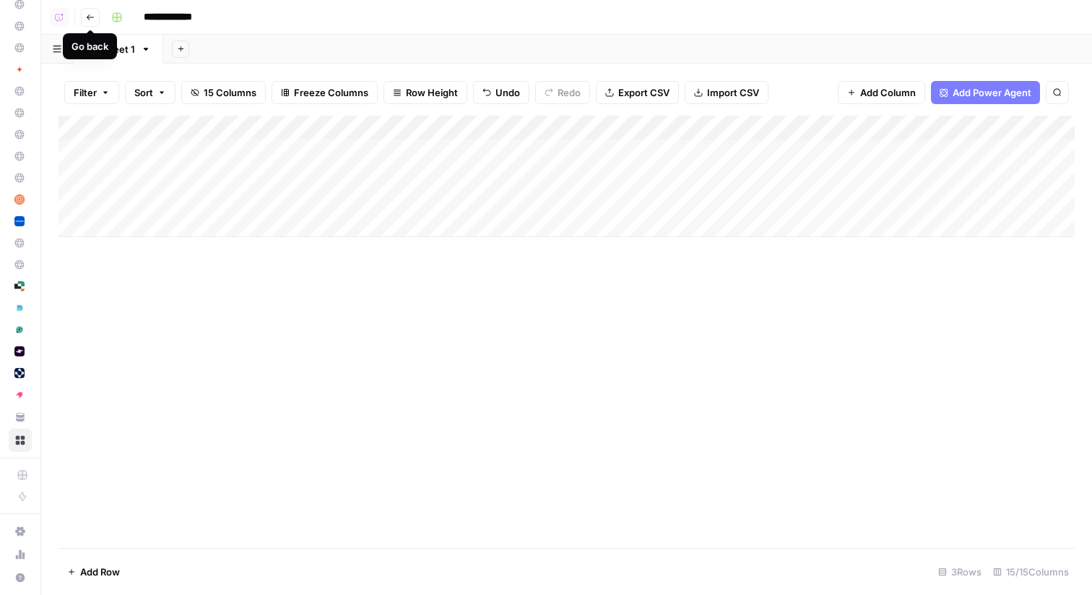
click at [87, 17] on icon "button" at bounding box center [90, 17] width 9 height 9
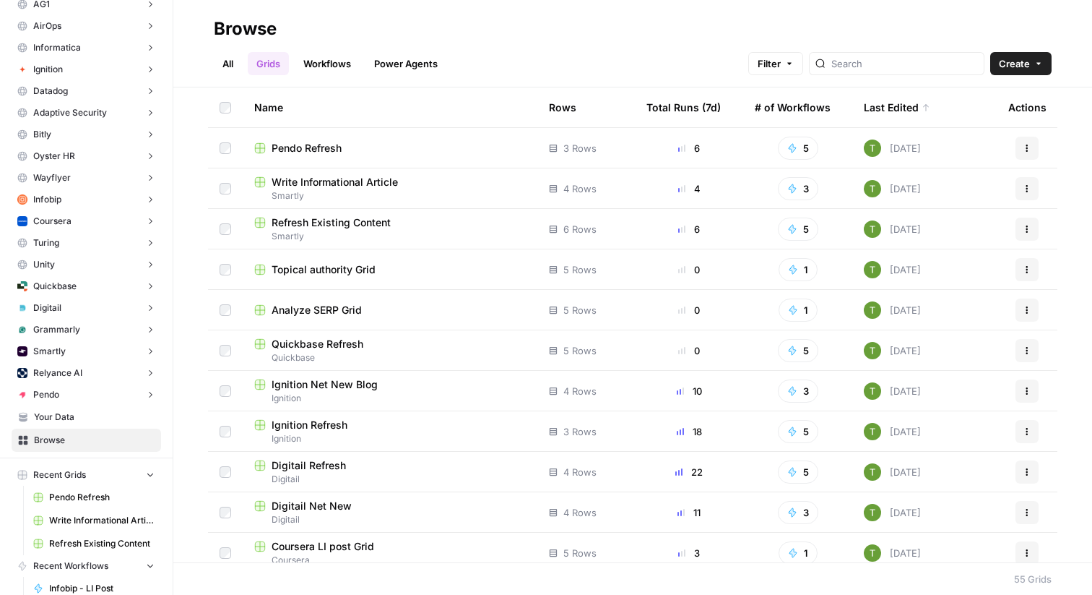
click at [1045, 67] on button "Create" at bounding box center [1021, 63] width 61 height 23
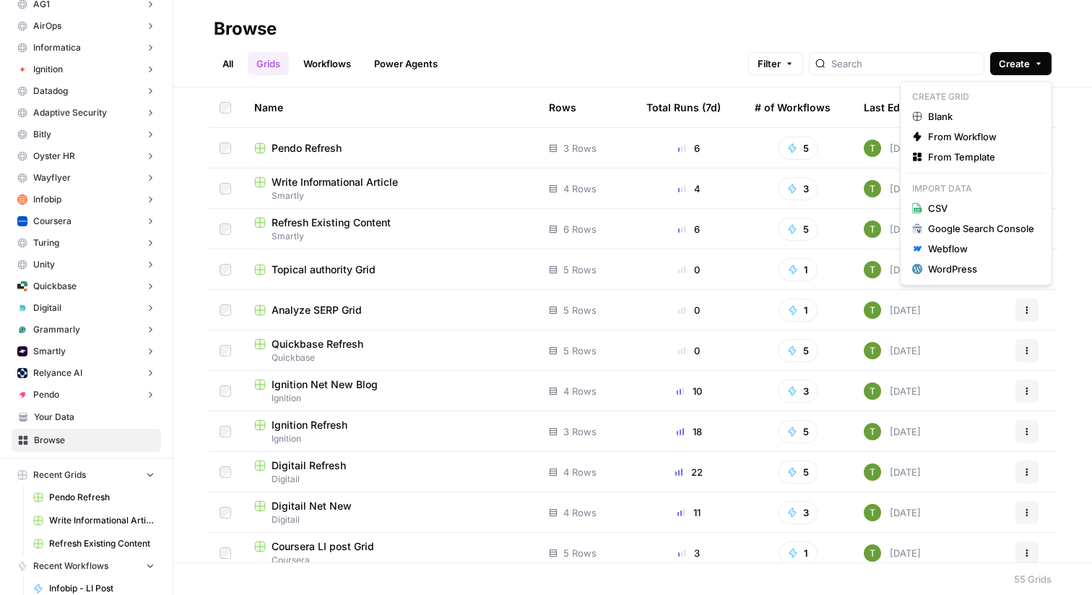
click at [823, 27] on h2 "Browse" at bounding box center [633, 28] width 838 height 23
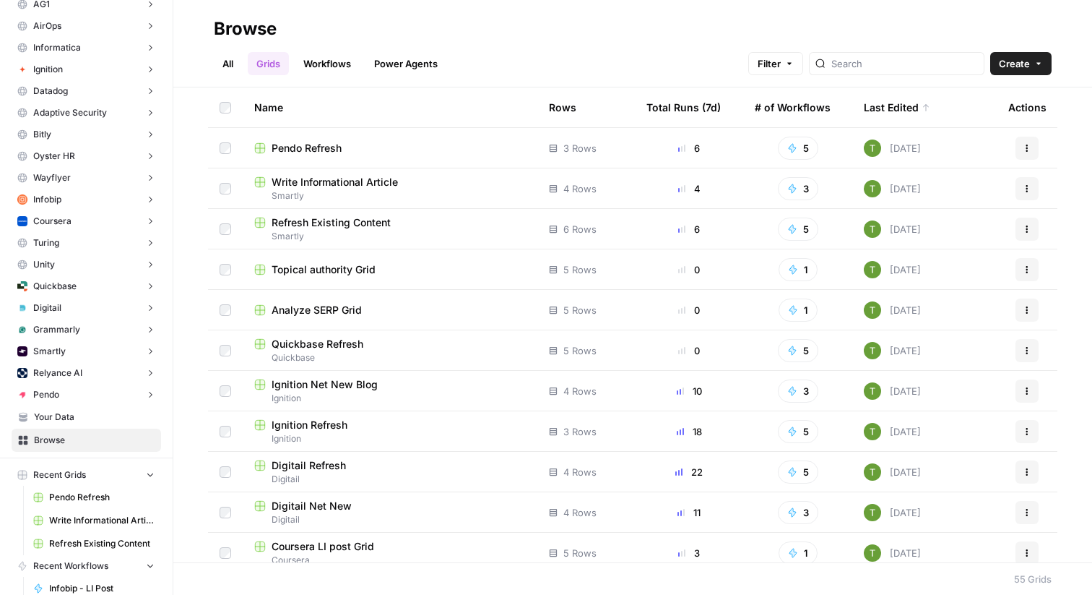
click at [227, 70] on link "All" at bounding box center [228, 63] width 28 height 23
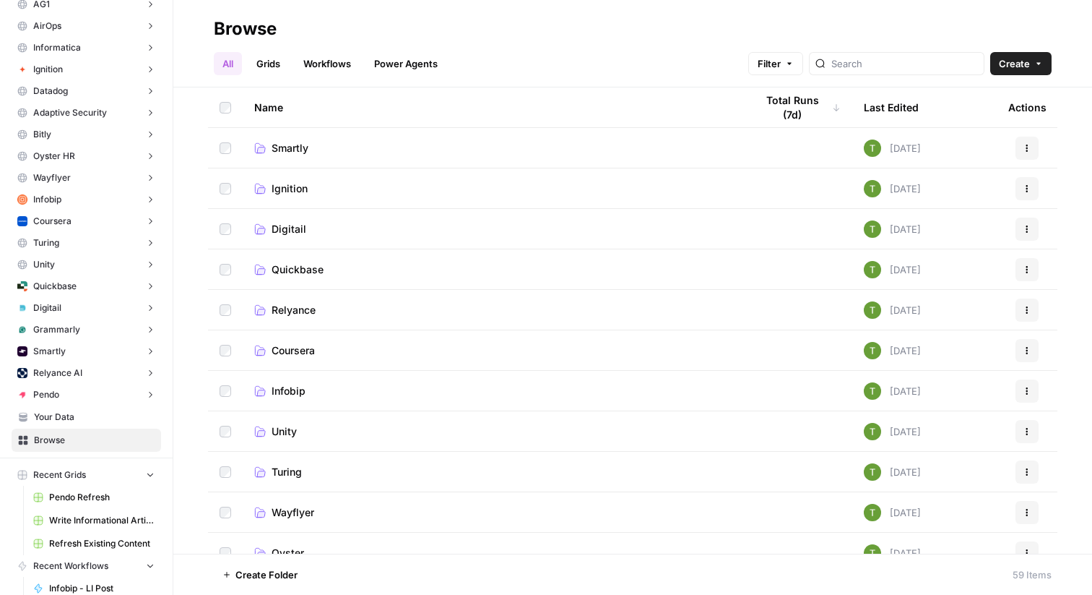
click at [1047, 60] on button "Create" at bounding box center [1021, 63] width 61 height 23
click at [977, 94] on span "Folder" at bounding box center [993, 97] width 81 height 14
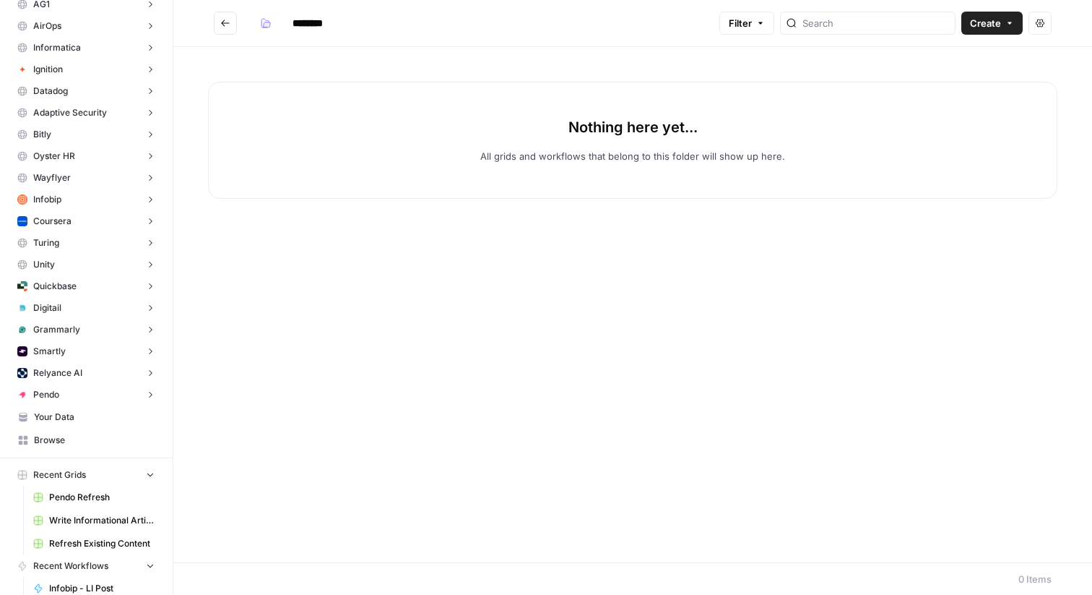
click at [316, 26] on input "********" at bounding box center [326, 23] width 81 height 23
type input "*****"
click at [426, 31] on h2 "*****" at bounding box center [464, 23] width 500 height 23
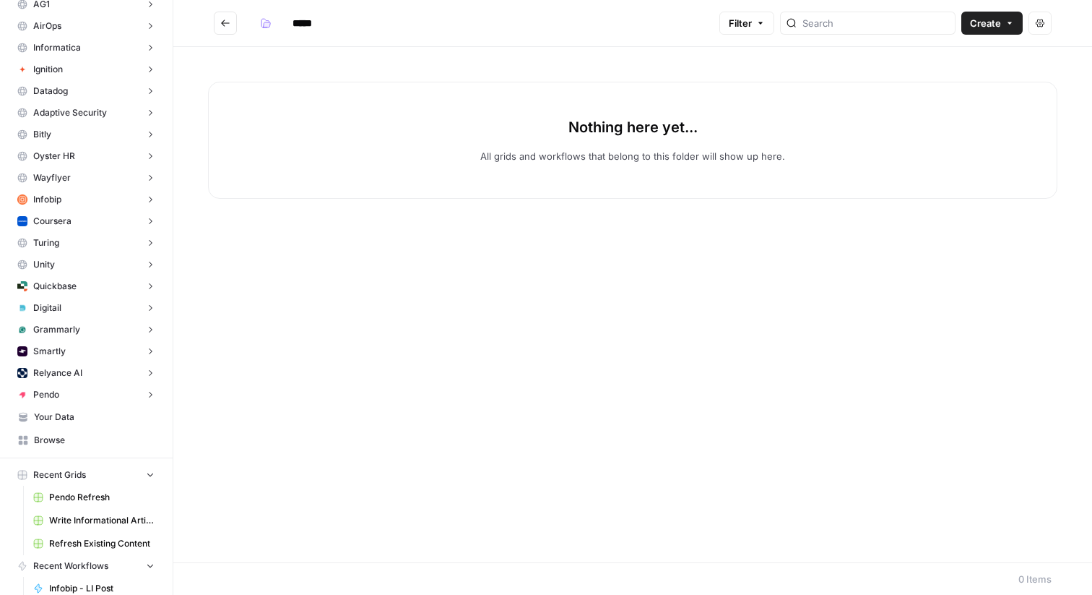
click at [225, 22] on icon "Go back" at bounding box center [225, 23] width 10 height 10
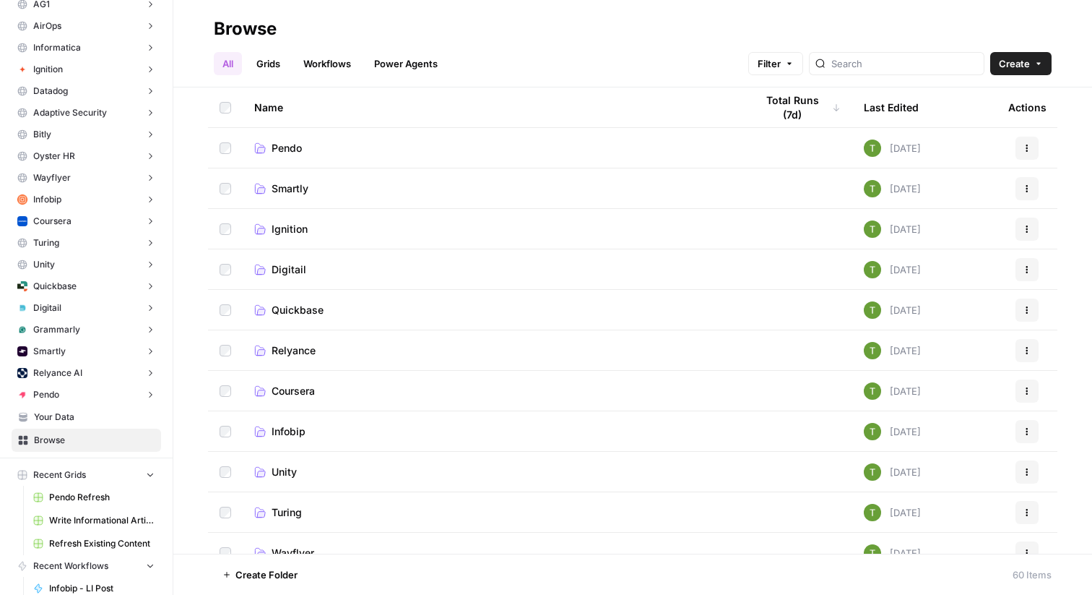
click at [272, 61] on link "Grids" at bounding box center [268, 63] width 41 height 23
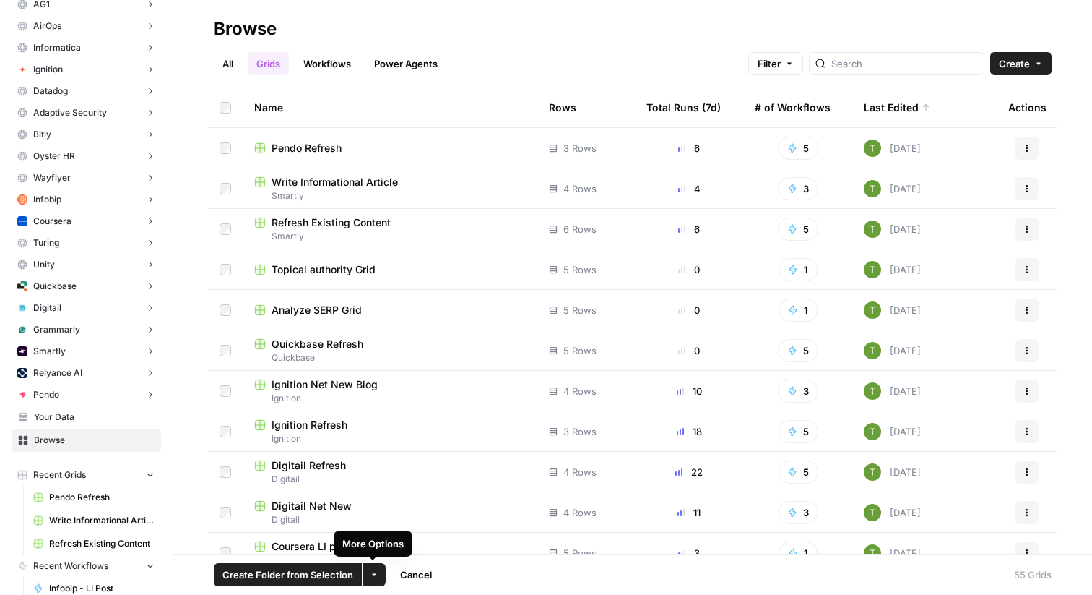
click at [373, 578] on icon "button" at bounding box center [374, 574] width 9 height 9
click at [417, 519] on span "Move to" at bounding box center [408, 520] width 36 height 14
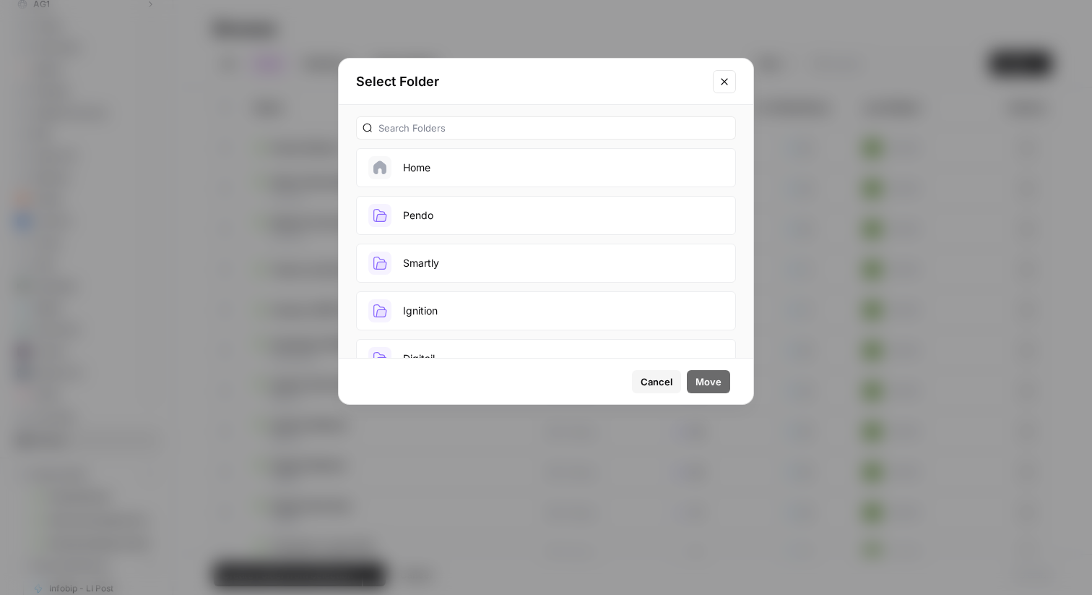
click at [481, 215] on button "Pendo" at bounding box center [546, 215] width 380 height 39
click at [709, 378] on span "Move" at bounding box center [709, 381] width 26 height 14
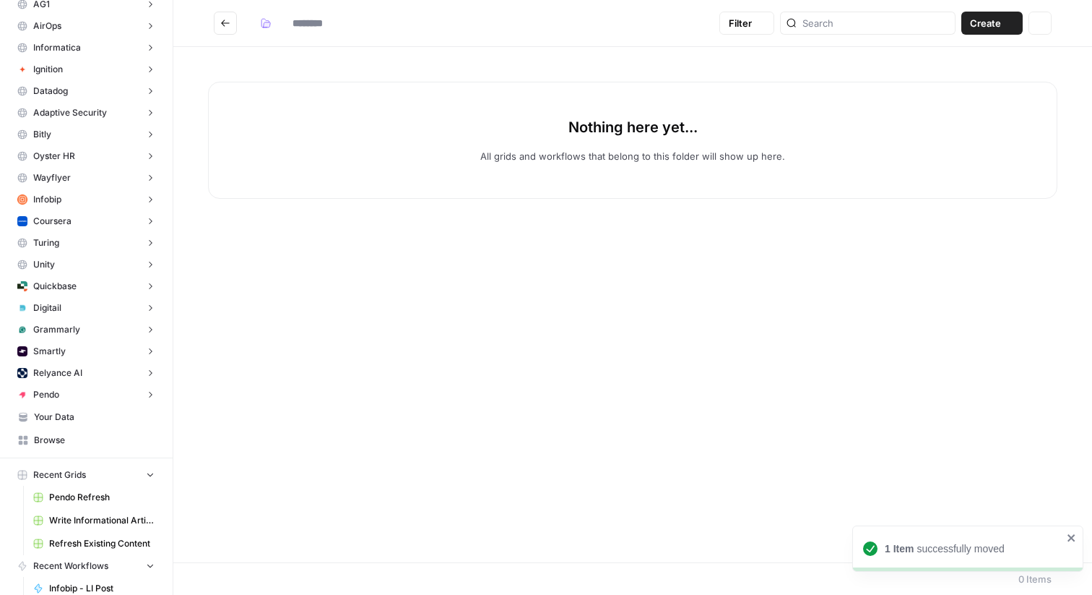
type input "*****"
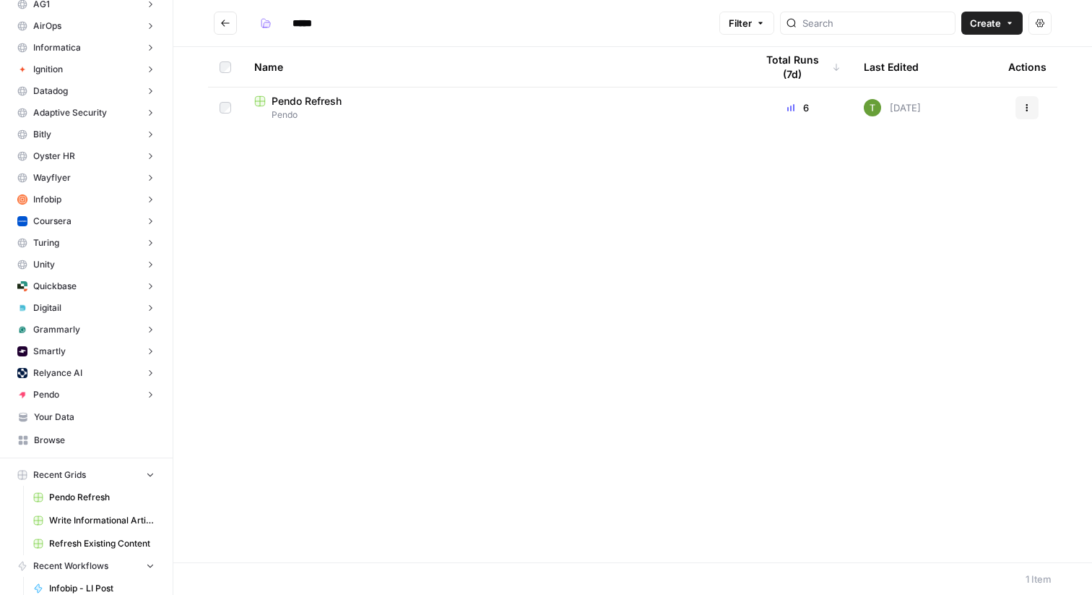
click at [228, 25] on icon "Go back" at bounding box center [225, 23] width 10 height 10
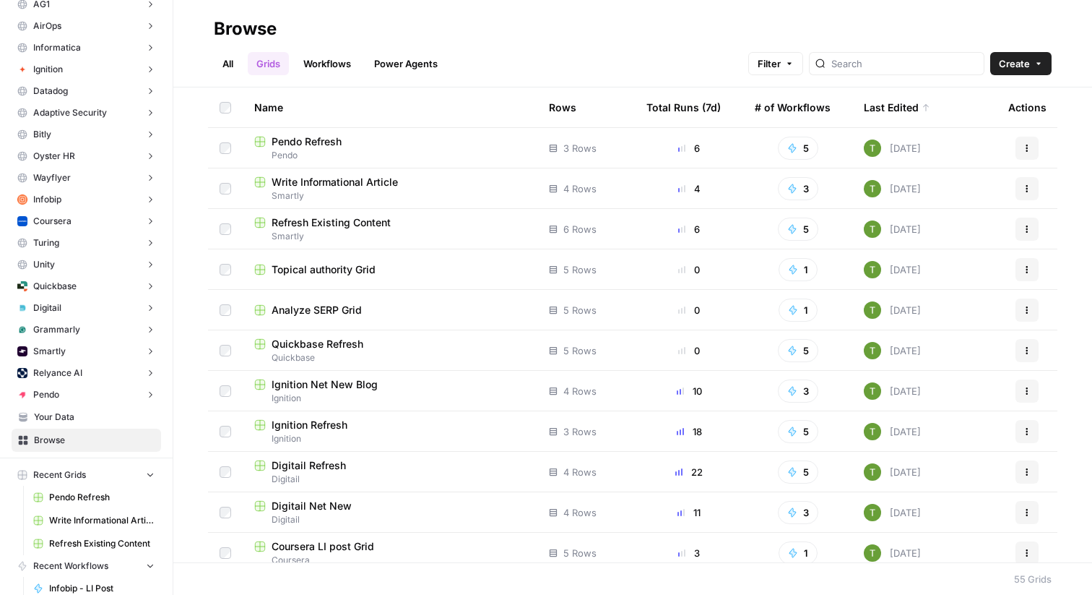
click at [1038, 71] on button "Create" at bounding box center [1021, 63] width 61 height 23
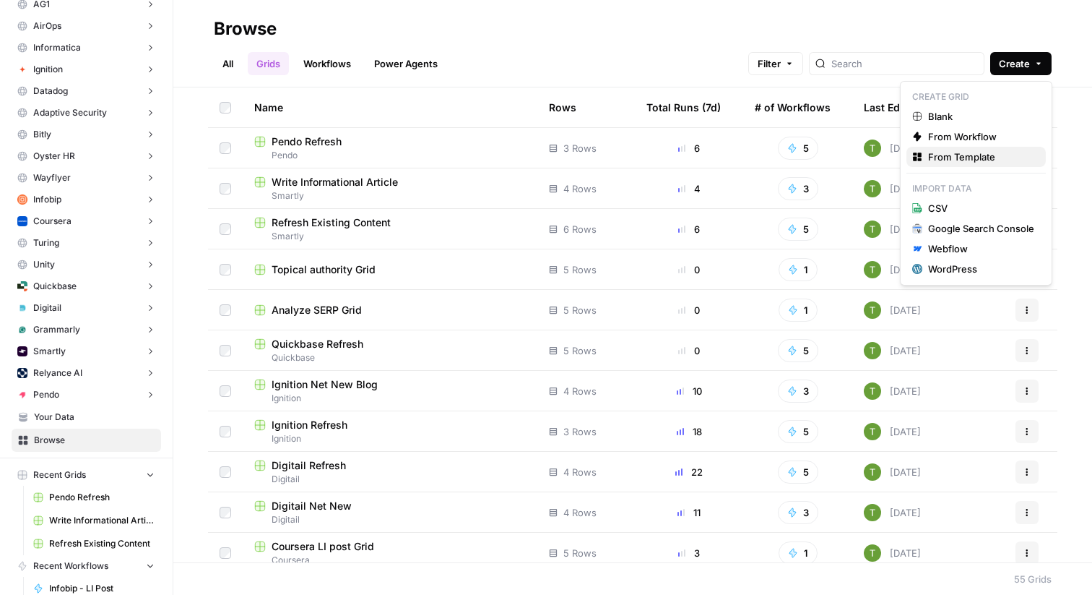
click at [960, 152] on span "From Template" at bounding box center [981, 157] width 106 height 14
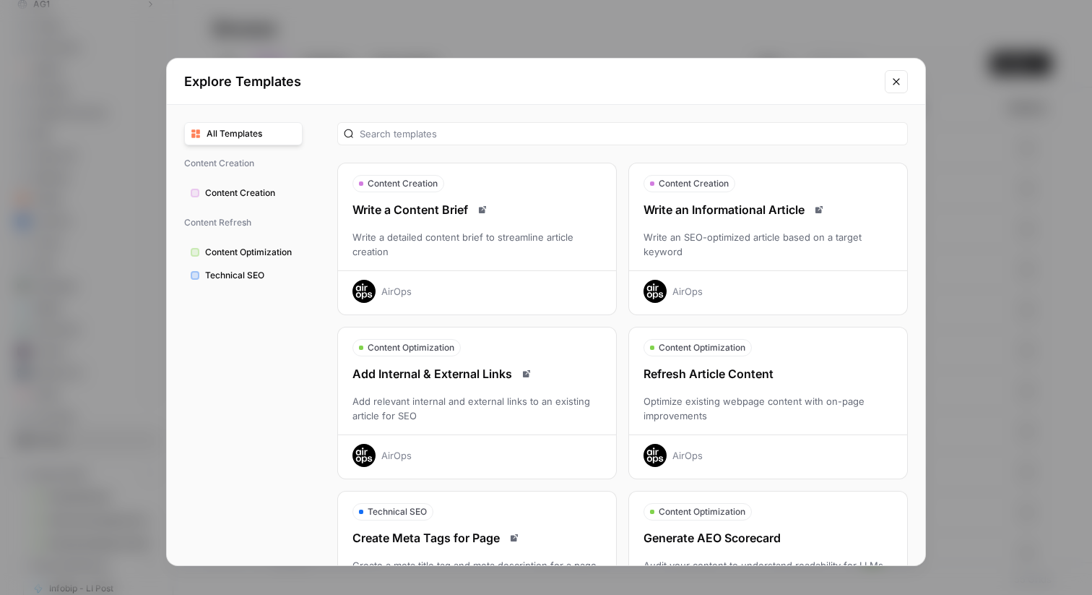
click at [740, 214] on div "Write an Informational Article" at bounding box center [768, 209] width 278 height 17
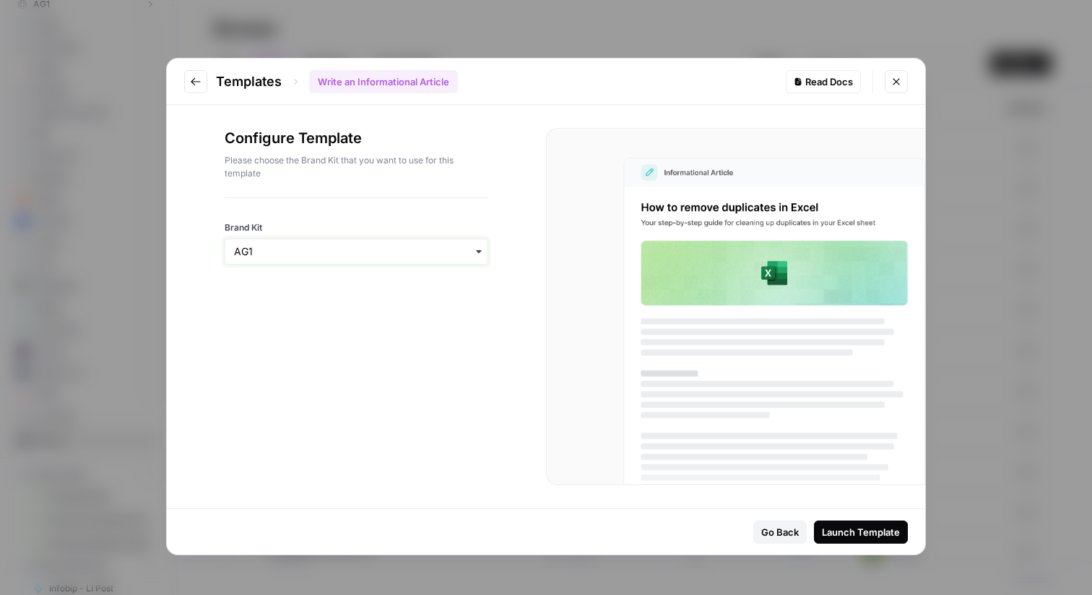
click at [379, 258] on input "Brand Kit" at bounding box center [356, 251] width 245 height 14
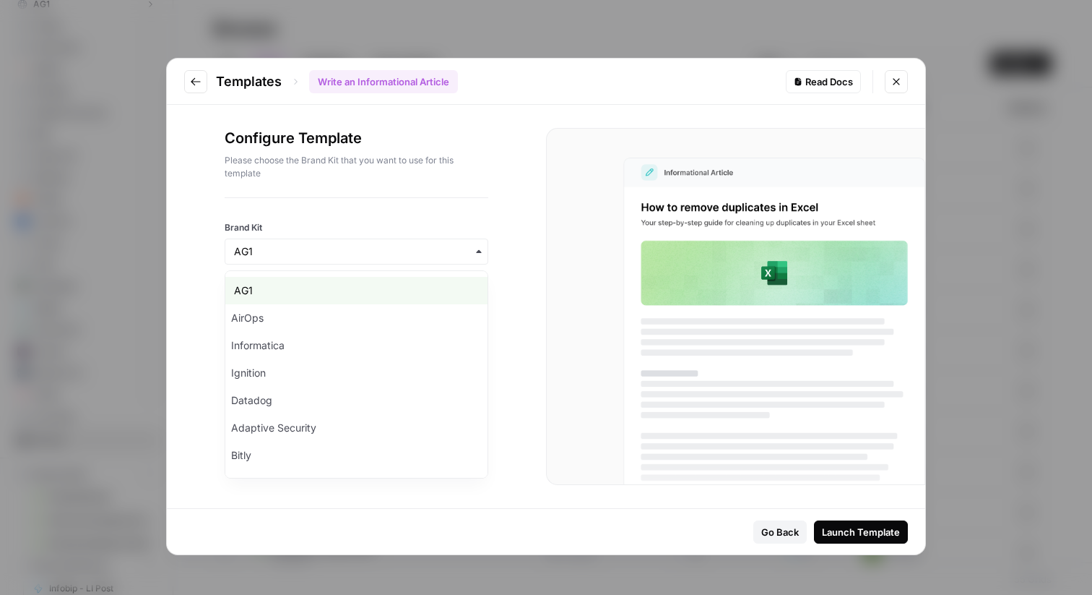
scroll to position [327, 0]
click at [277, 466] on div "Pendo" at bounding box center [356, 457] width 262 height 27
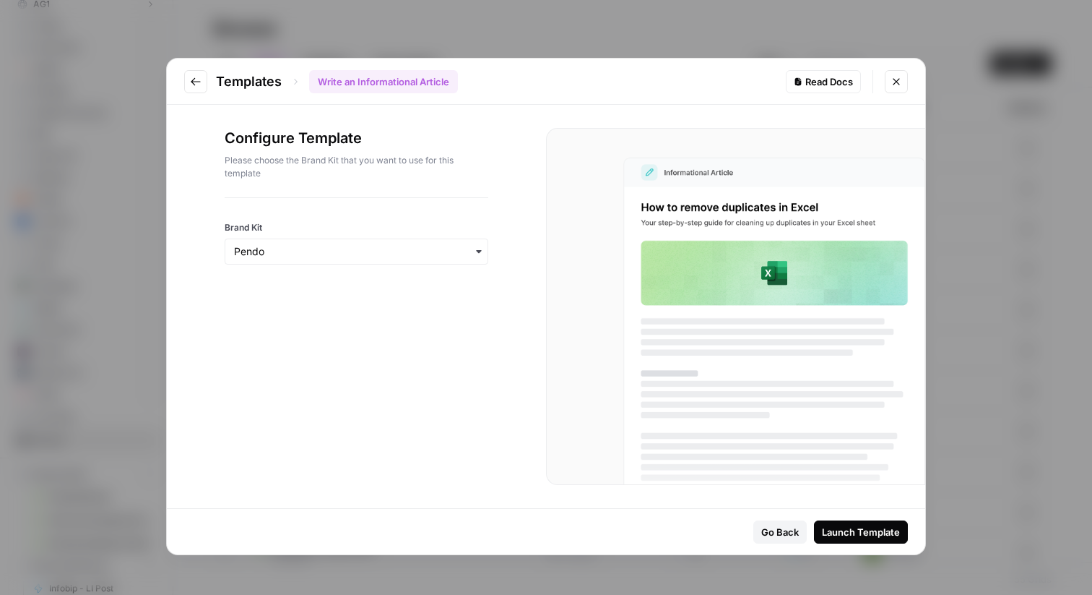
click at [874, 535] on div "Launch Template" at bounding box center [861, 532] width 78 height 14
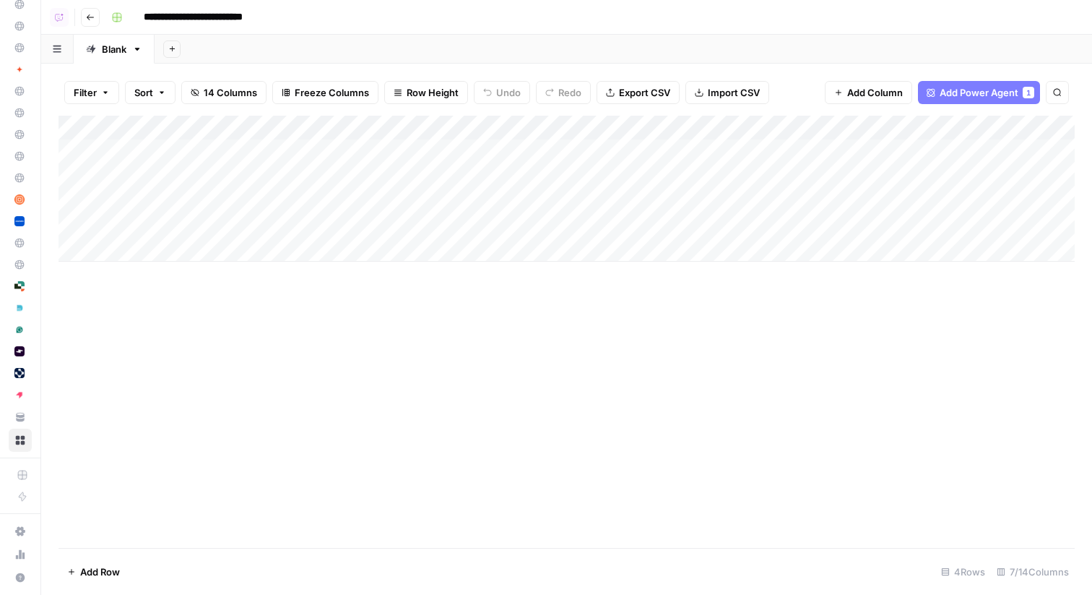
click at [370, 148] on div "Add Column" at bounding box center [567, 189] width 1017 height 146
click at [363, 173] on div "Add Column" at bounding box center [567, 189] width 1017 height 146
click at [363, 199] on div "Add Column" at bounding box center [567, 189] width 1017 height 146
click at [356, 225] on div "Add Column" at bounding box center [567, 189] width 1017 height 146
click at [473, 147] on div "Add Column" at bounding box center [567, 189] width 1017 height 146
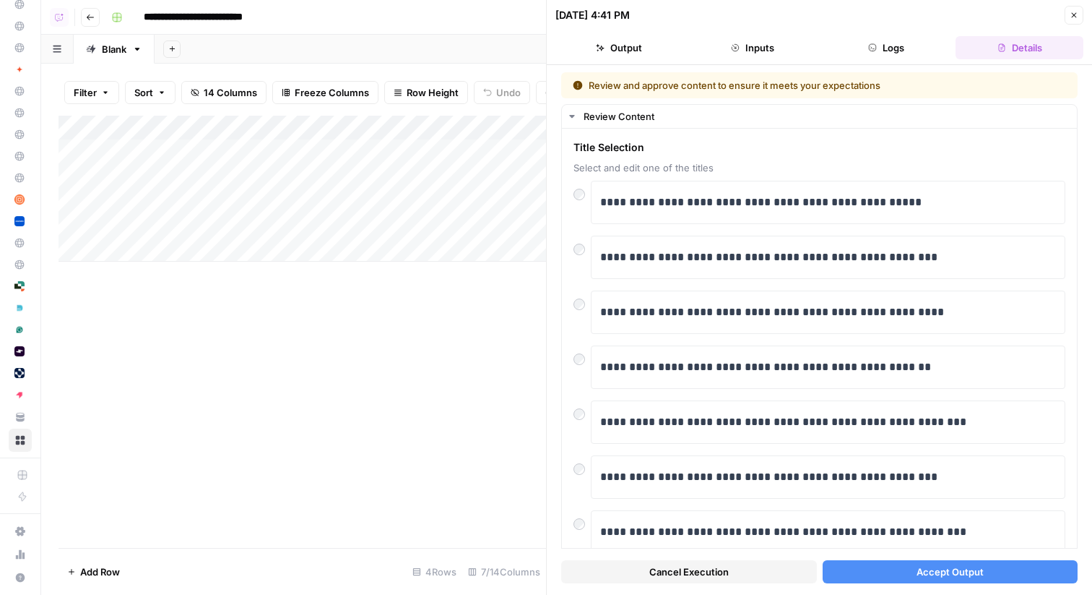
click at [901, 573] on button "Accept Output" at bounding box center [951, 571] width 256 height 23
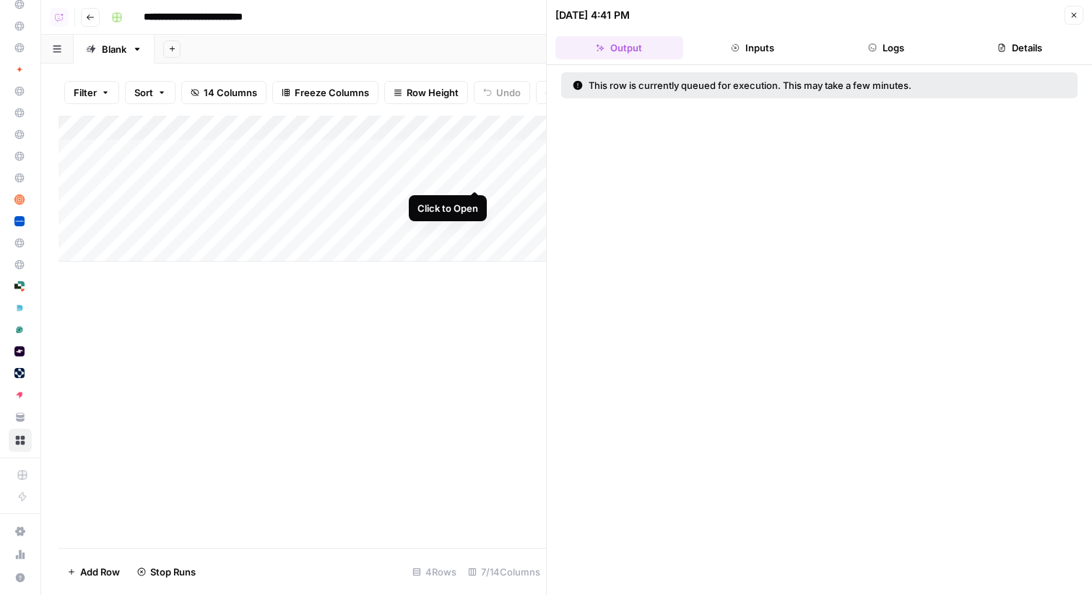
click at [476, 174] on div "Add Column" at bounding box center [303, 189] width 488 height 146
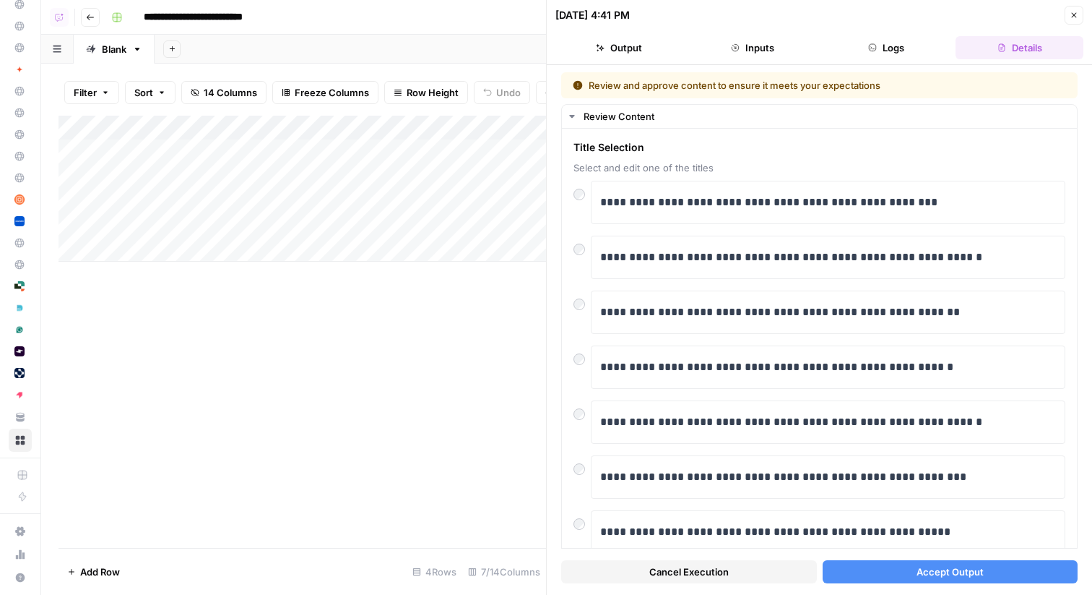
click at [889, 574] on button "Accept Output" at bounding box center [951, 571] width 256 height 23
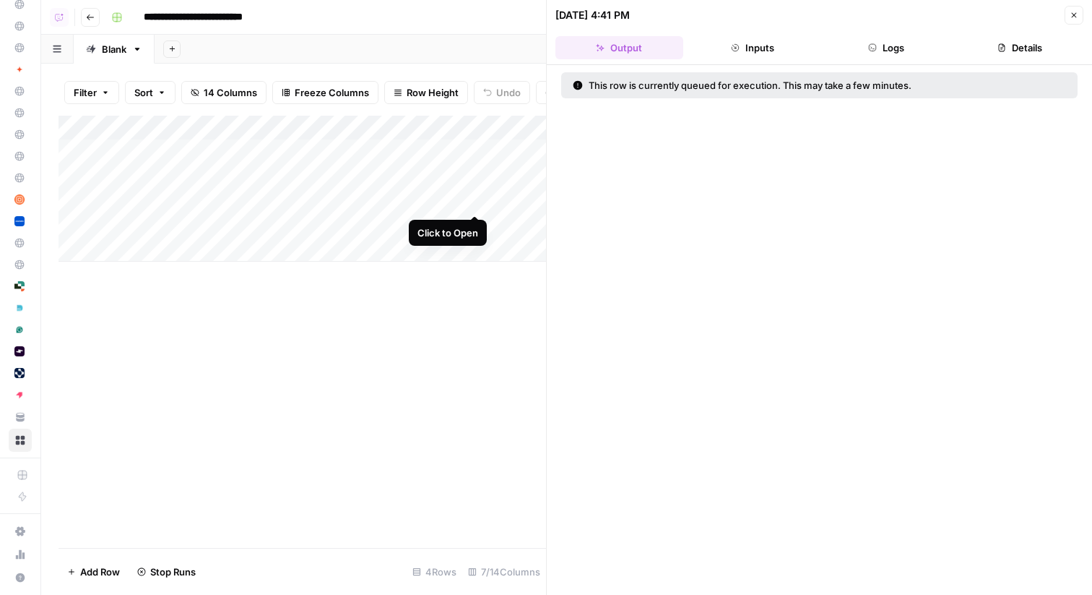
click at [475, 204] on div "Add Column" at bounding box center [303, 189] width 488 height 146
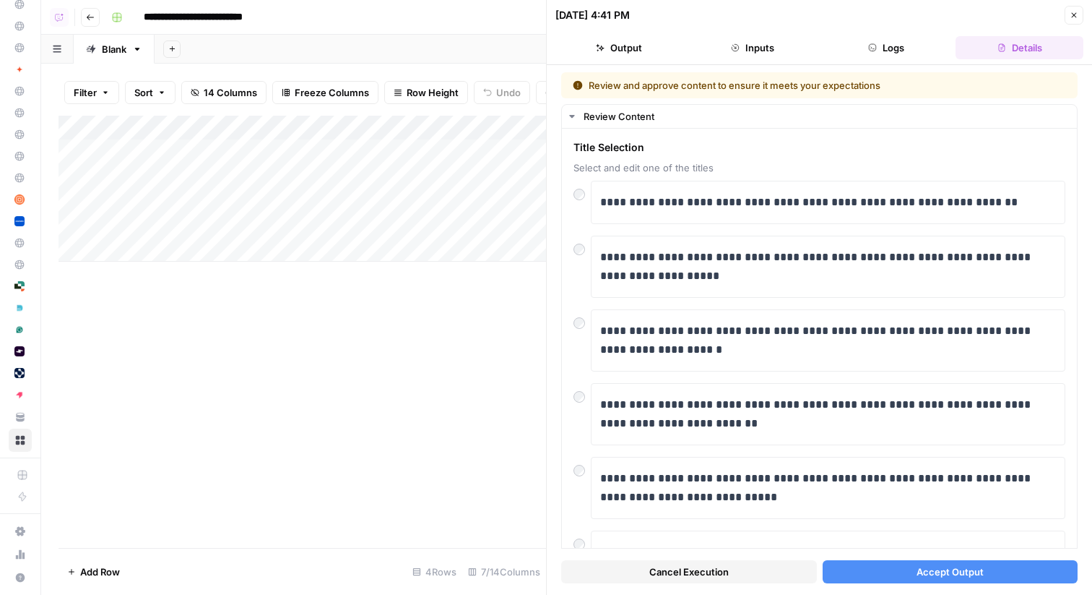
click at [950, 567] on span "Accept Output" at bounding box center [950, 571] width 67 height 14
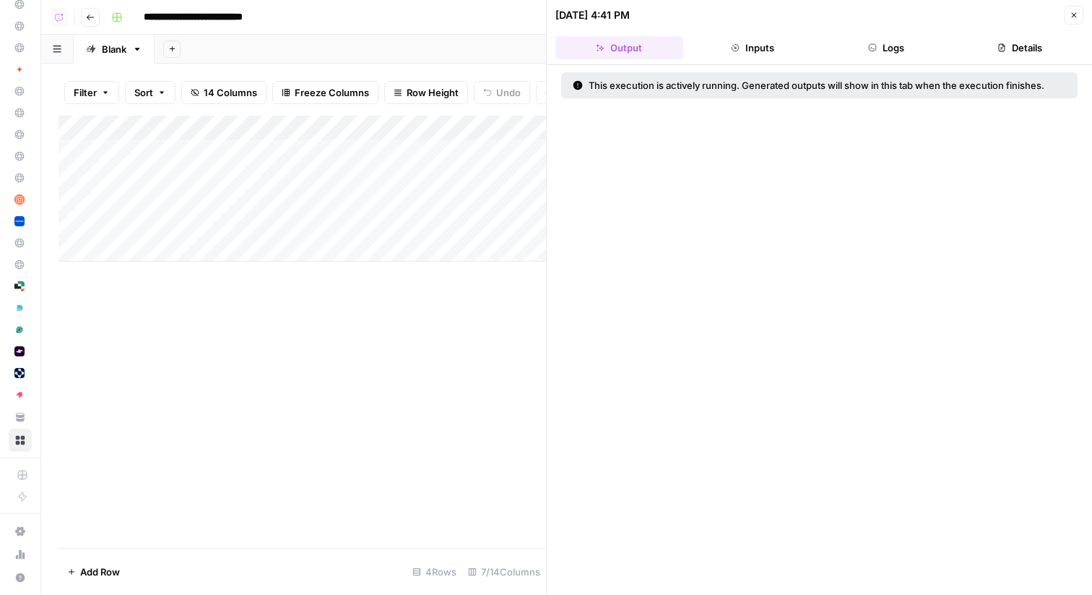
click at [1075, 16] on icon "button" at bounding box center [1074, 15] width 5 height 5
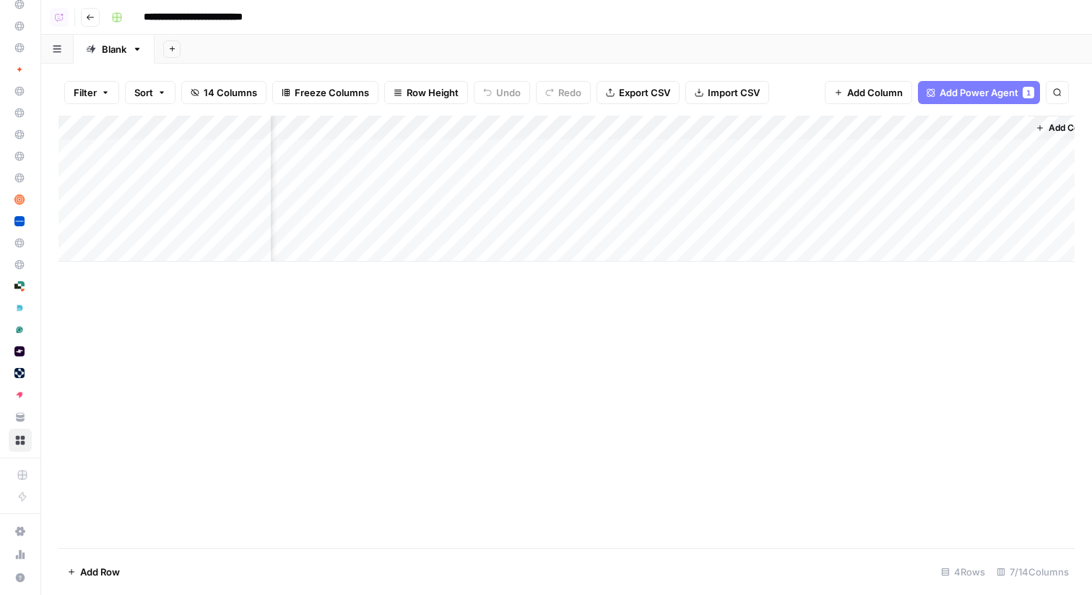
scroll to position [0, 293]
click at [834, 126] on div "Add Column" at bounding box center [567, 189] width 1017 height 146
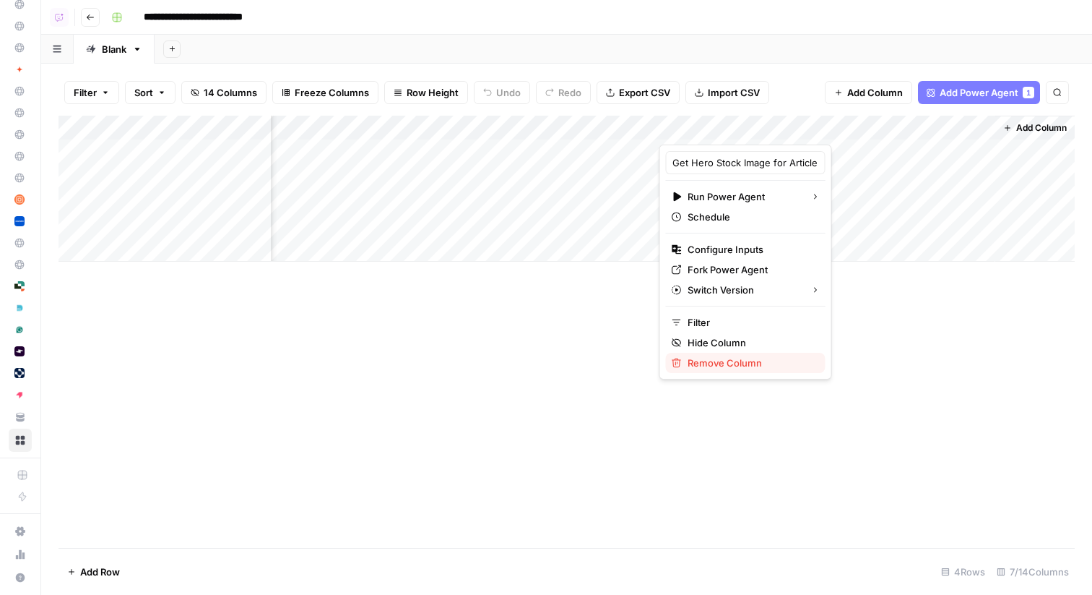
click at [725, 364] on span "Remove Column" at bounding box center [751, 362] width 126 height 14
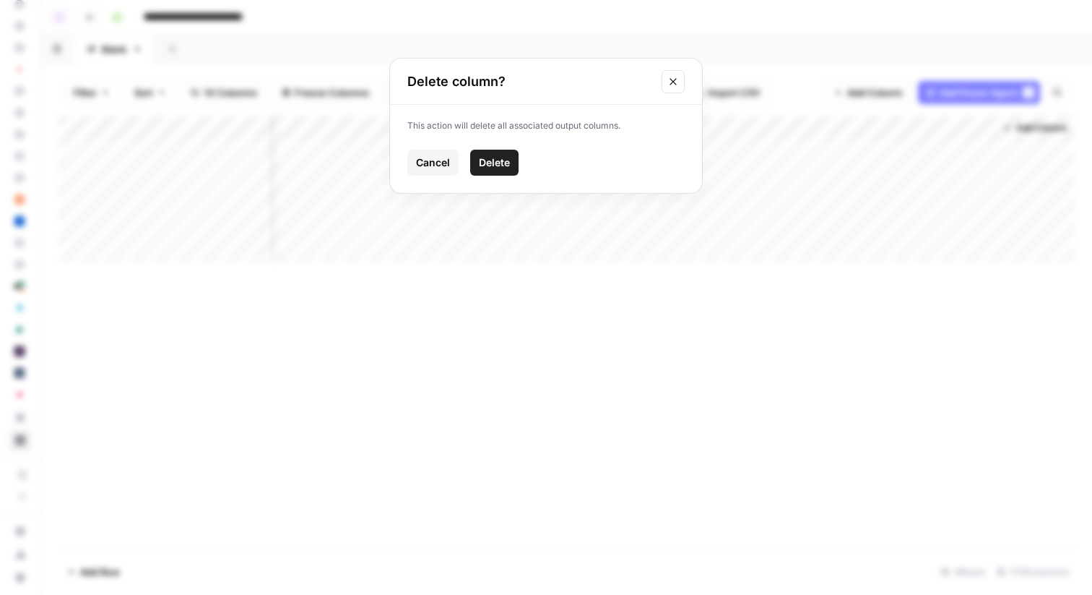
click at [501, 160] on span "Delete" at bounding box center [494, 162] width 31 height 14
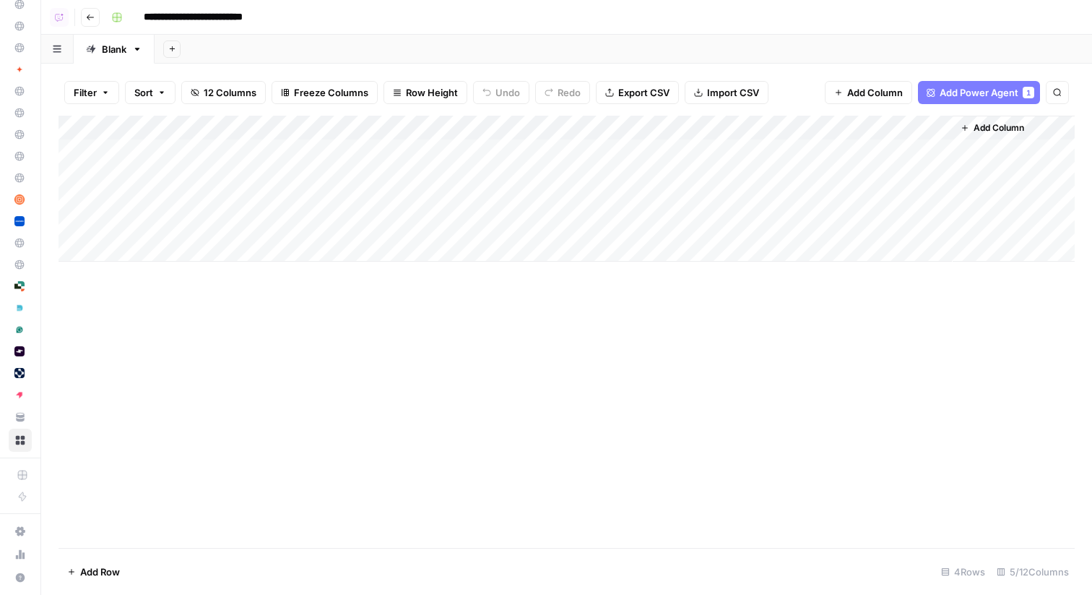
scroll to position [0, 0]
click at [988, 124] on span "Add Column" at bounding box center [999, 127] width 51 height 13
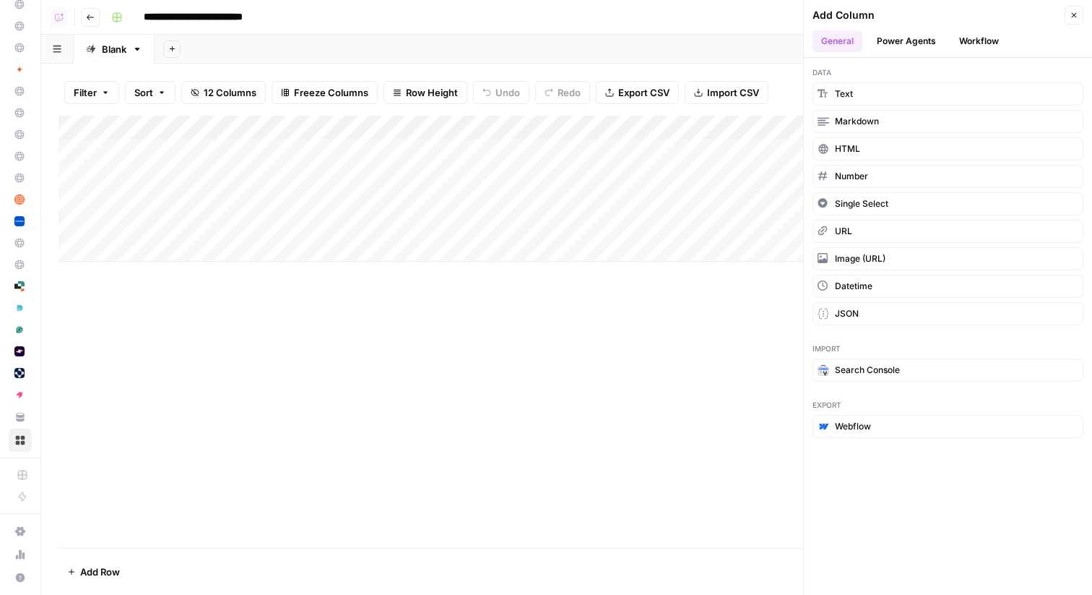
click at [904, 38] on button "Power Agents" at bounding box center [906, 41] width 77 height 22
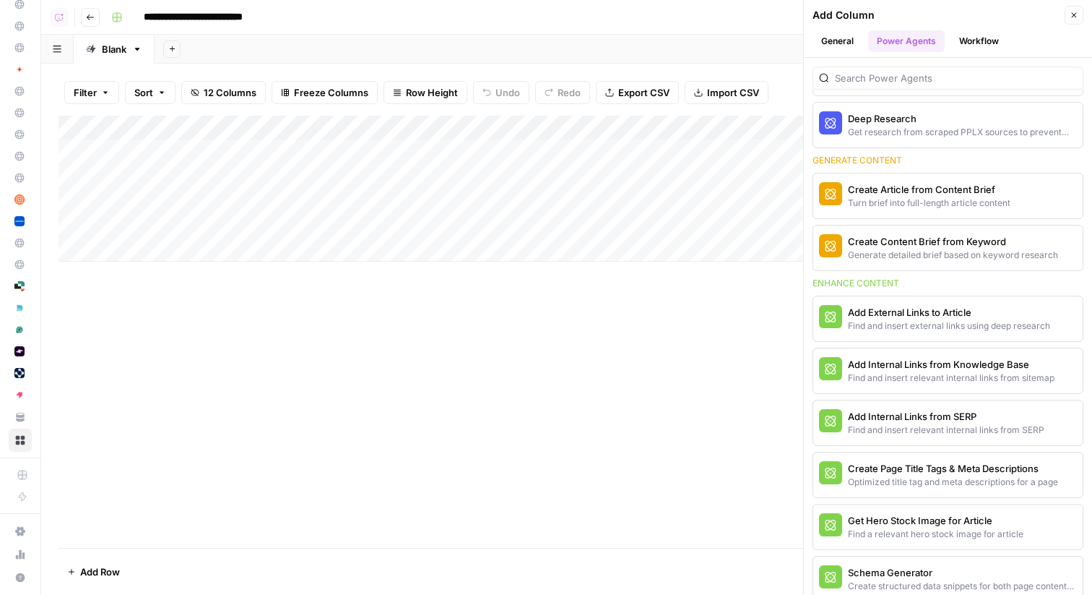
scroll to position [377, 0]
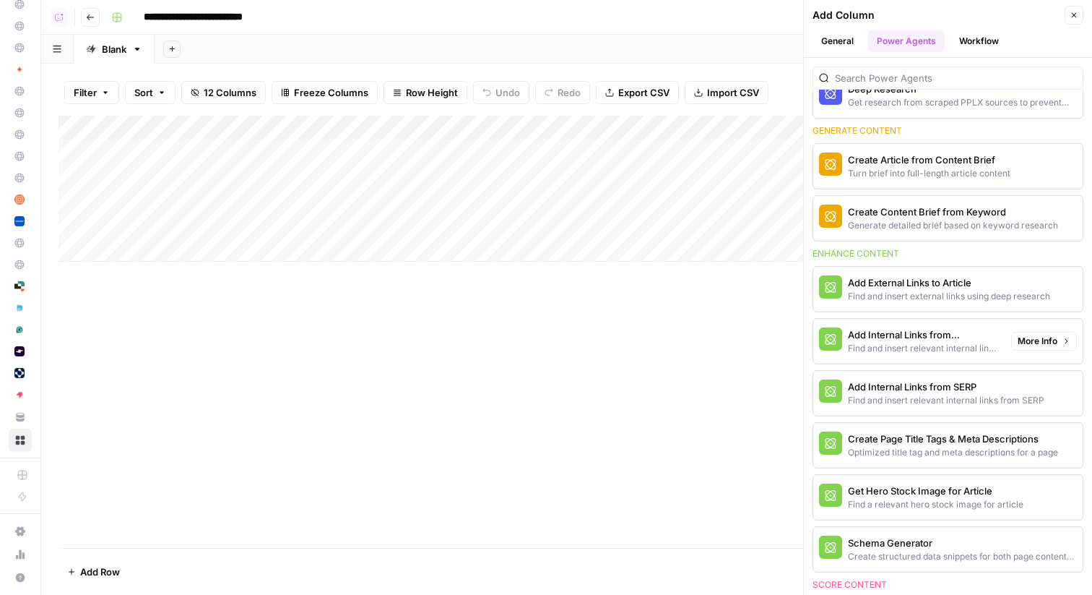
click at [923, 343] on div "Find and insert relevant internal links from sitemap" at bounding box center [924, 348] width 152 height 13
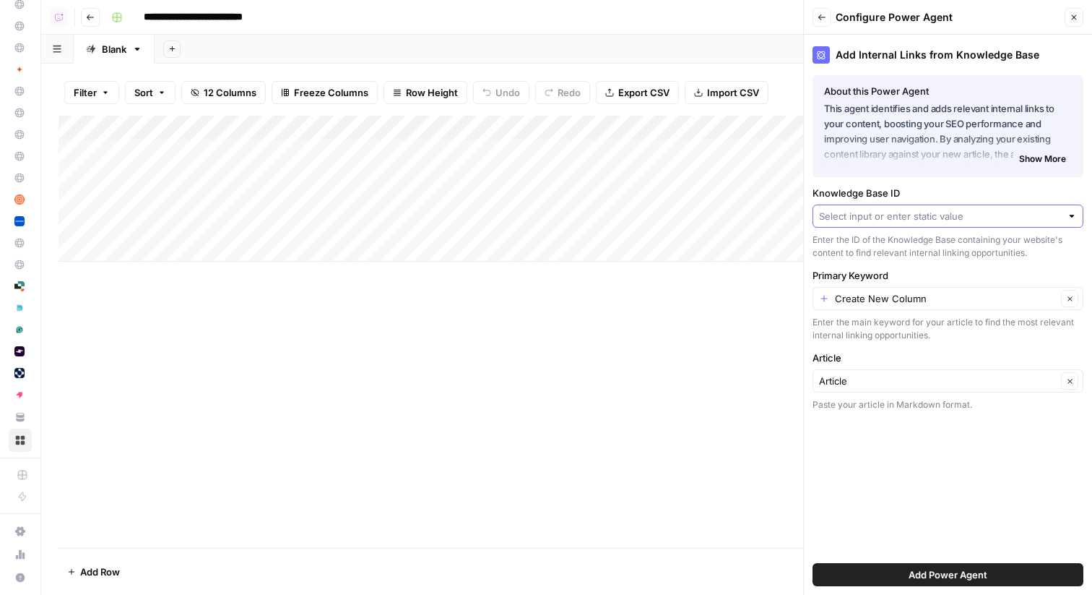
click at [916, 215] on input "Knowledge Base ID" at bounding box center [940, 216] width 242 height 14
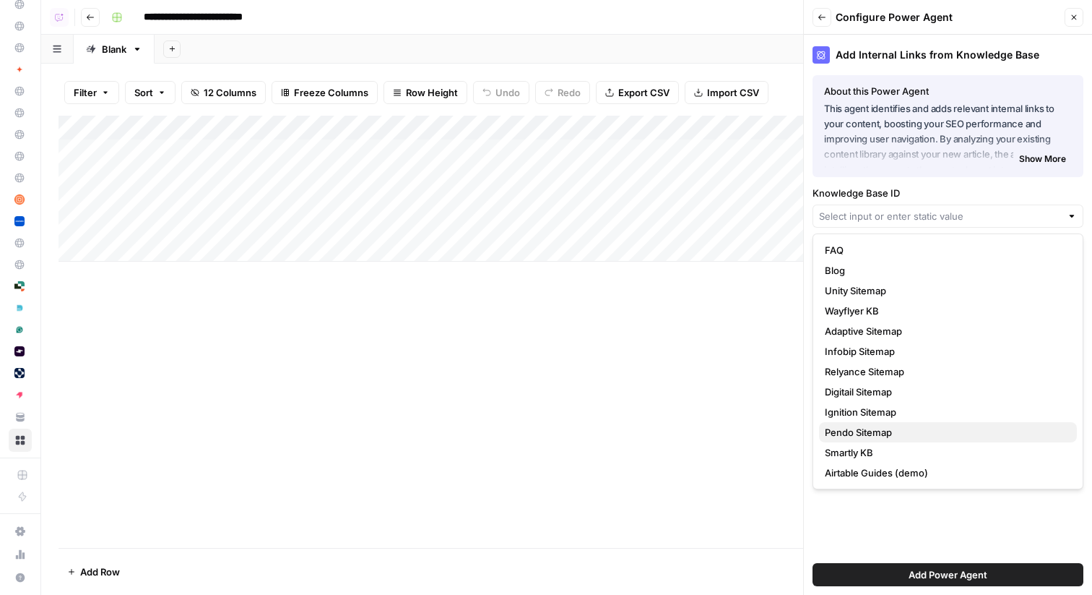
click at [879, 434] on span "Pendo Sitemap" at bounding box center [945, 432] width 241 height 14
type input "Pendo Sitemap"
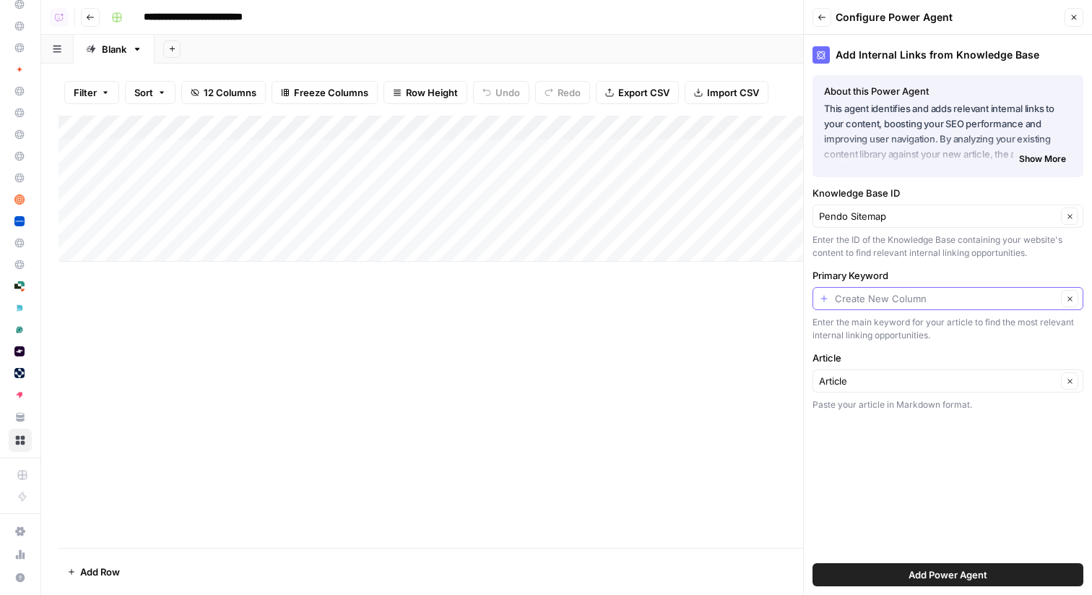
click at [936, 301] on input "Primary Keyword" at bounding box center [946, 298] width 222 height 14
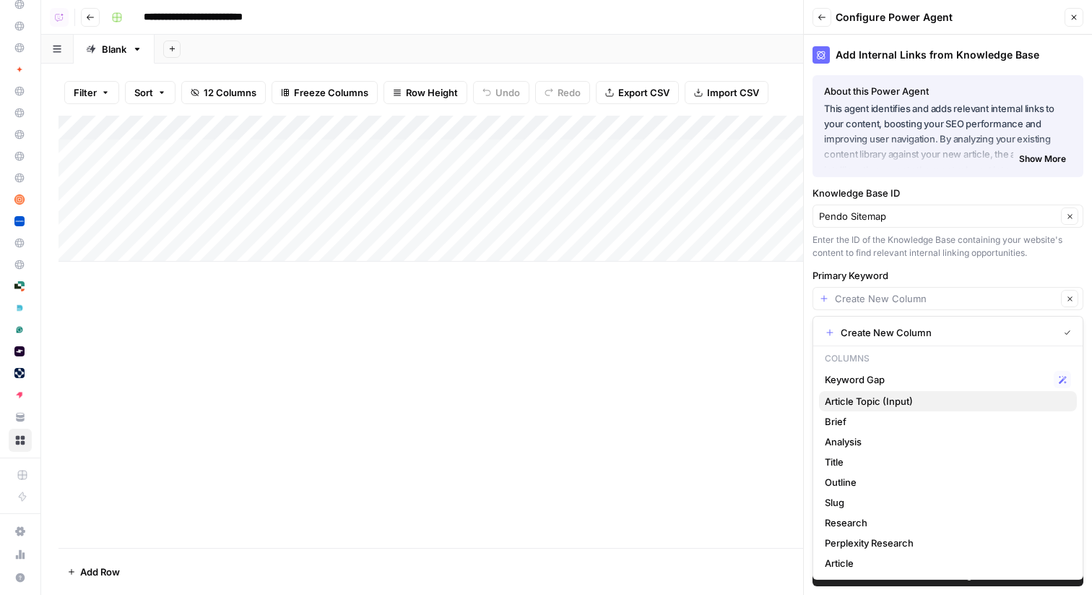
click at [896, 398] on span "Article Topic (Input)" at bounding box center [945, 401] width 241 height 14
type input "Article Topic (Input)"
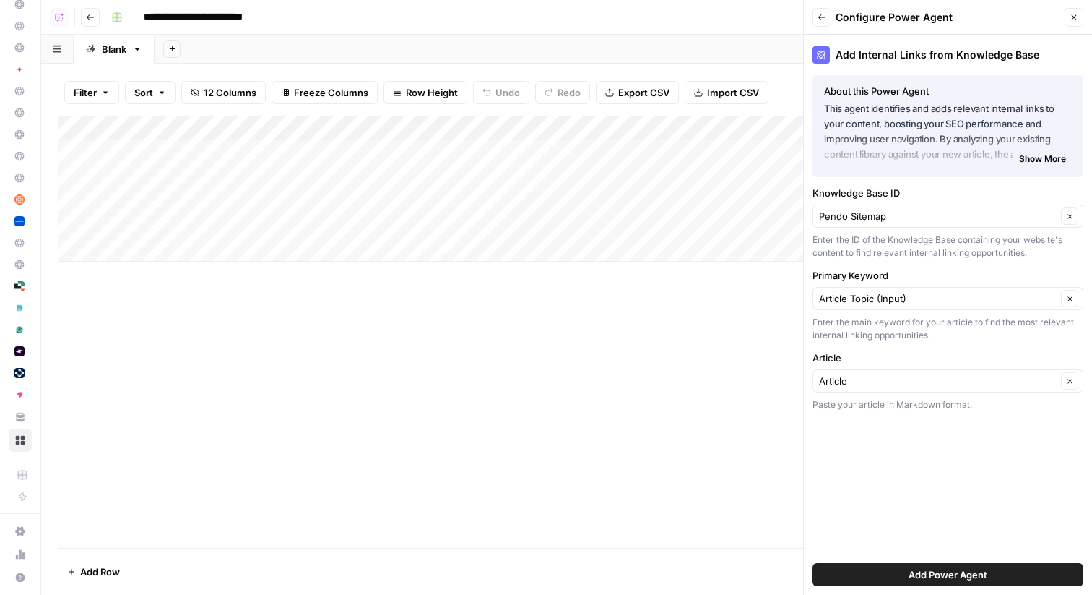
click at [944, 576] on span "Add Power Agent" at bounding box center [948, 574] width 79 height 14
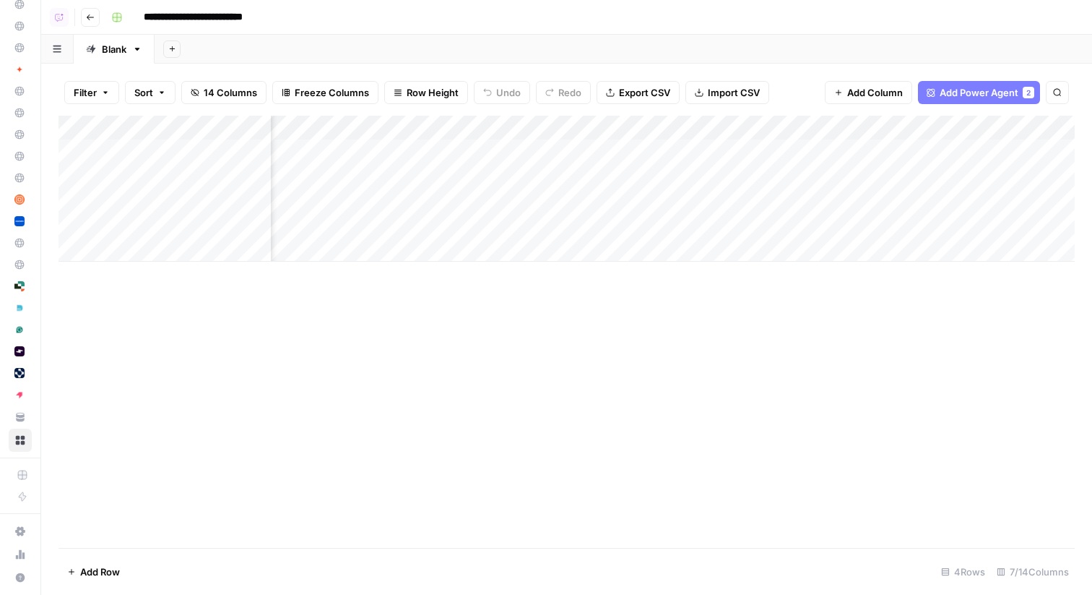
scroll to position [0, 116]
click at [587, 155] on div "Add Column" at bounding box center [567, 189] width 1017 height 146
click at [577, 177] on div "Add Column" at bounding box center [567, 189] width 1017 height 146
click at [576, 202] on div "Add Column" at bounding box center [567, 189] width 1017 height 146
